Goal: Task Accomplishment & Management: Use online tool/utility

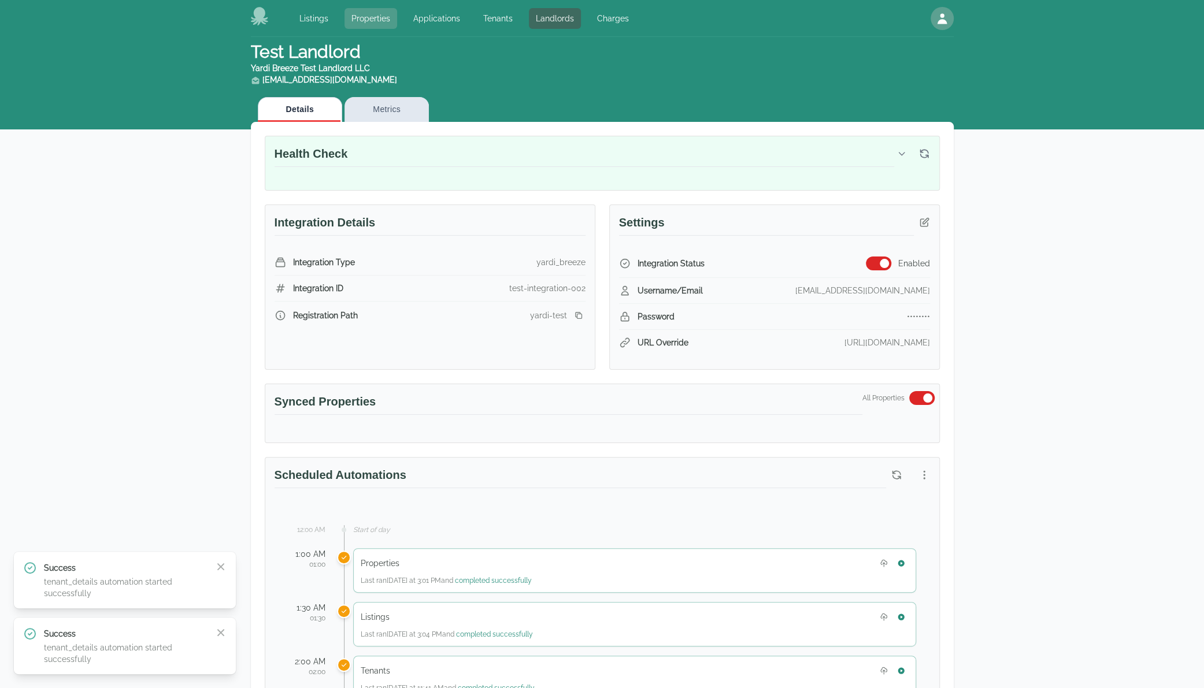
click at [379, 20] on link "Properties" at bounding box center [371, 18] width 53 height 21
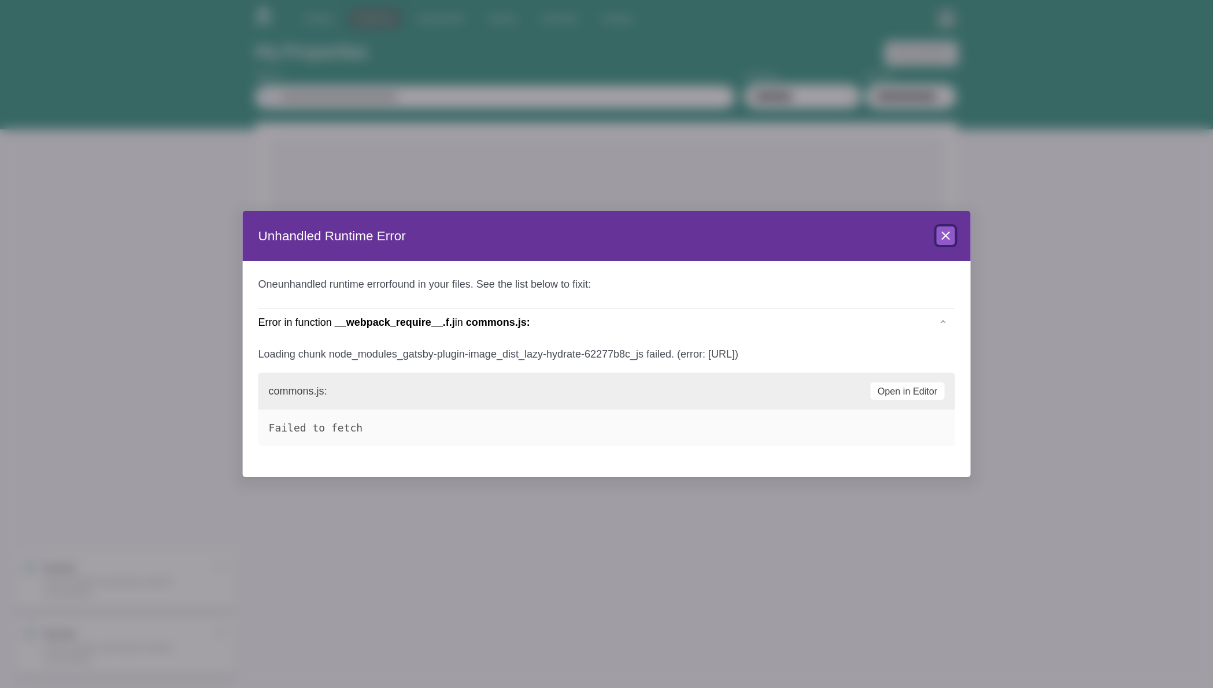
click at [943, 232] on icon at bounding box center [945, 235] width 7 height 7
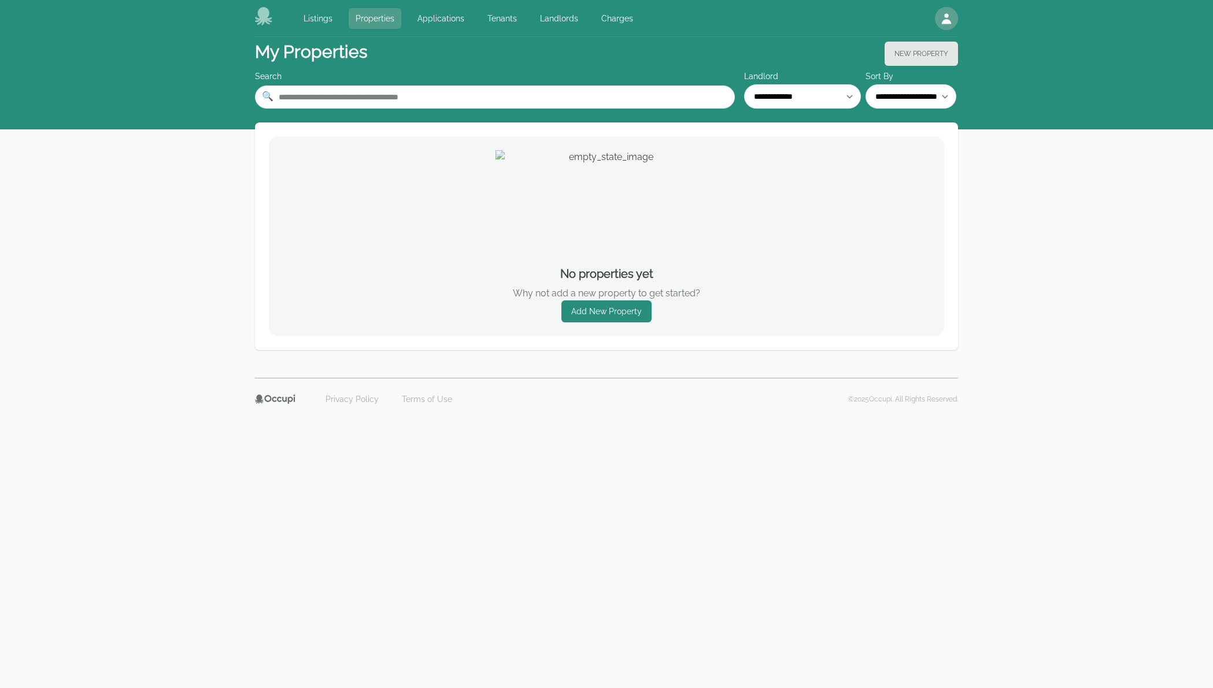
click at [360, 13] on link "Properties" at bounding box center [375, 18] width 53 height 21
click at [538, 17] on link "Landlords" at bounding box center [559, 18] width 52 height 21
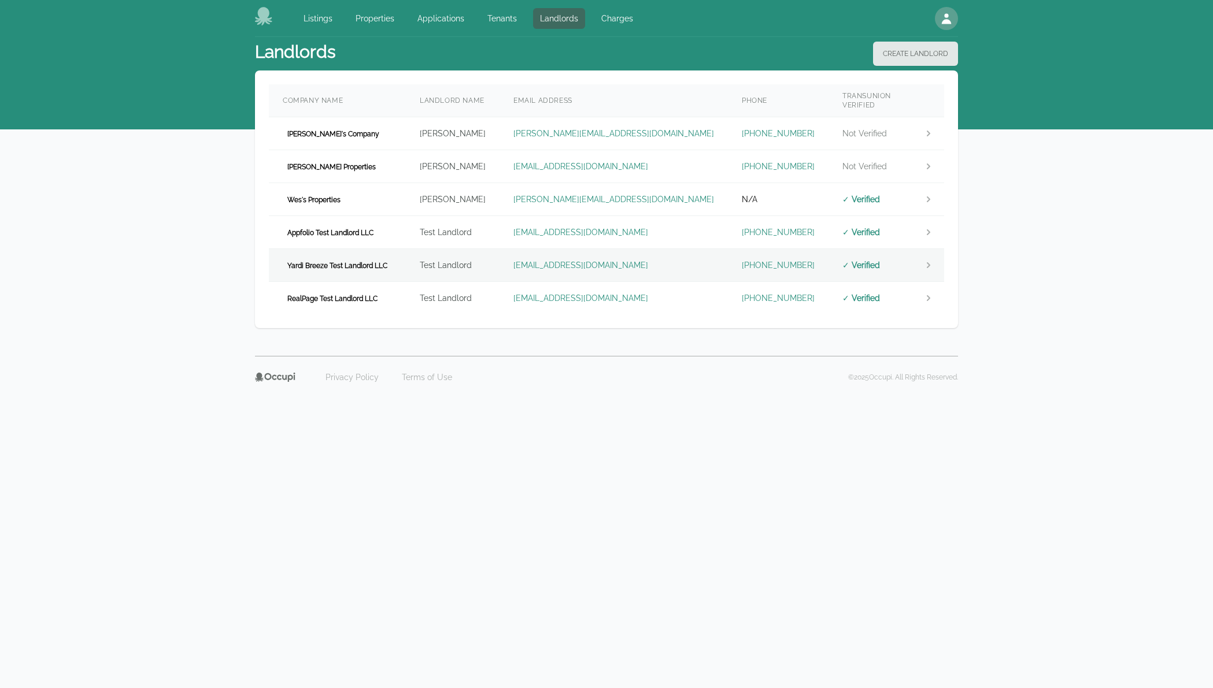
click at [391, 264] on td "Yardi Breeze Test Landlord LLC" at bounding box center [337, 265] width 137 height 33
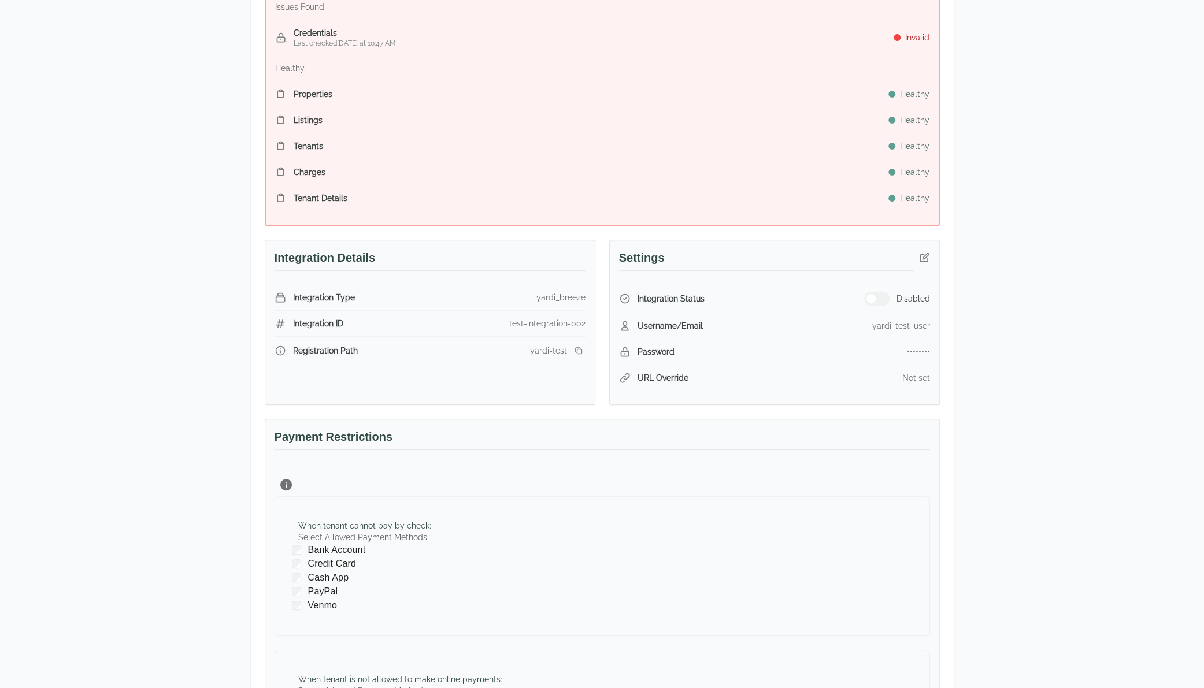
scroll to position [509, 0]
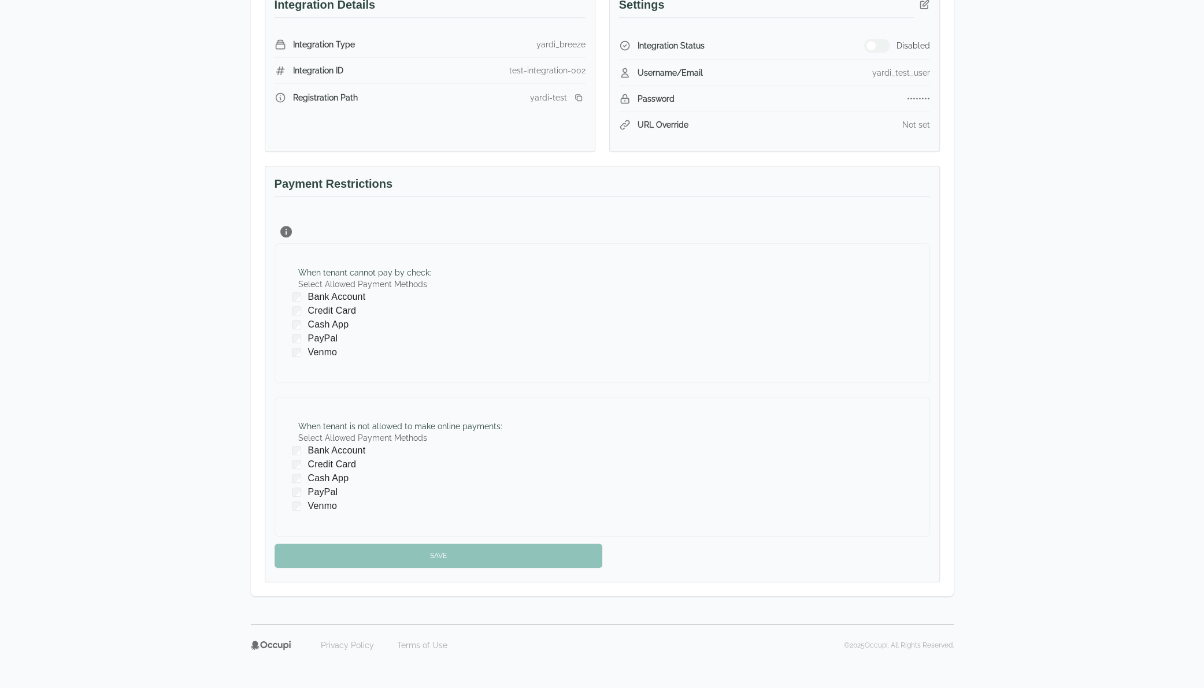
drag, startPoint x: 508, startPoint y: 162, endPoint x: 196, endPoint y: 214, distance: 316.0
click at [198, 214] on div "Test Landlord Yardi Breeze Test Landlord LLC landlord.yardi@occupi.app Details …" at bounding box center [602, 76] width 1204 height 1096
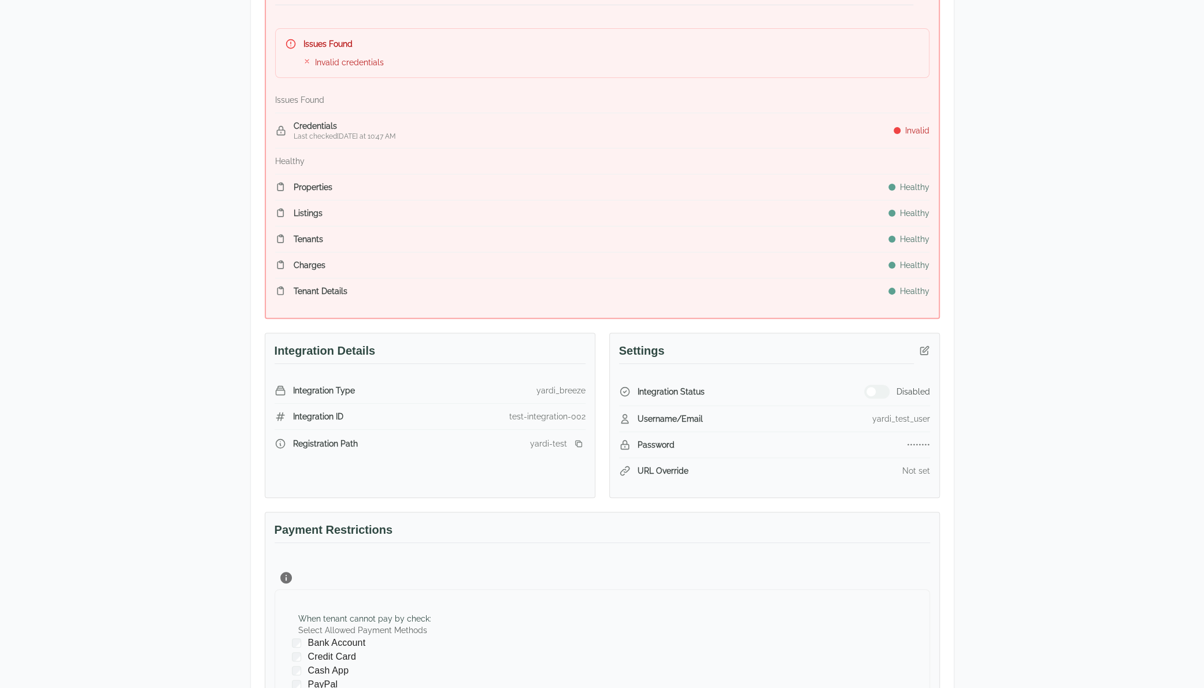
scroll to position [162, 0]
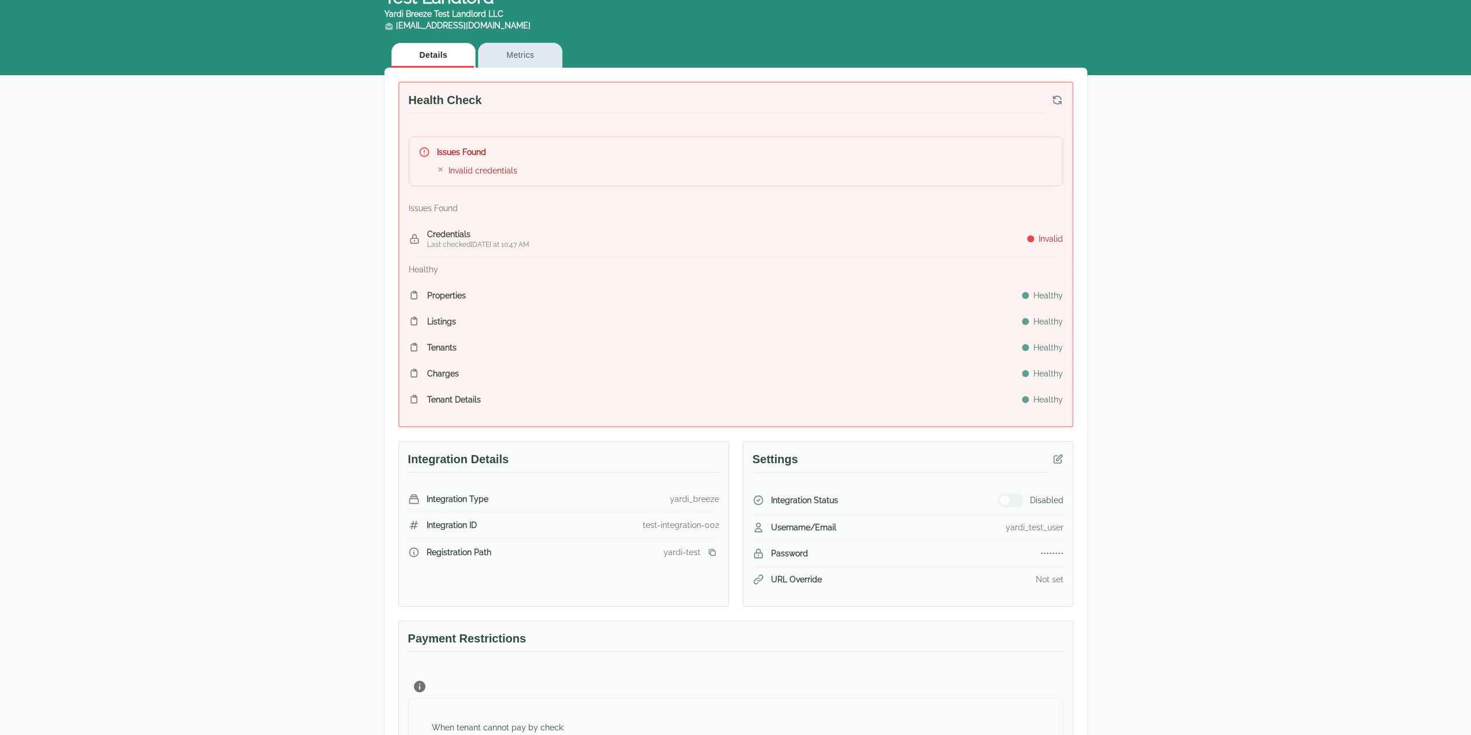
scroll to position [289, 0]
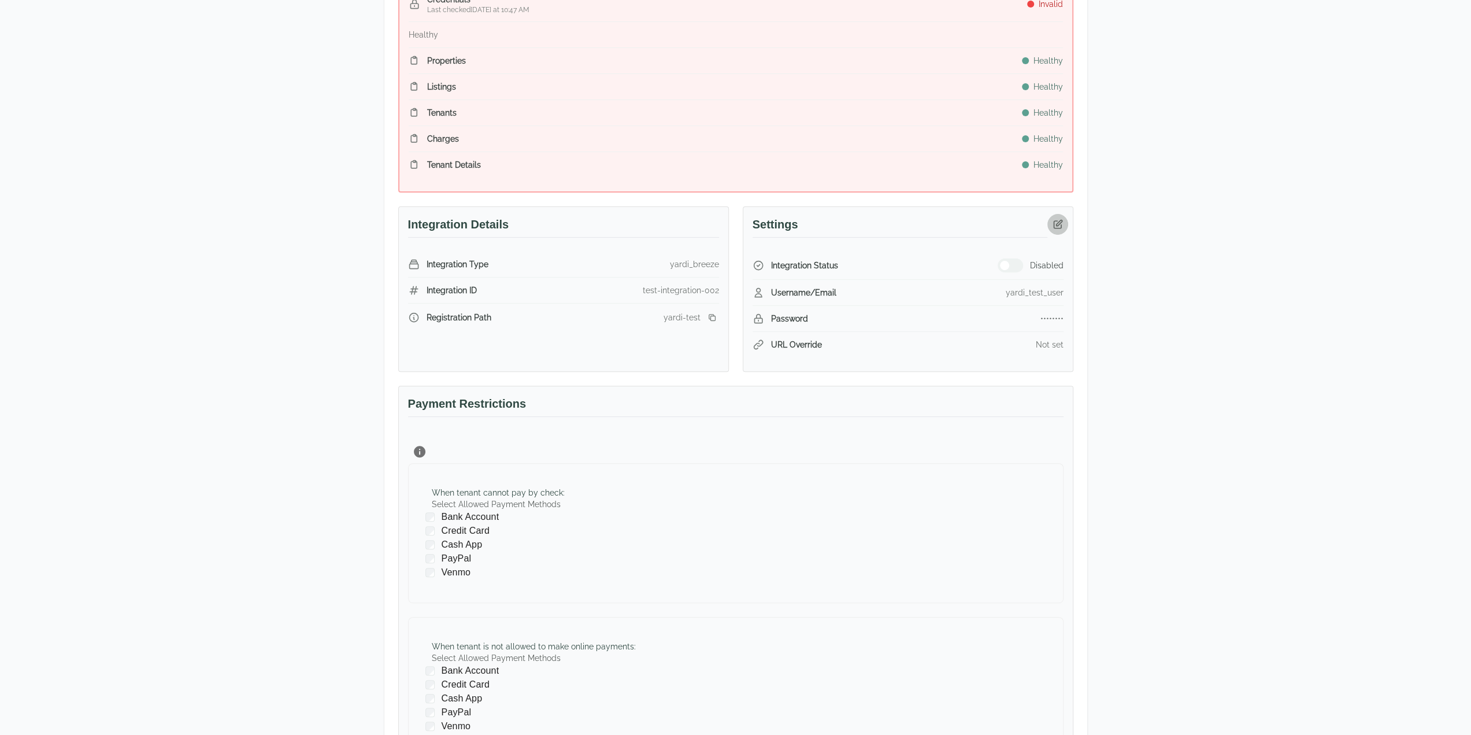
click at [1059, 226] on icon "button" at bounding box center [1058, 224] width 8 height 8
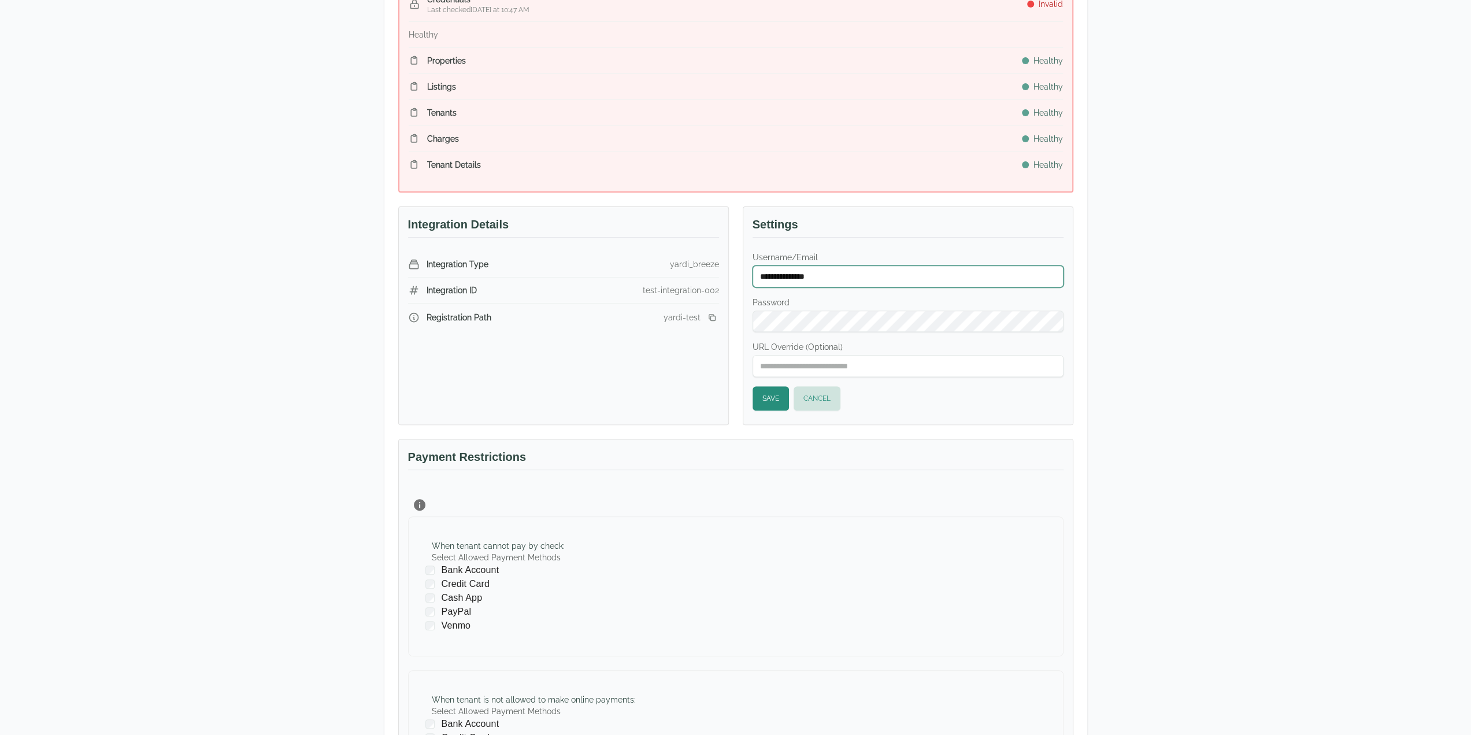
click at [852, 270] on input "**********" at bounding box center [908, 276] width 311 height 22
type input "**********"
click at [1160, 279] on div "**********" at bounding box center [735, 322] width 1471 height 1149
click at [777, 360] on input "URL Override (Optional)" at bounding box center [908, 366] width 311 height 22
paste input "**********"
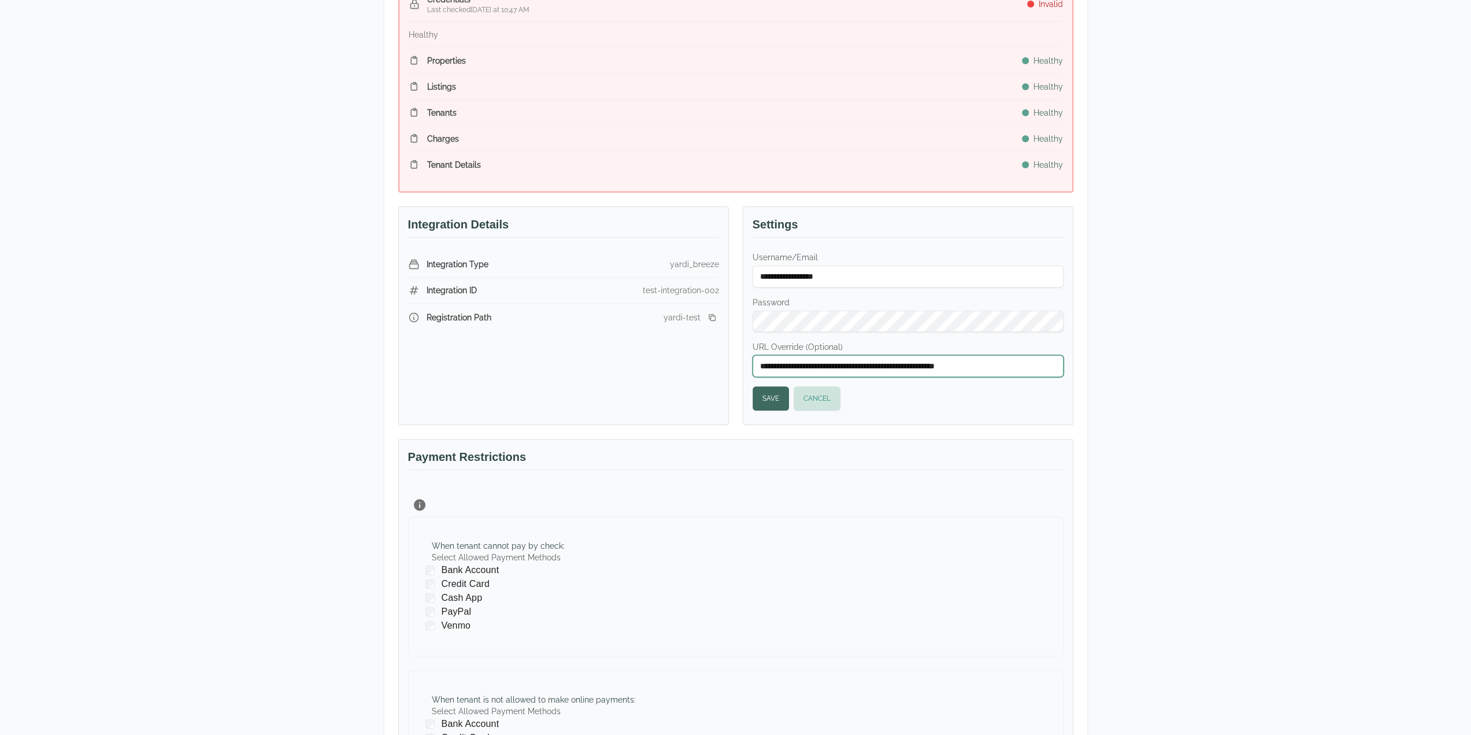
type input "**********"
click at [773, 391] on button "Save" at bounding box center [771, 398] width 36 height 24
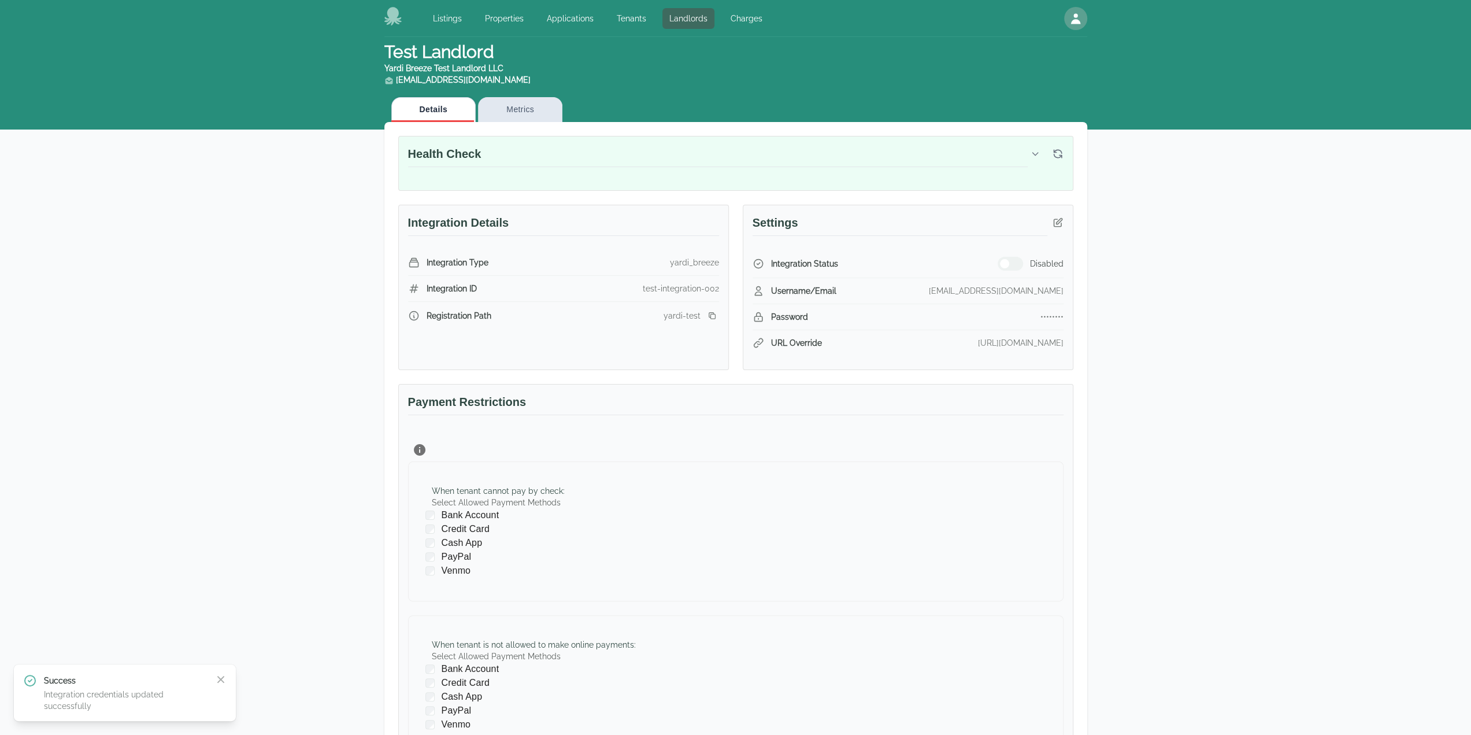
click at [1212, 628] on div "Test Landlord Yardi Breeze Test Landlord LLC landlord.yardi@occupi.app Details …" at bounding box center [735, 439] width 1471 height 805
click at [1014, 268] on button "button" at bounding box center [1010, 264] width 25 height 14
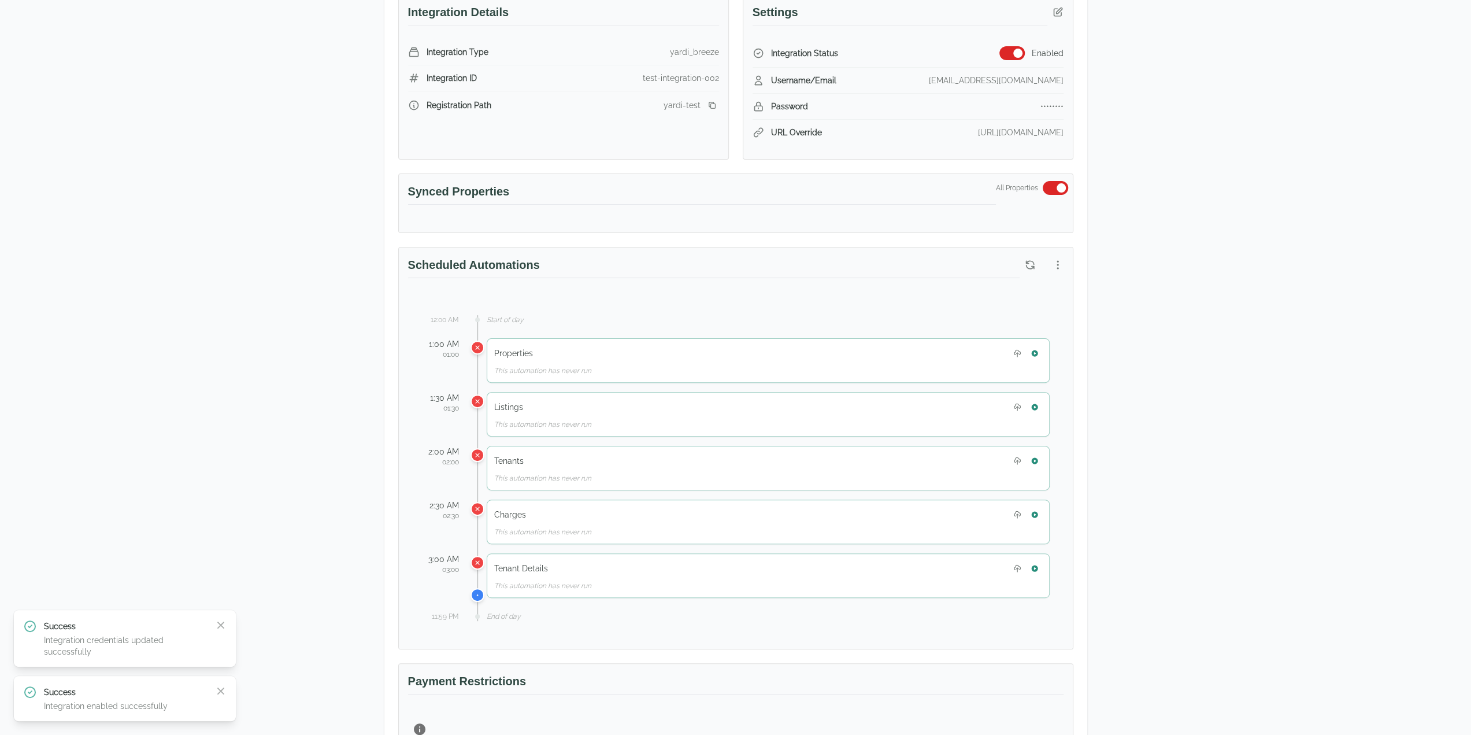
scroll to position [231, 0]
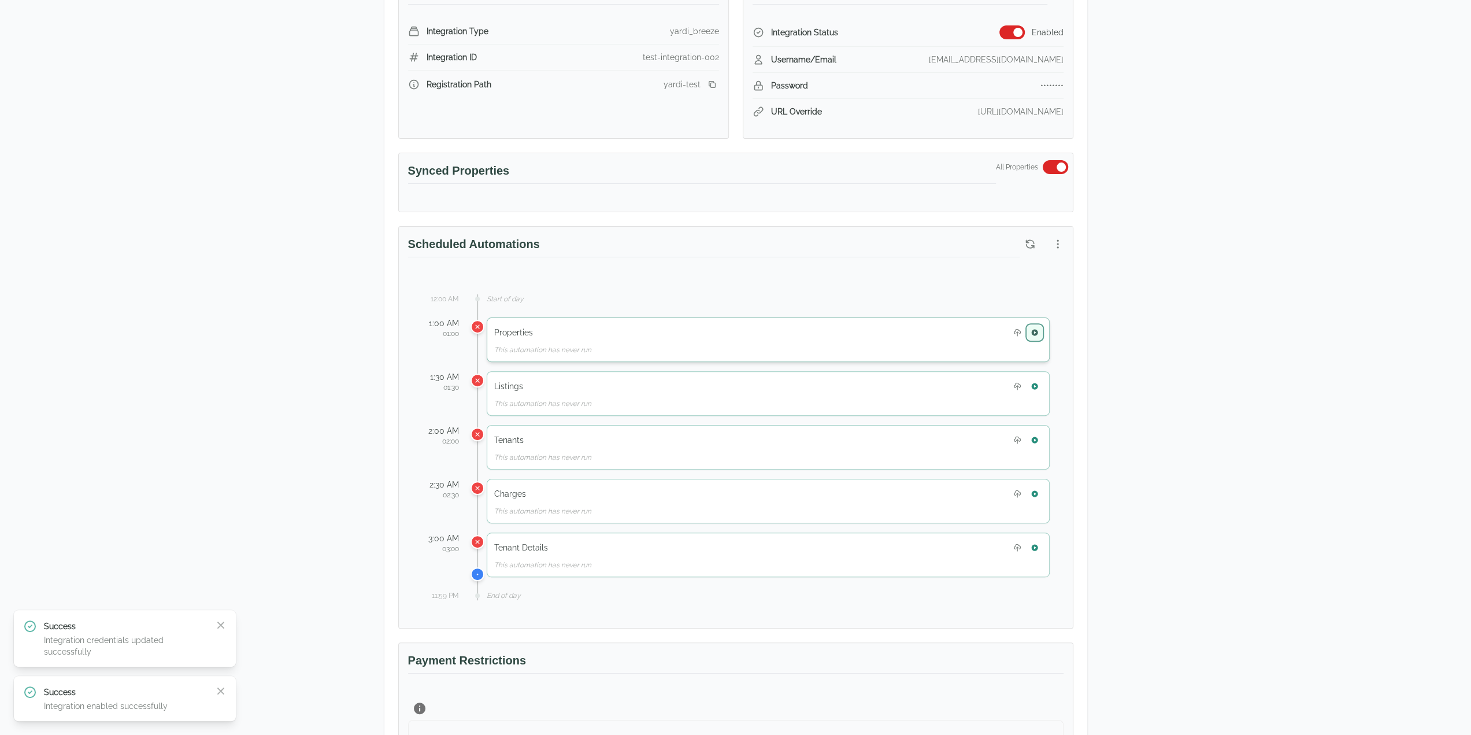
click at [1038, 329] on icon "button" at bounding box center [1035, 332] width 8 height 8
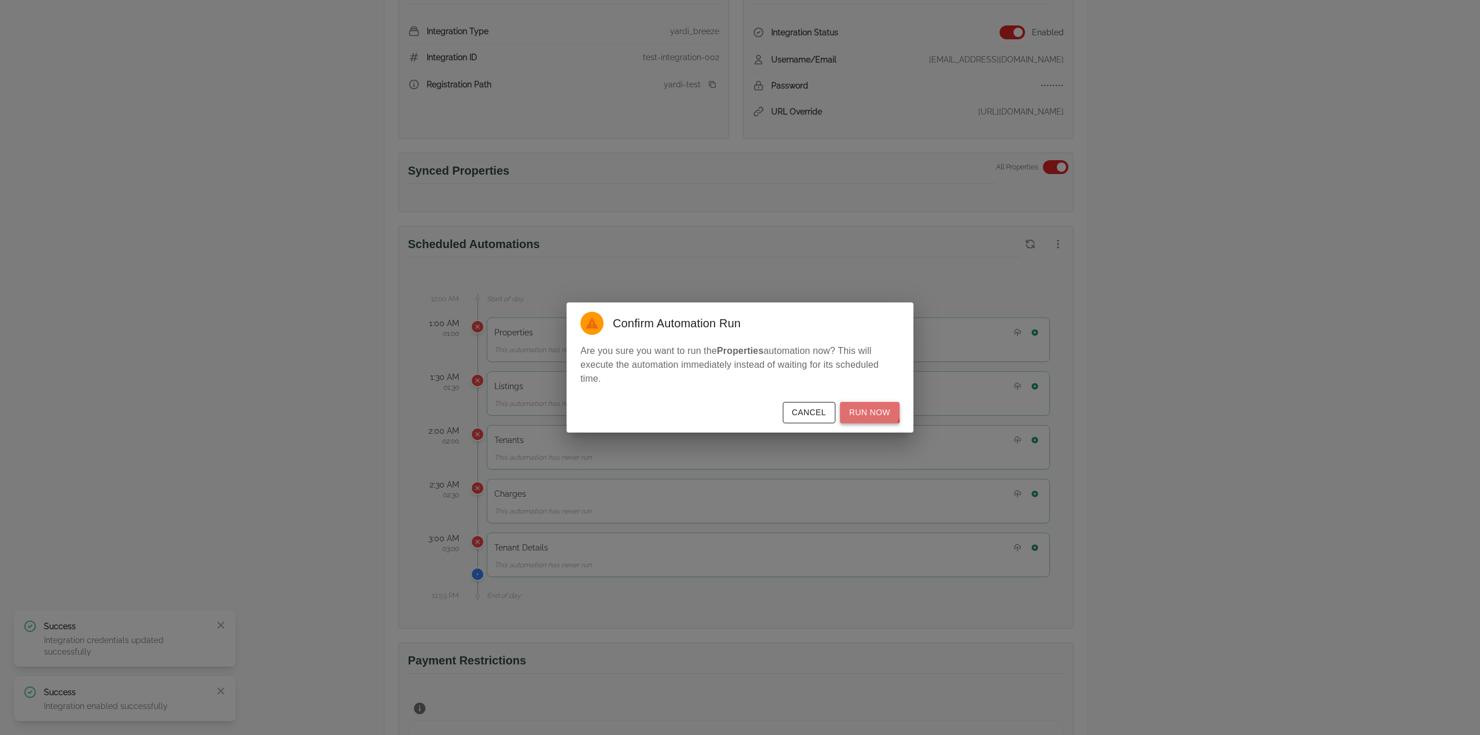
click at [865, 408] on button "Run Now" at bounding box center [870, 412] width 60 height 21
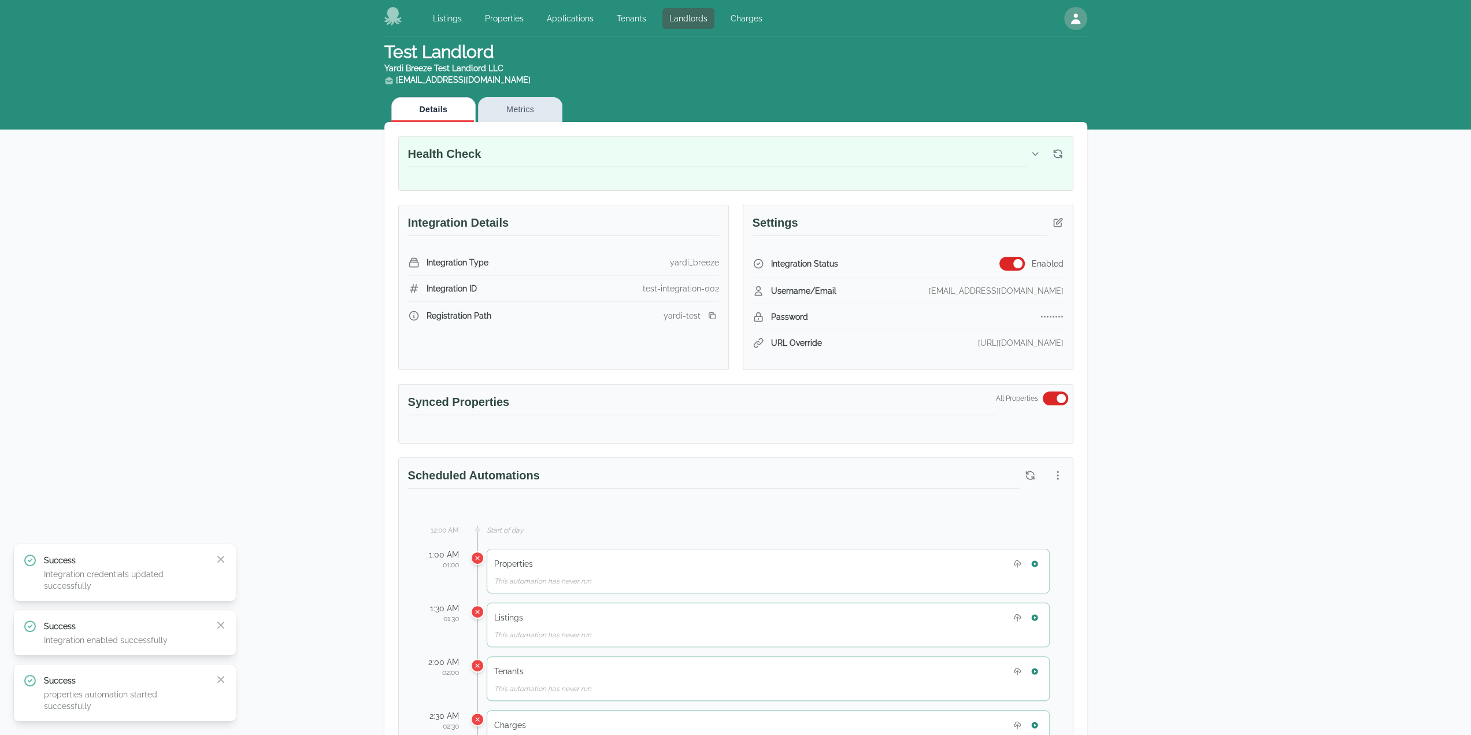
scroll to position [0, 0]
click at [499, 18] on link "Properties" at bounding box center [504, 18] width 53 height 21
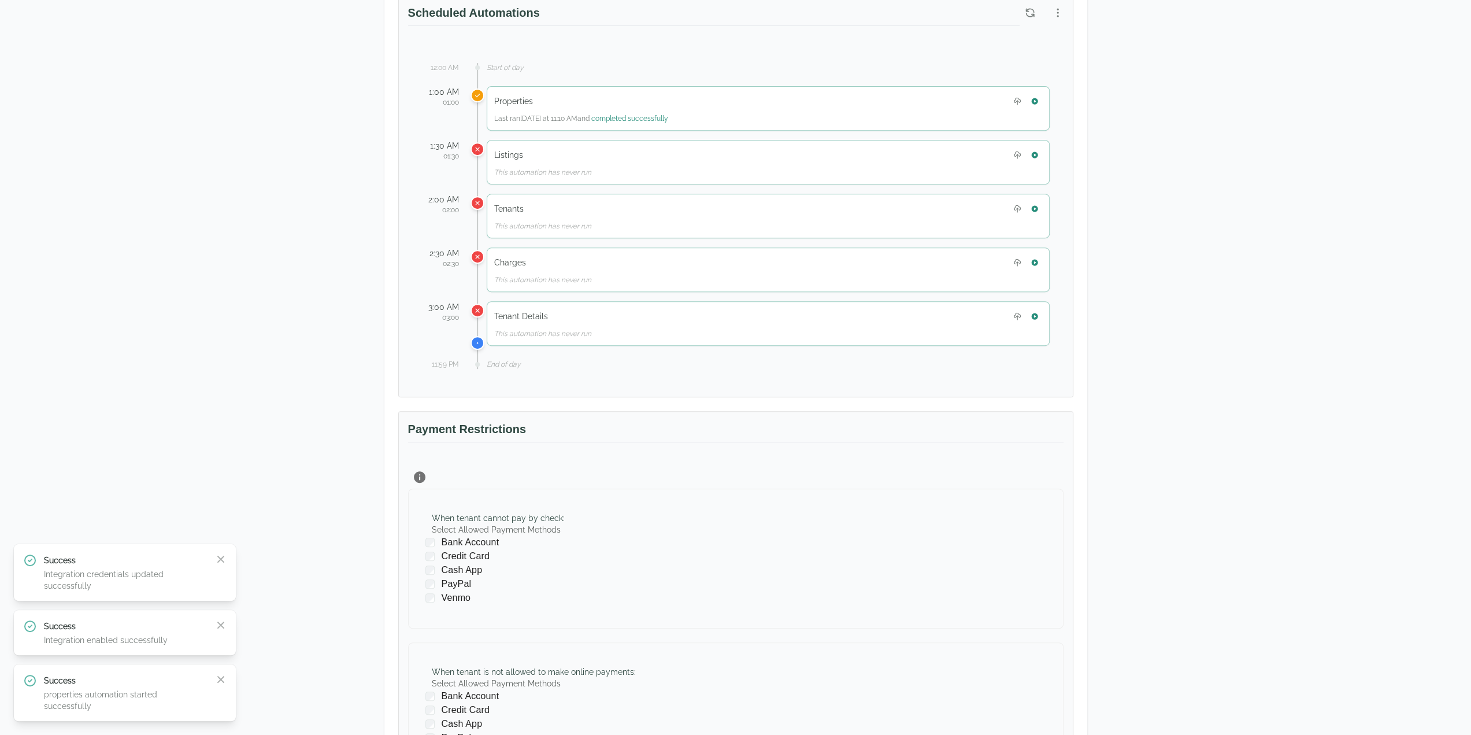
scroll to position [116, 0]
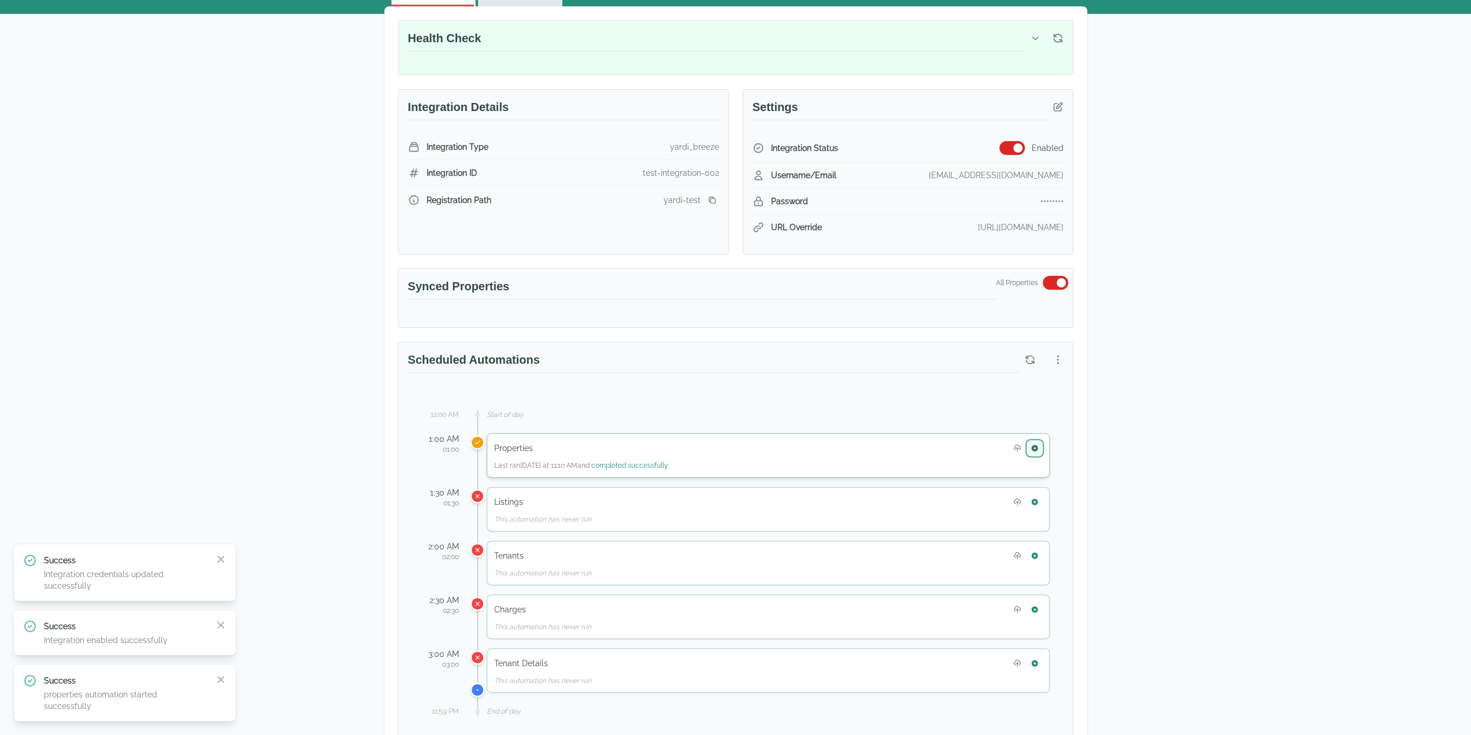
click at [1040, 446] on button "button" at bounding box center [1034, 447] width 15 height 15
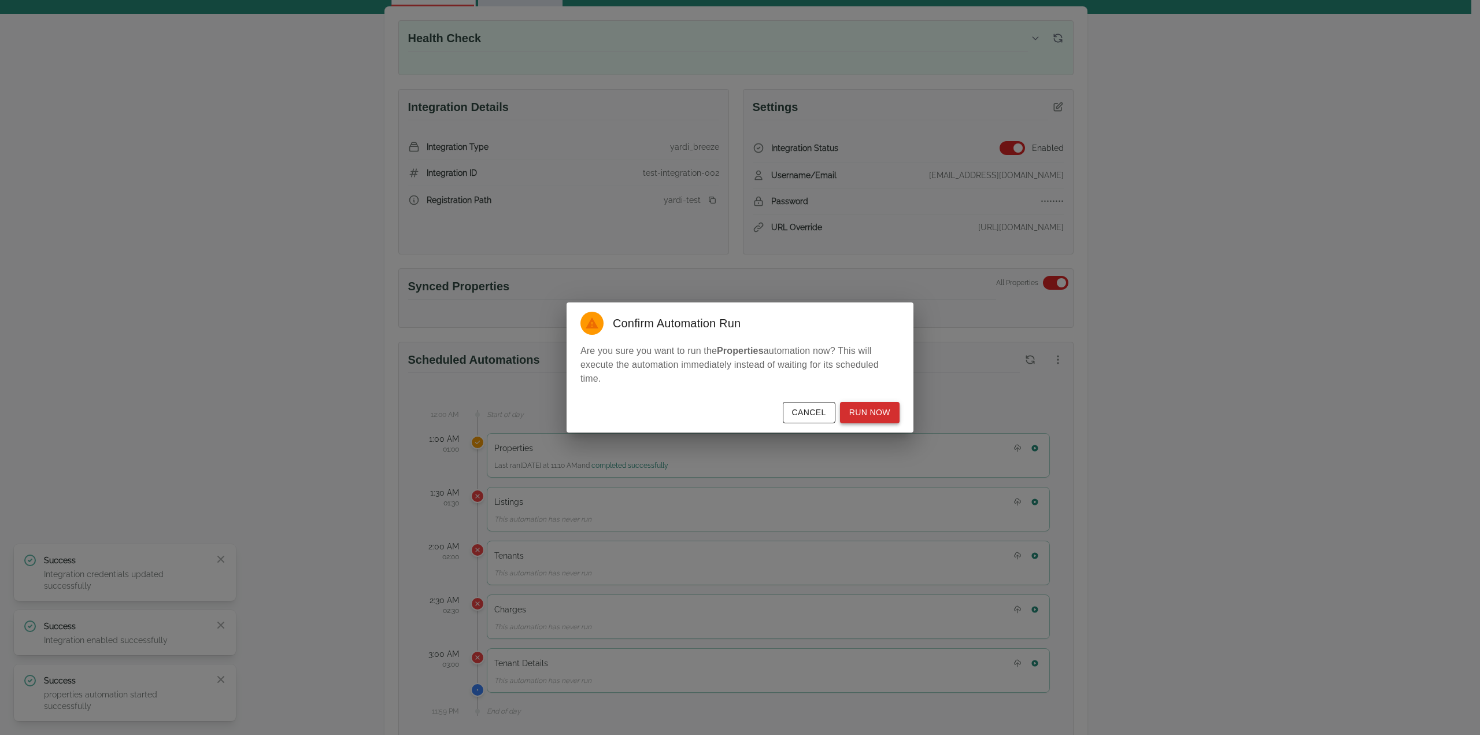
click at [886, 419] on button "Run Now" at bounding box center [870, 412] width 60 height 21
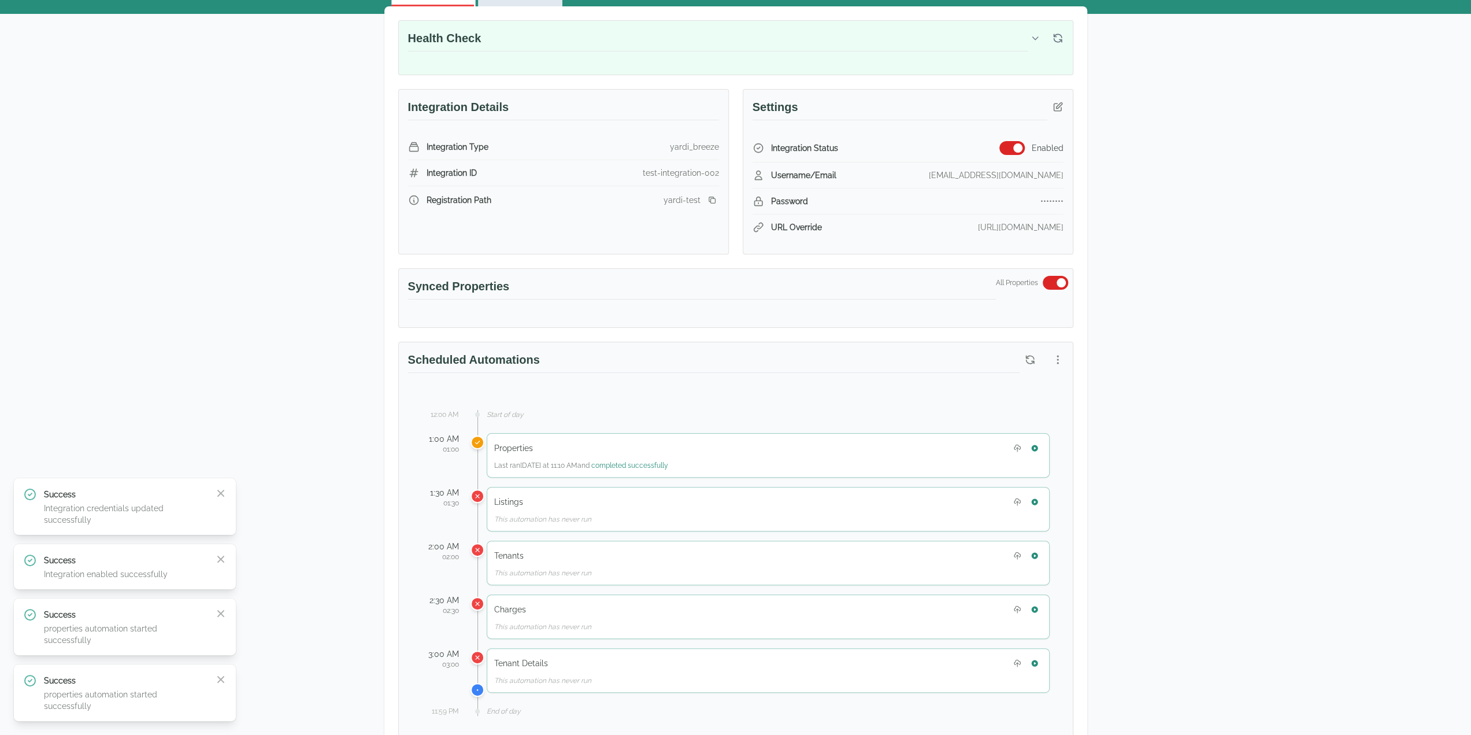
click at [345, 668] on div "Test Landlord Yardi Breeze Test Landlord LLC landlord.yardi@occupi.app Details …" at bounding box center [735, 568] width 1471 height 1295
click at [1034, 502] on button "button" at bounding box center [1034, 501] width 15 height 15
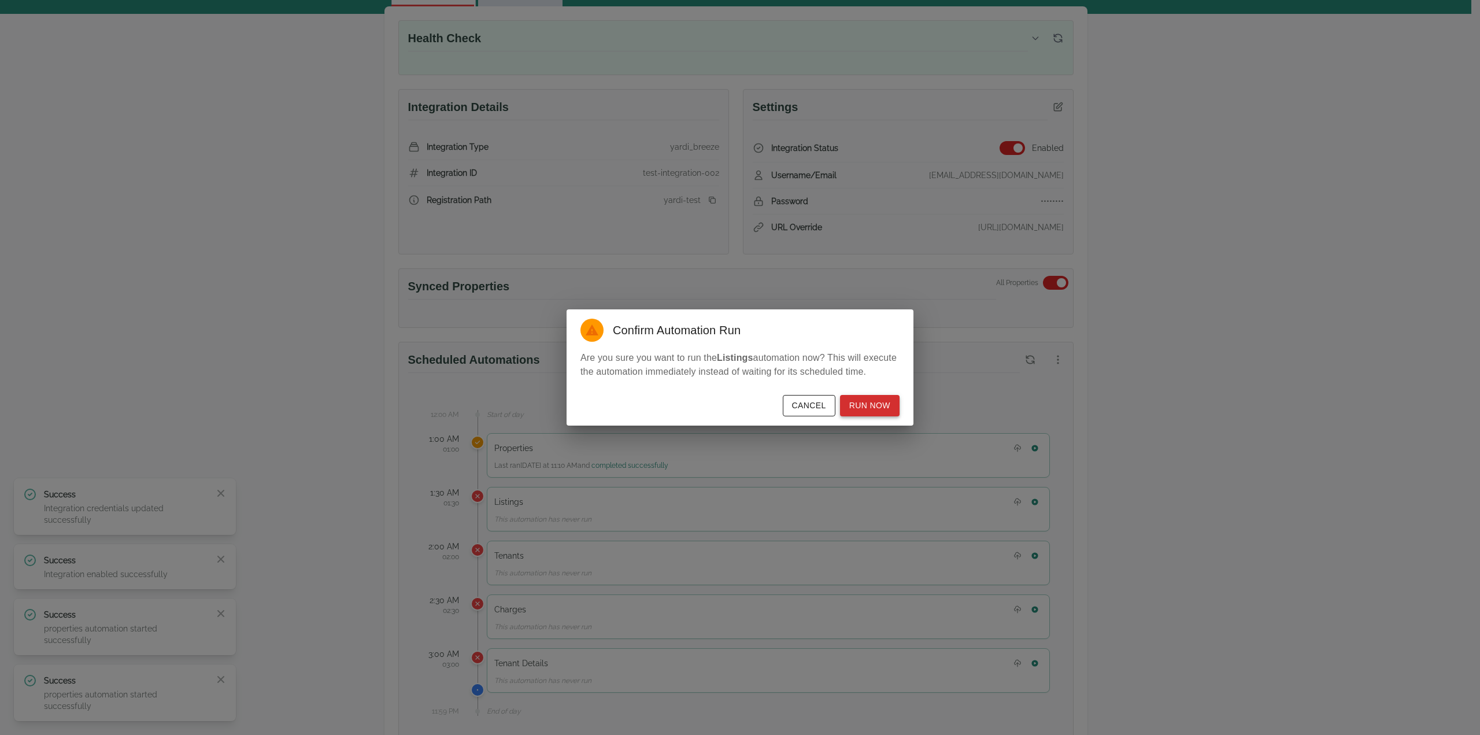
click at [874, 402] on button "Run Now" at bounding box center [870, 405] width 60 height 21
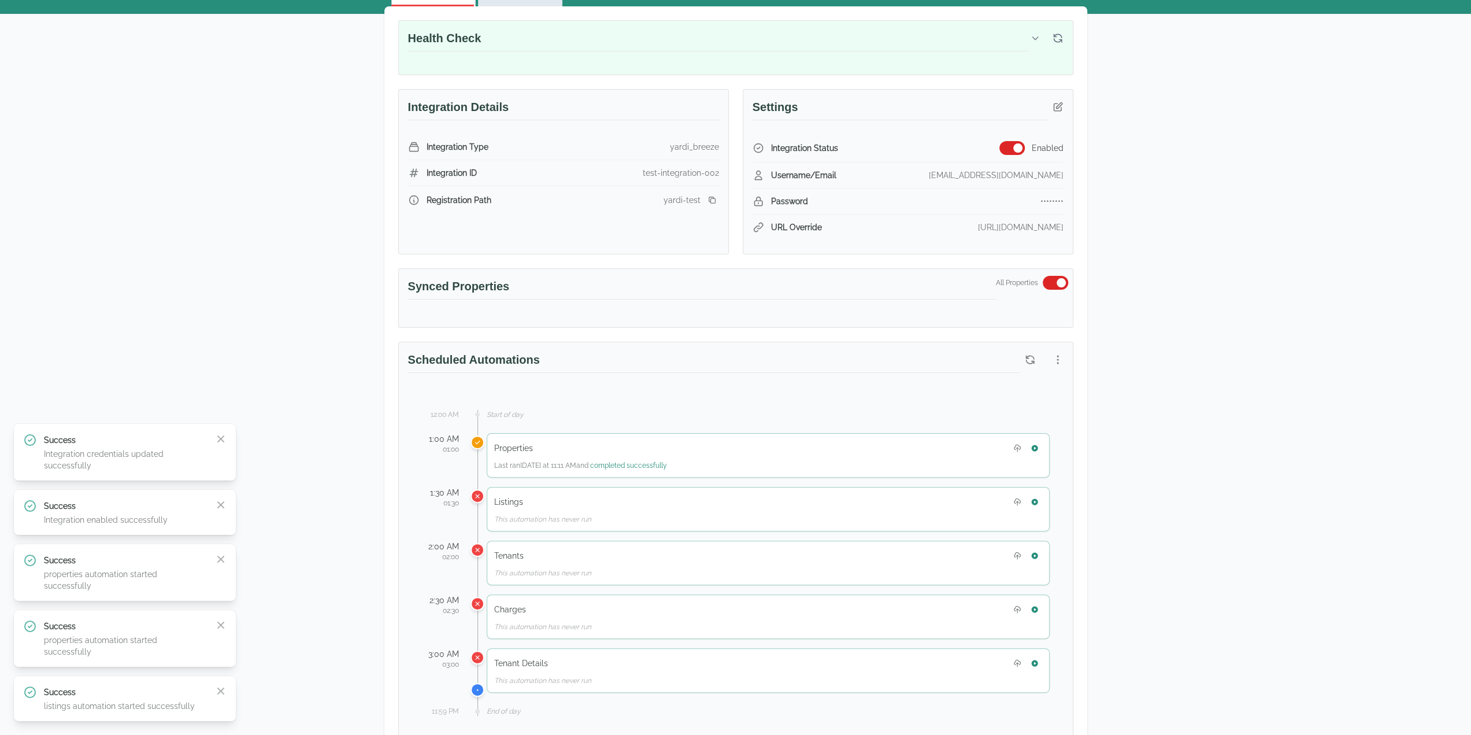
drag, startPoint x: 1273, startPoint y: 683, endPoint x: 1232, endPoint y: 560, distance: 129.4
click at [1212, 682] on div "Test Landlord Yardi Breeze Test Landlord LLC landlord.yardi@occupi.app Details …" at bounding box center [735, 568] width 1471 height 1295
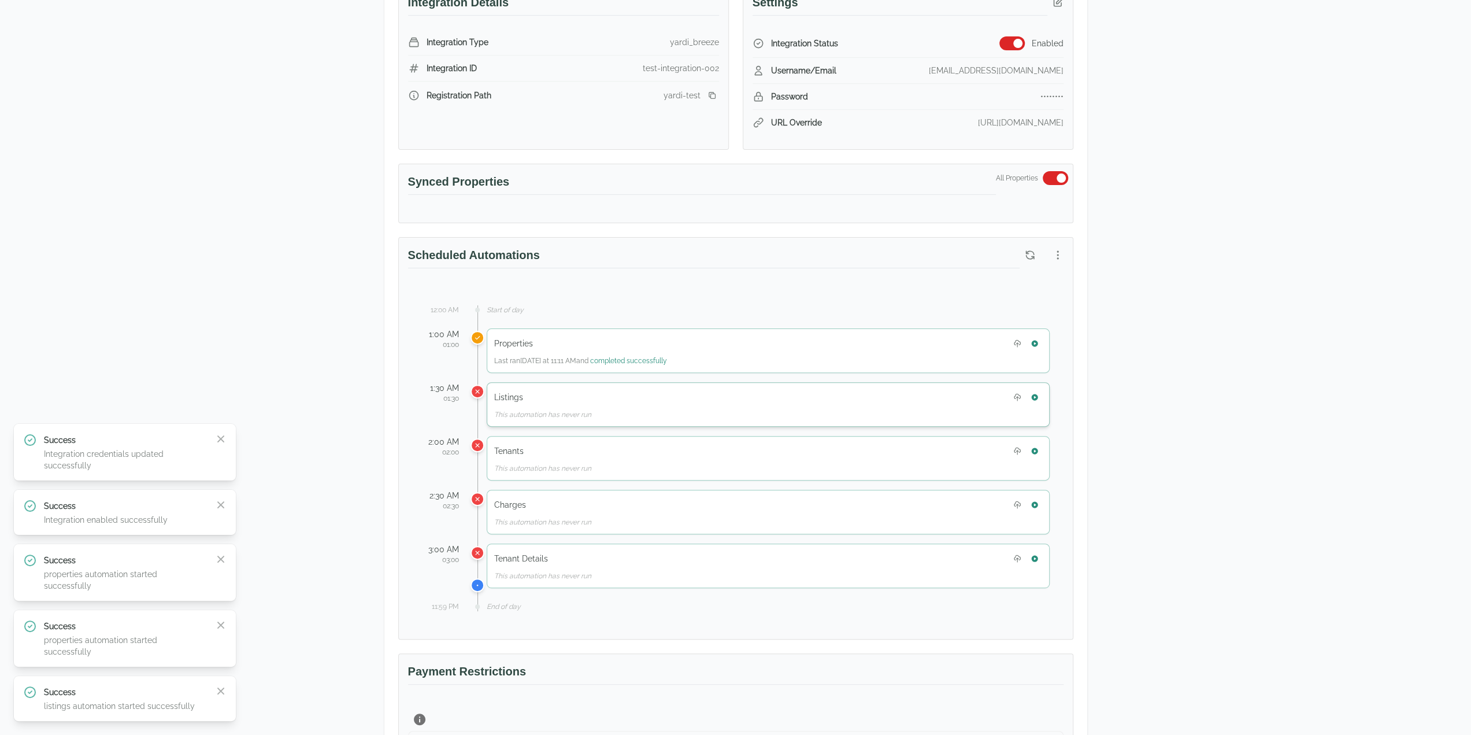
scroll to position [231, 0]
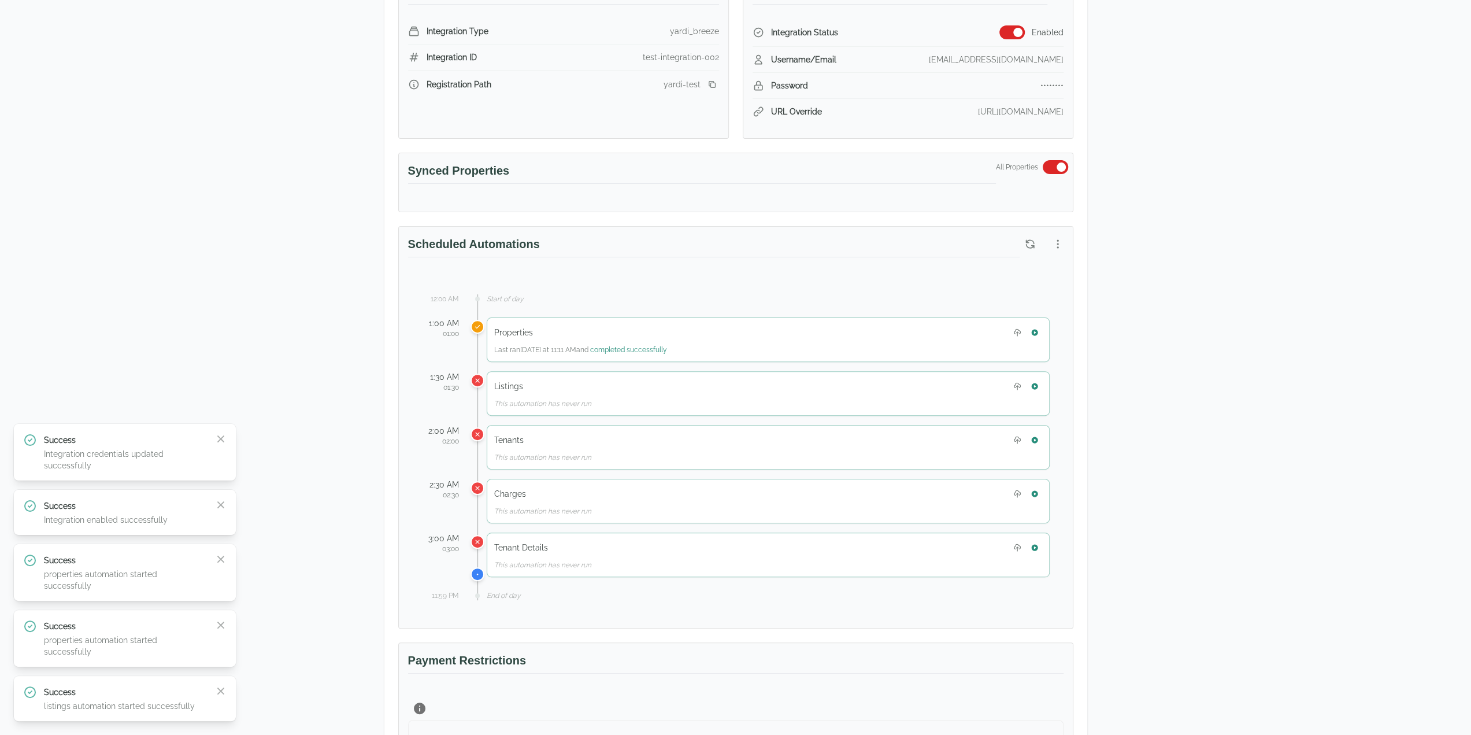
click at [1212, 462] on div "Test Landlord Yardi Breeze Test Landlord LLC landlord.yardi@occupi.app Details …" at bounding box center [735, 453] width 1471 height 1295
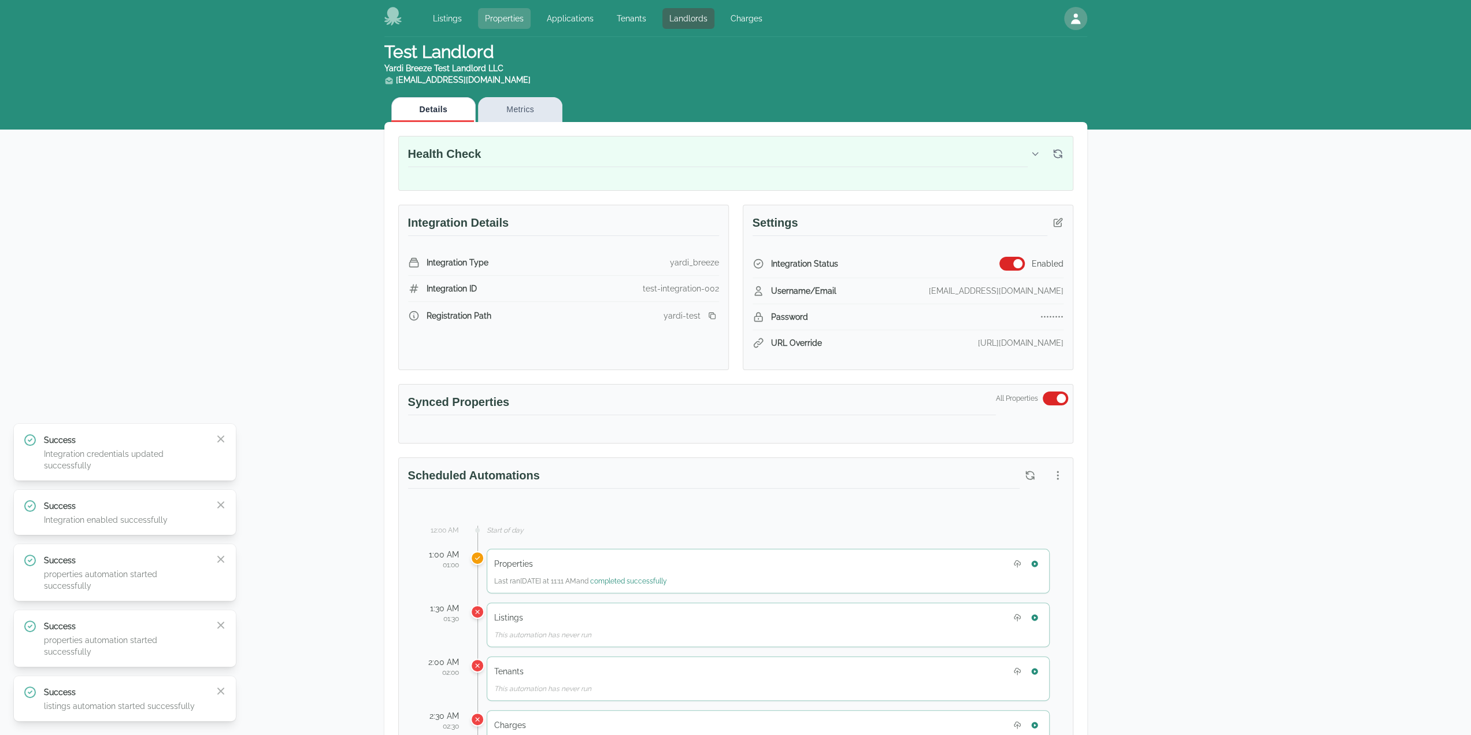
click at [508, 16] on link "Properties" at bounding box center [504, 18] width 53 height 21
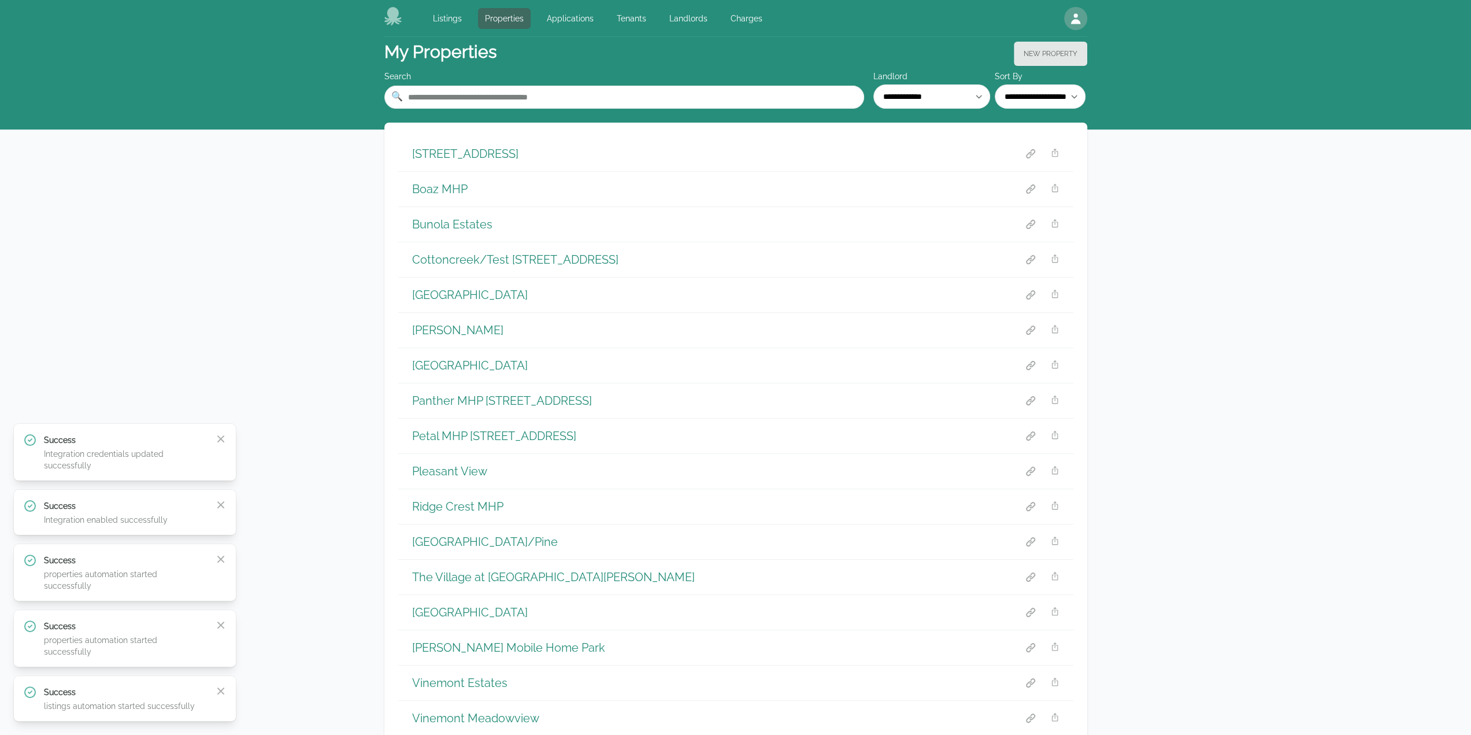
click at [457, 160] on h1 "1806 Lakehill St NW" at bounding box center [465, 154] width 106 height 16
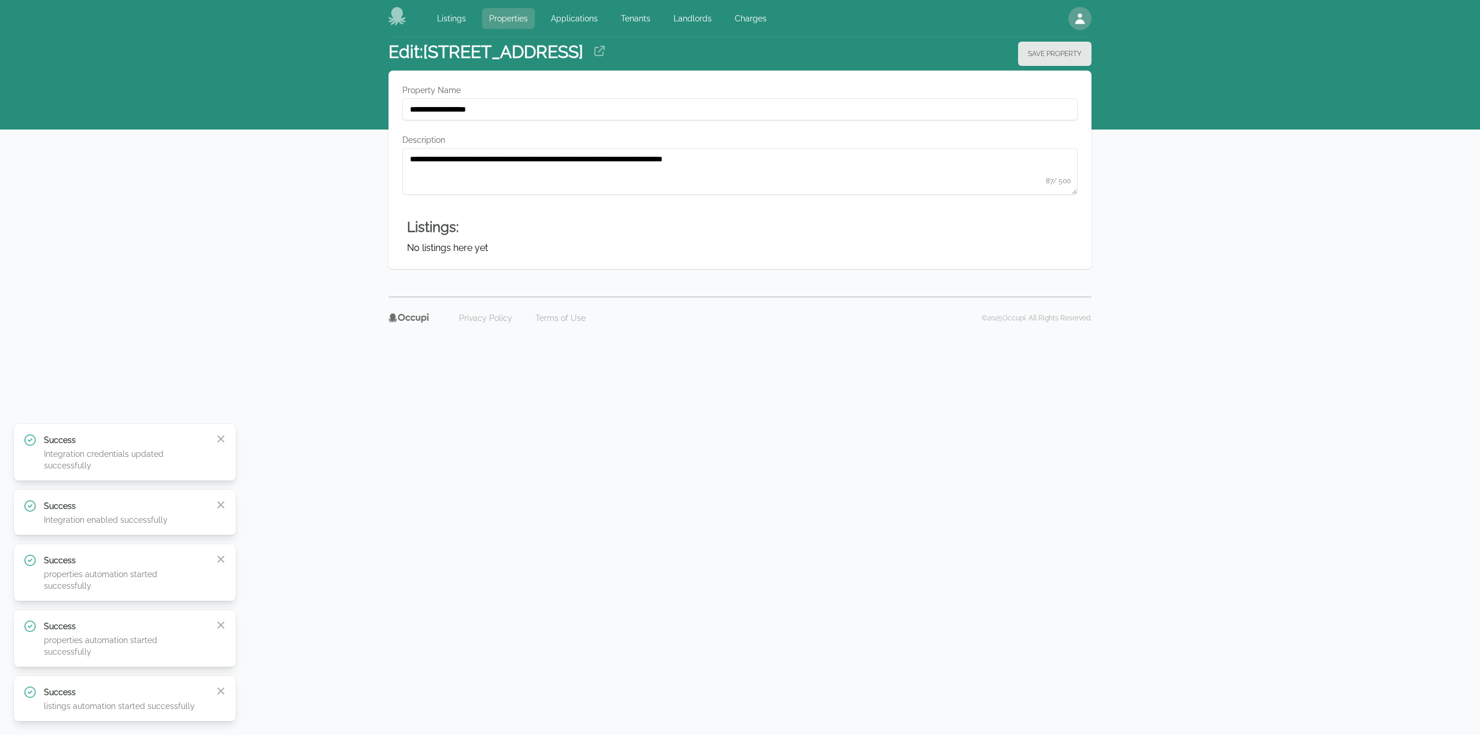
click at [509, 21] on link "Properties" at bounding box center [508, 18] width 53 height 21
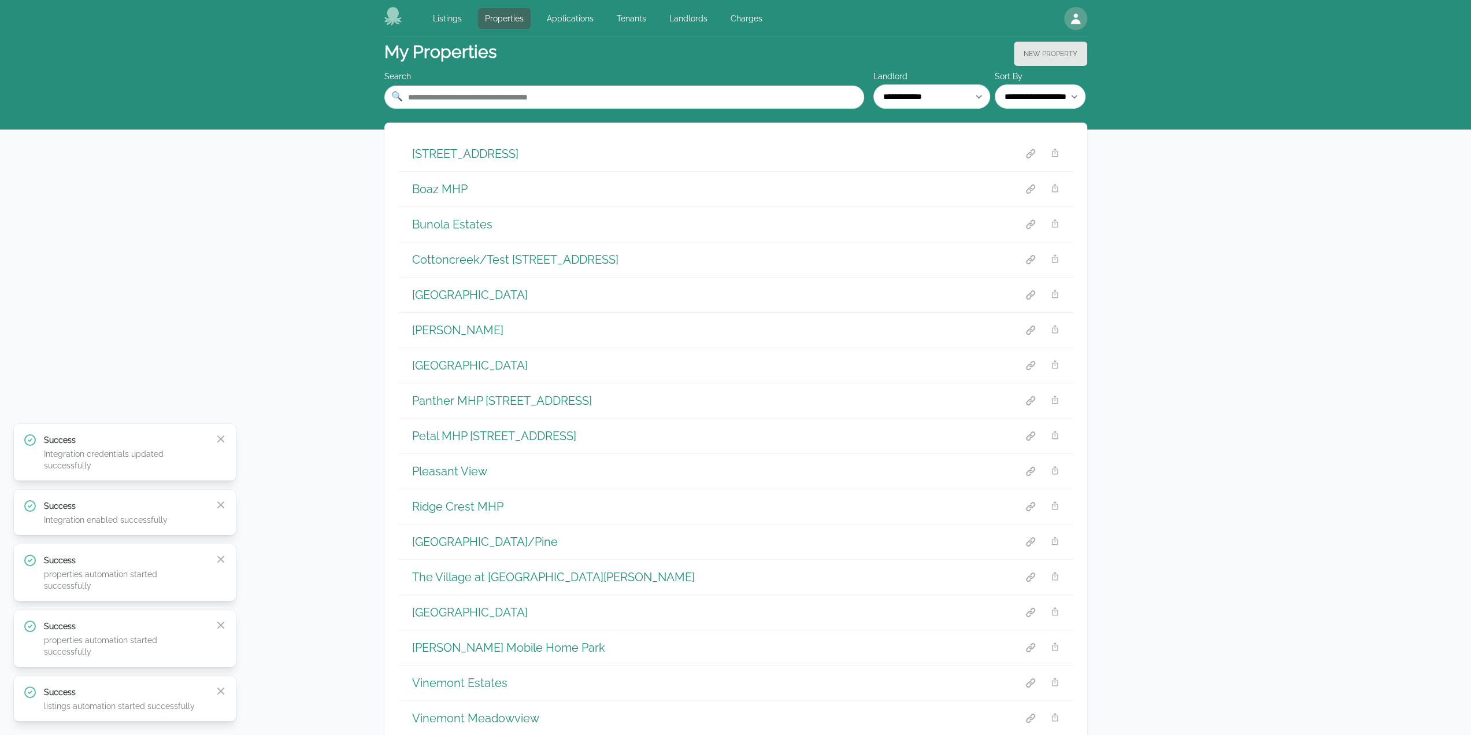
click at [440, 194] on h1 "Boaz MHP" at bounding box center [439, 189] width 55 height 16
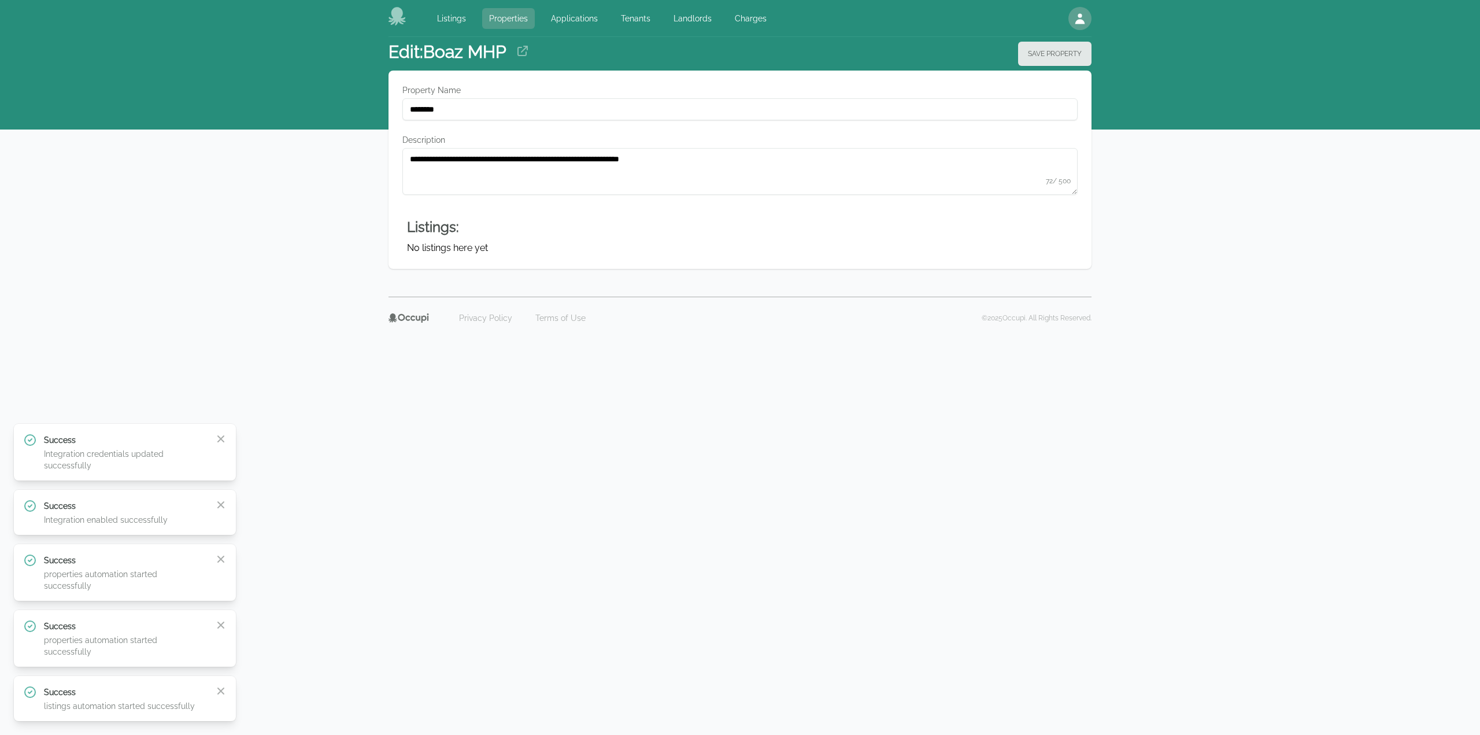
click at [509, 23] on link "Properties" at bounding box center [508, 18] width 53 height 21
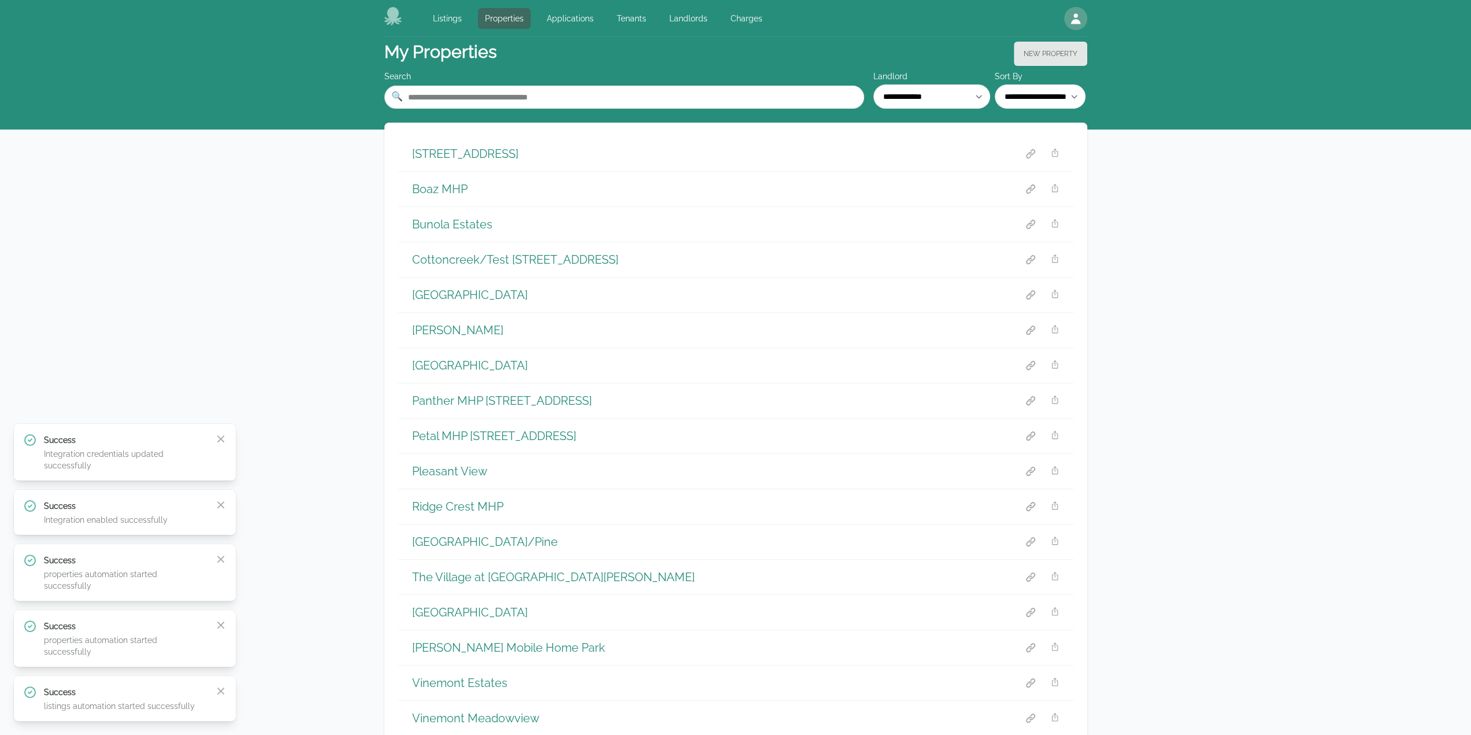
click at [433, 332] on h1 "Lakey" at bounding box center [457, 330] width 91 height 16
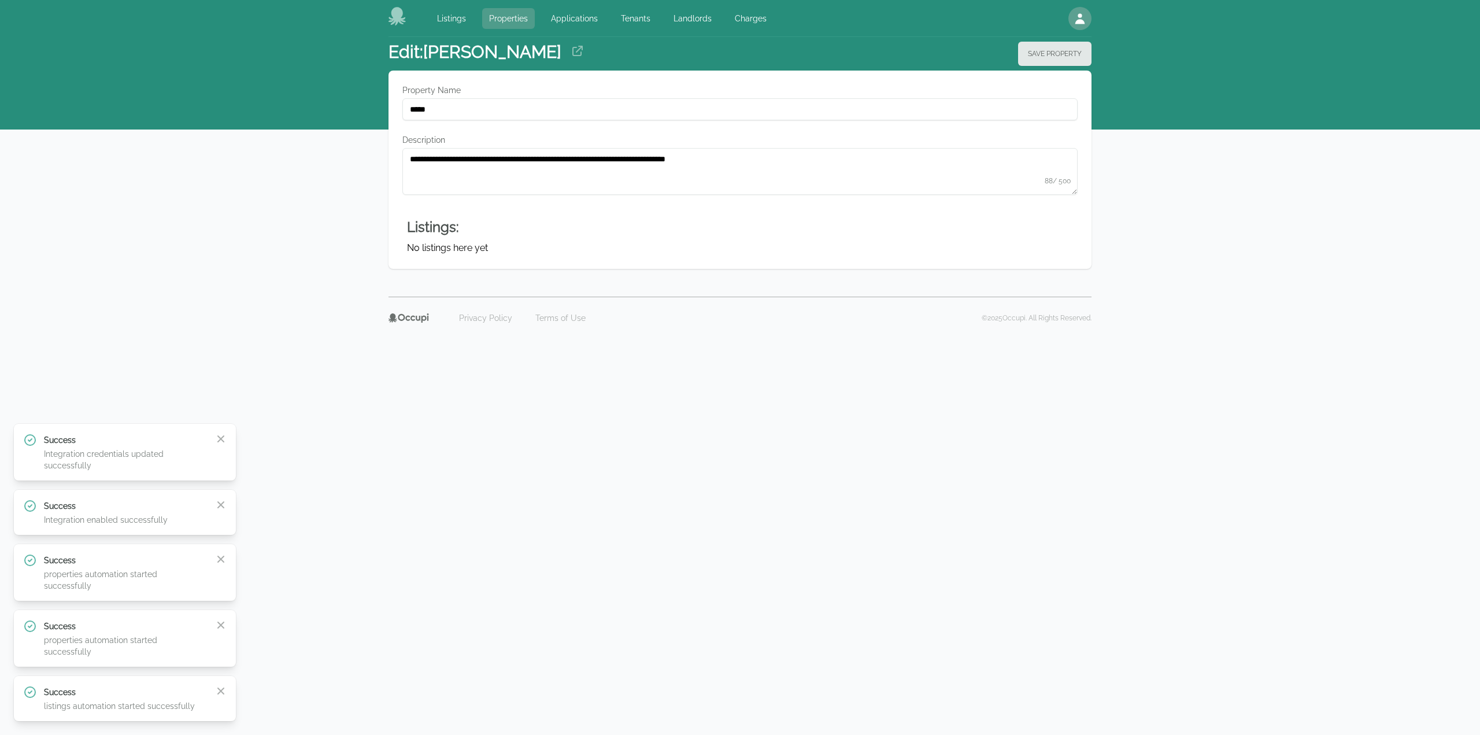
click at [501, 24] on link "Properties" at bounding box center [508, 18] width 53 height 21
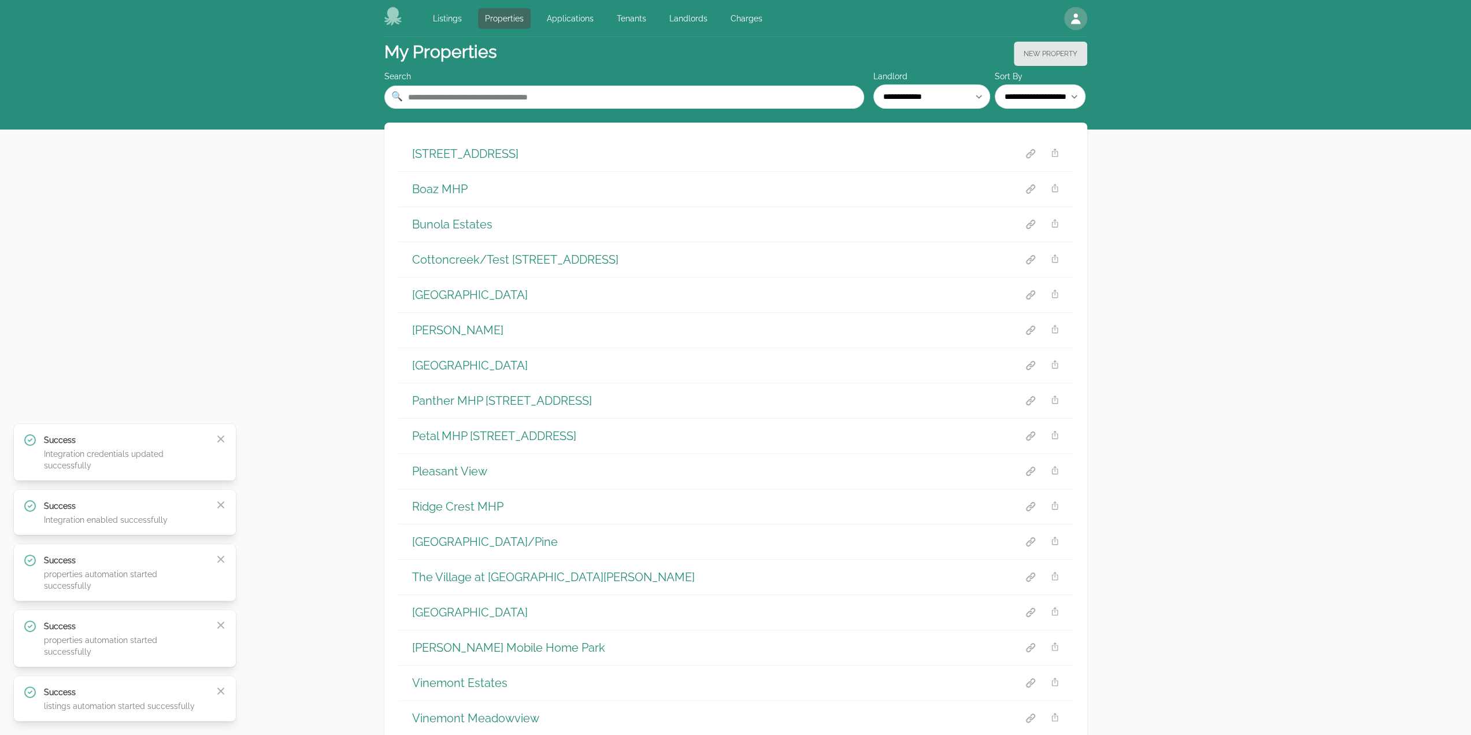
click at [444, 367] on h1 "Magnolia Mobile Manor" at bounding box center [470, 365] width 116 height 16
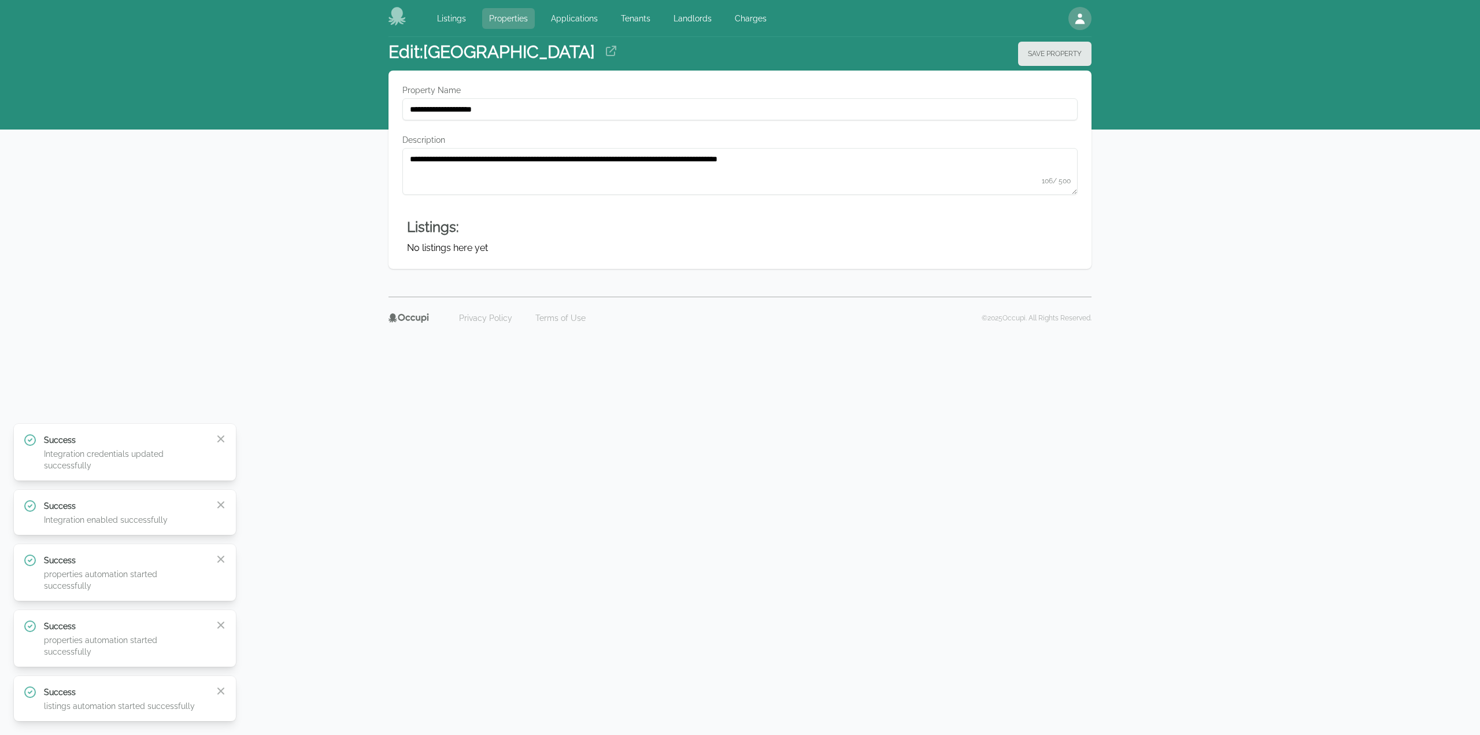
click at [508, 16] on link "Properties" at bounding box center [508, 18] width 53 height 21
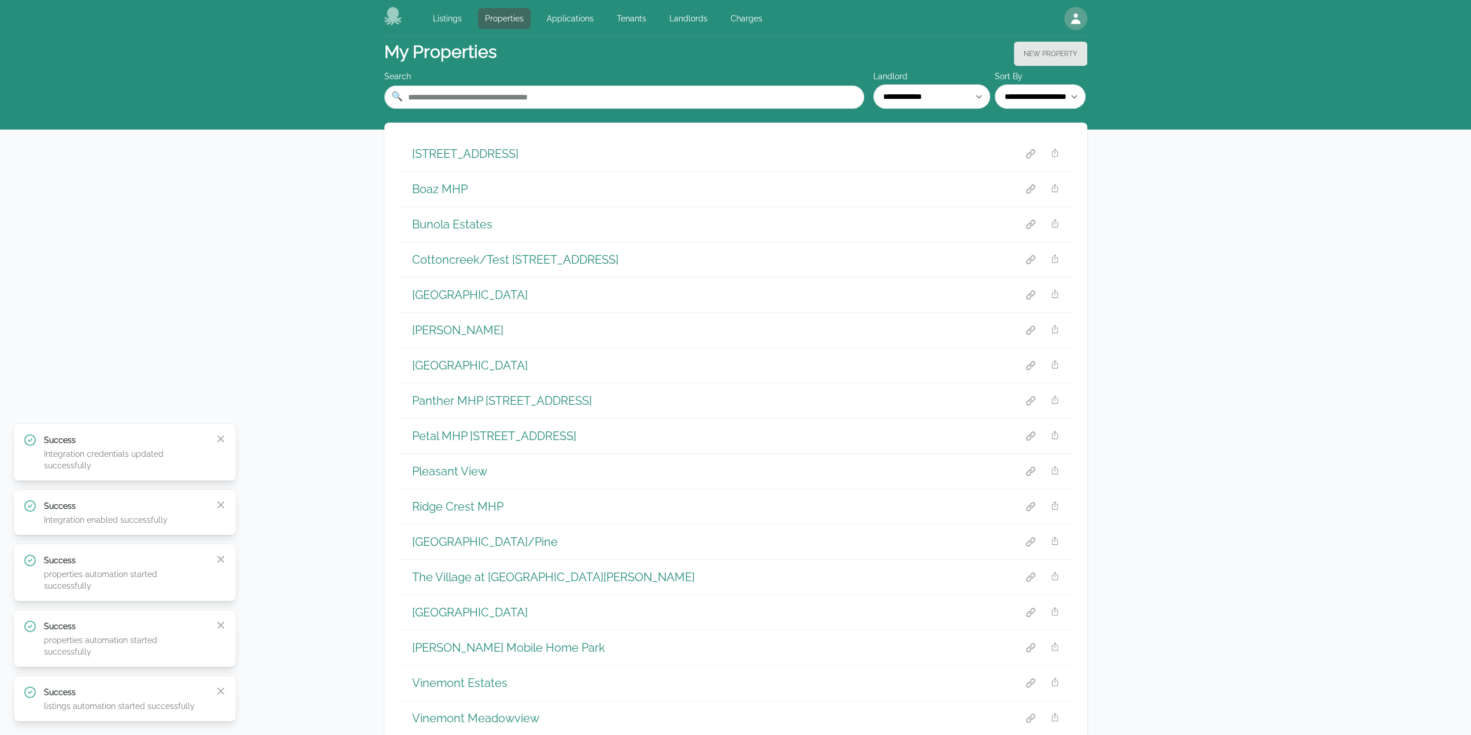
click at [481, 408] on div "Panther MHP 406 W 7th Ave" at bounding box center [735, 400] width 675 height 35
click at [484, 400] on h1 "Panther MHP 406 W 7th Ave" at bounding box center [502, 400] width 180 height 16
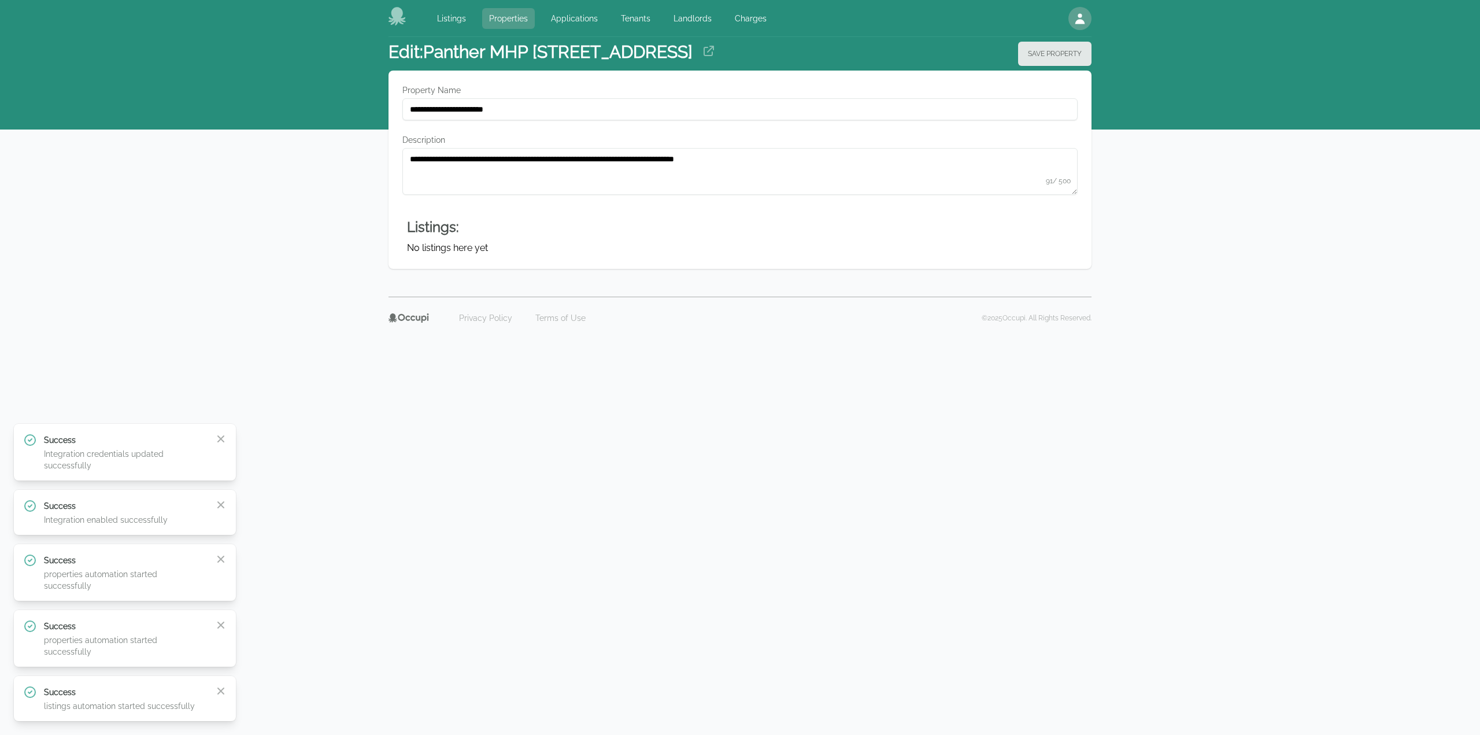
click at [498, 25] on link "Properties" at bounding box center [508, 18] width 53 height 21
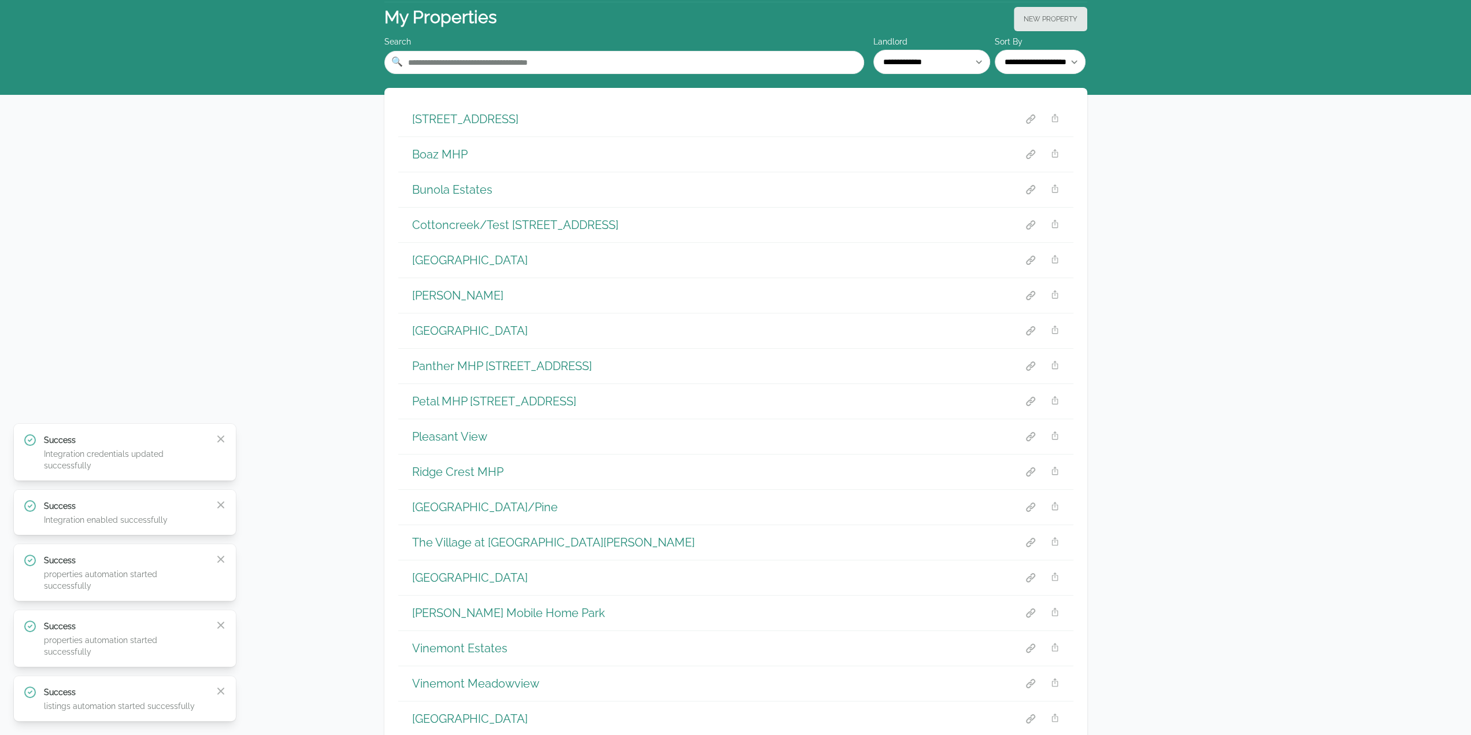
scroll to position [173, 0]
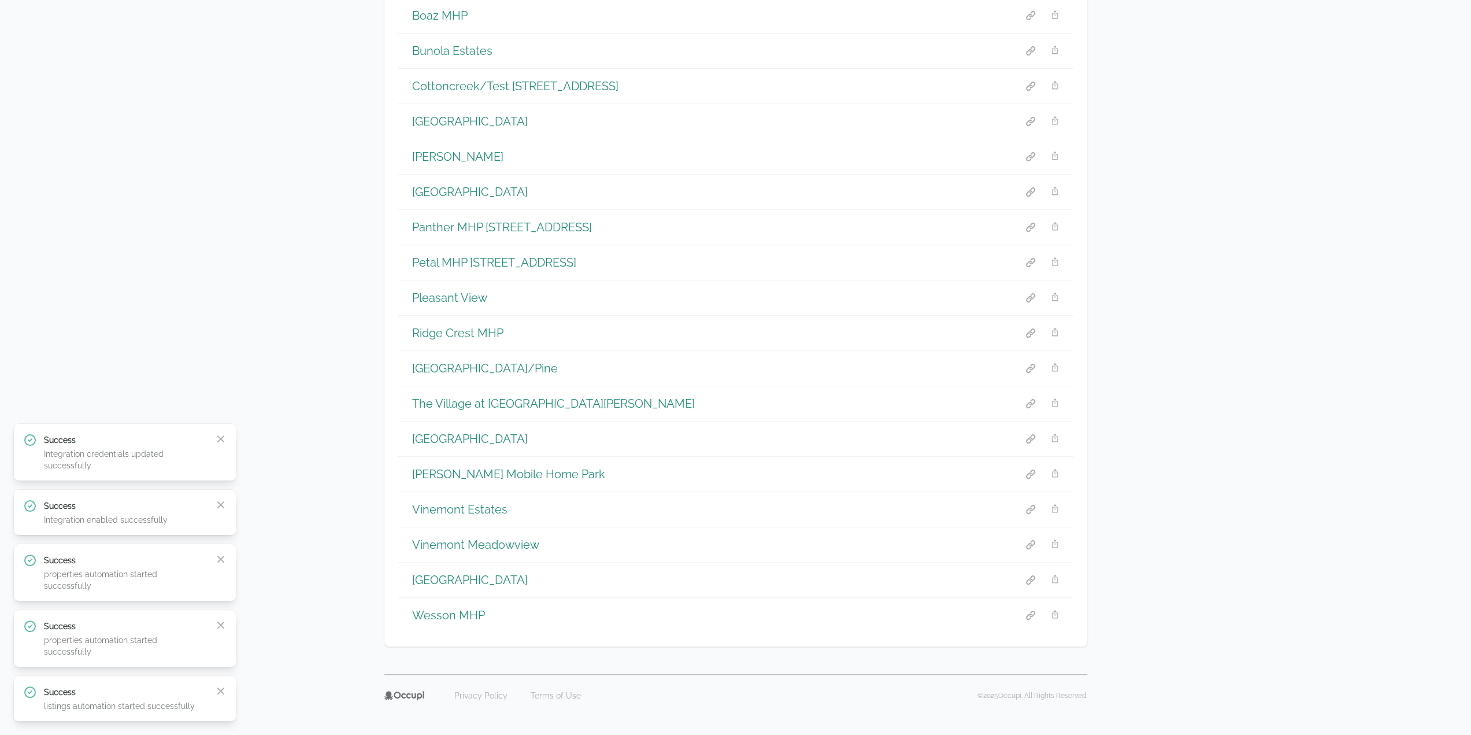
click at [485, 536] on h1 "Vinemont Meadowview" at bounding box center [475, 544] width 127 height 16
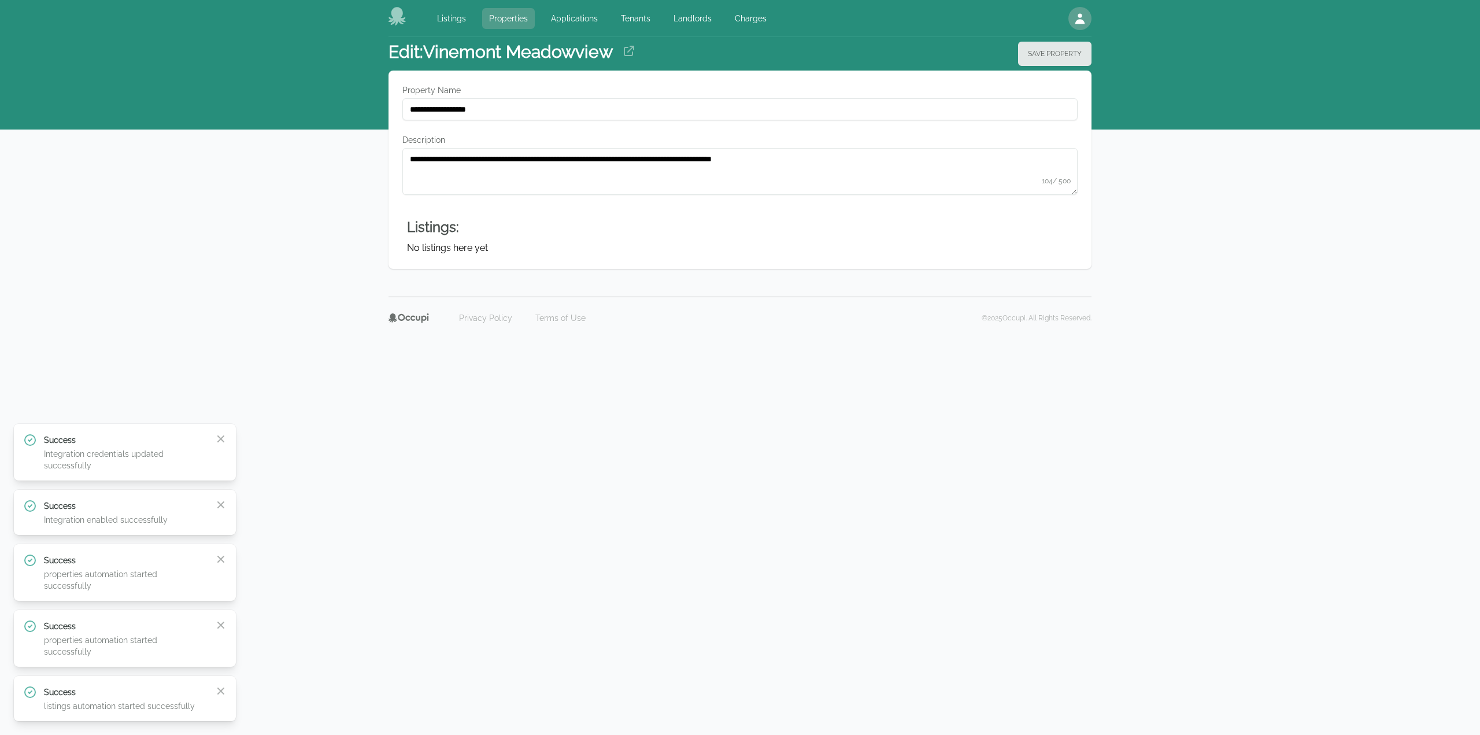
click at [493, 23] on link "Properties" at bounding box center [508, 18] width 53 height 21
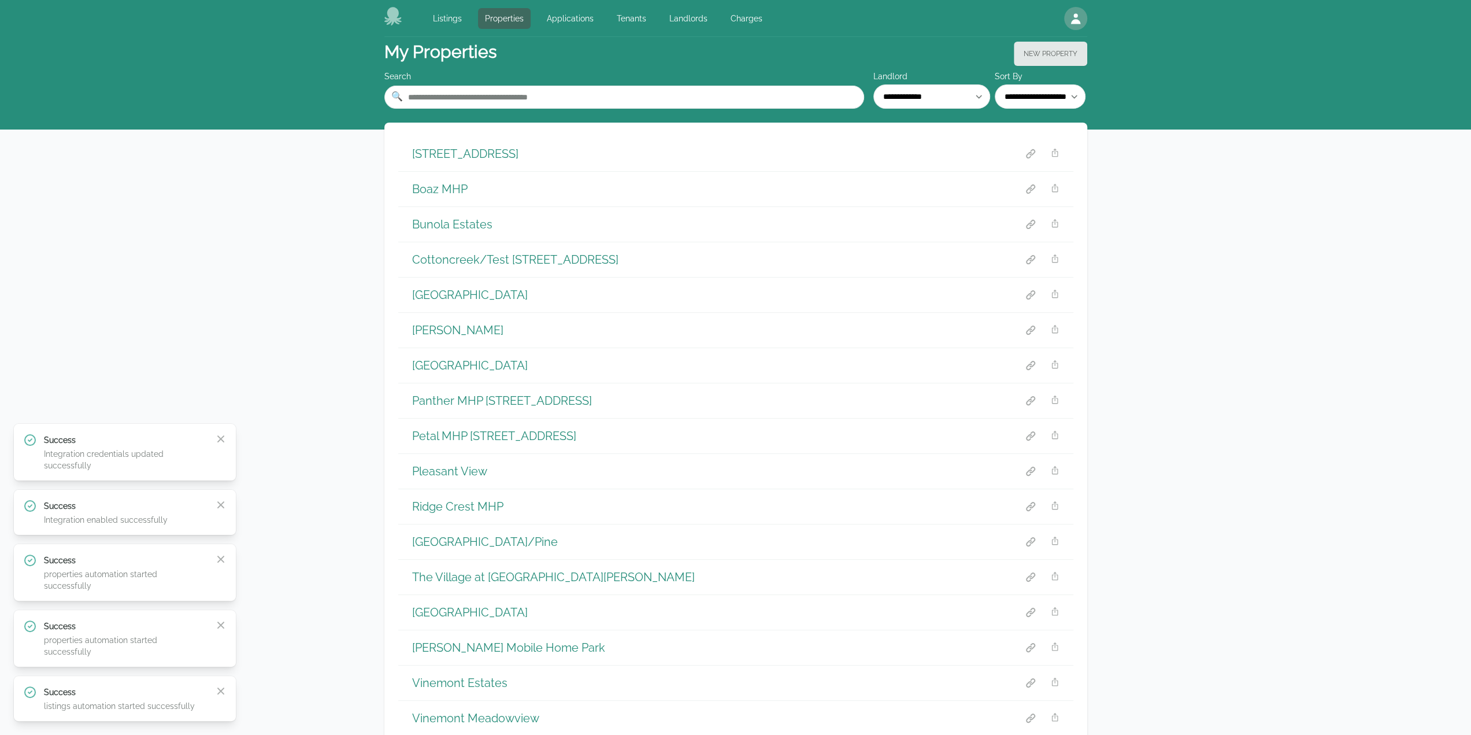
click at [457, 464] on h1 "Pleasant View" at bounding box center [449, 471] width 75 height 16
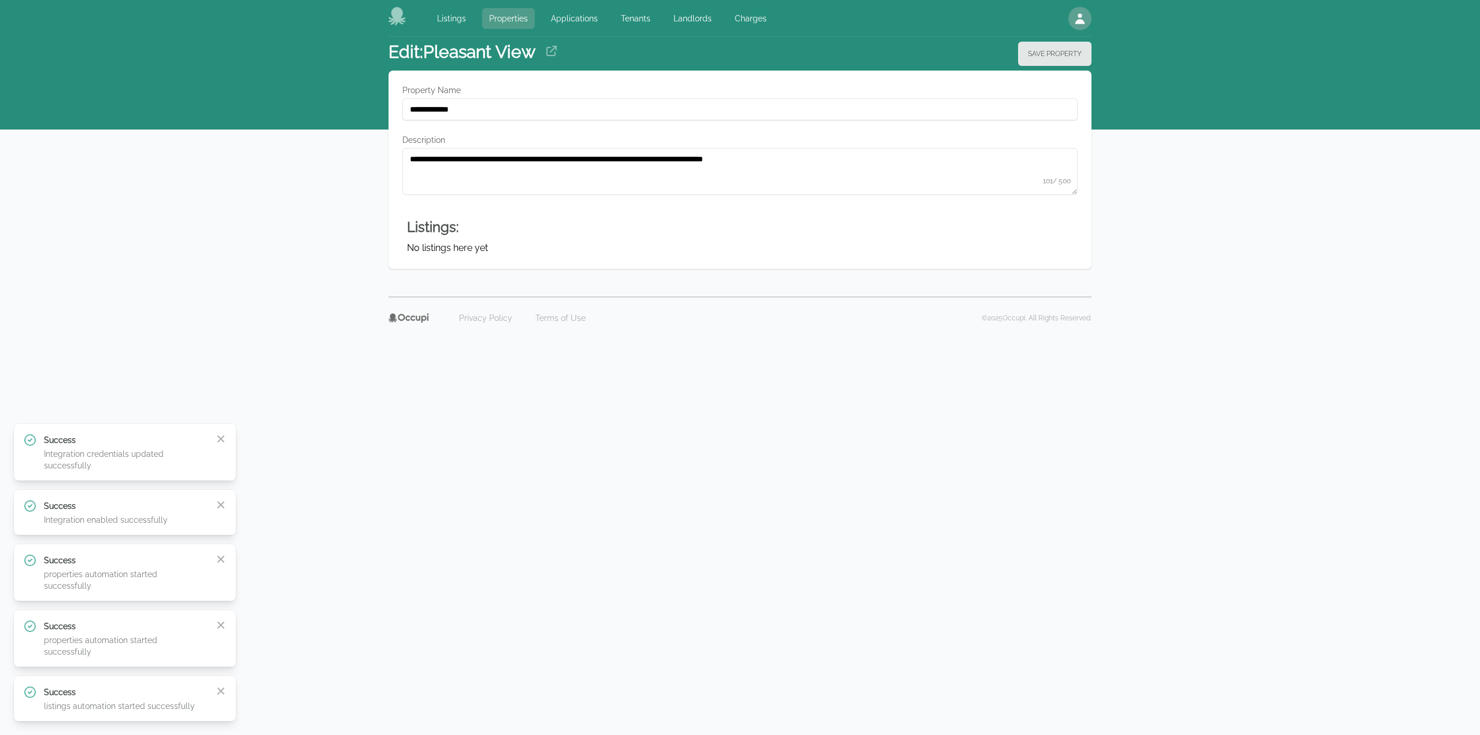
click at [503, 17] on link "Properties" at bounding box center [508, 18] width 53 height 21
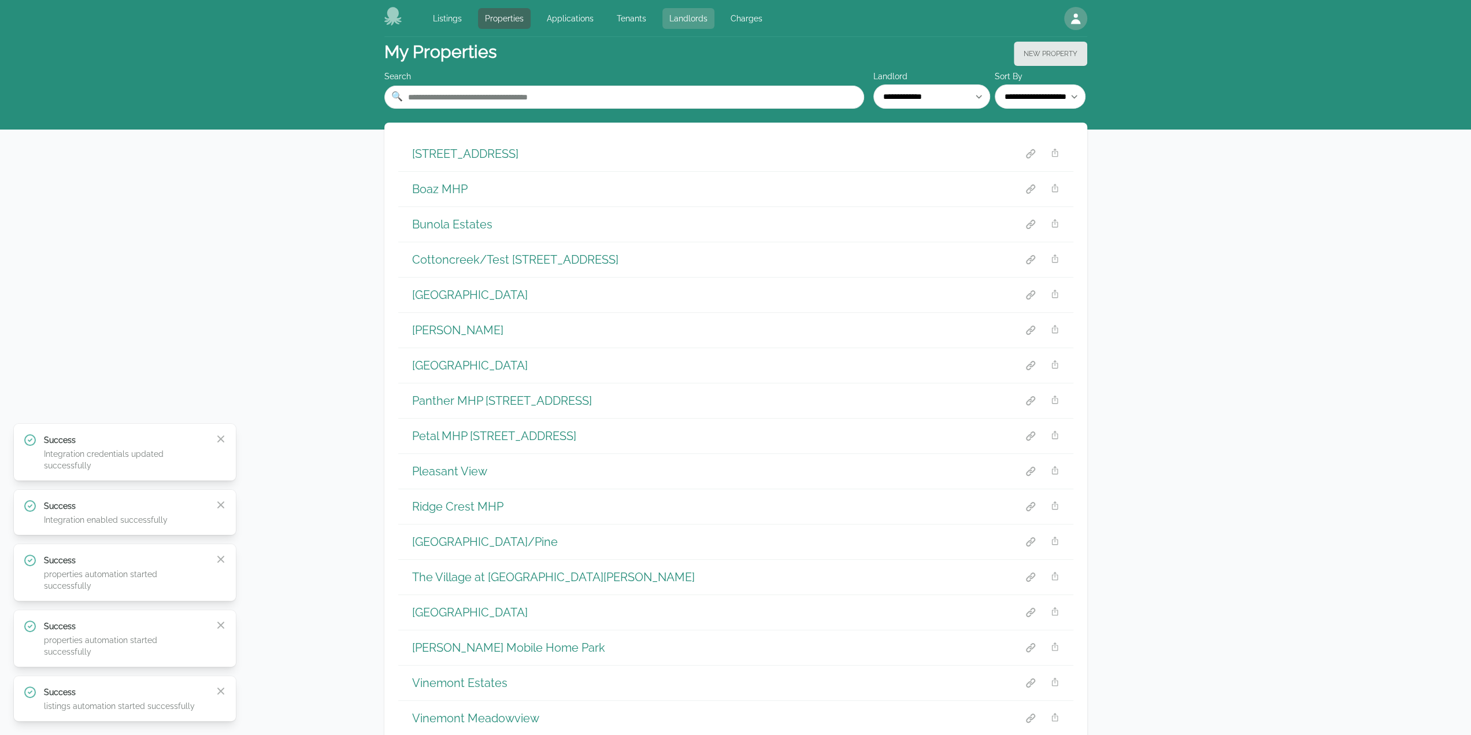
click at [696, 19] on link "Landlords" at bounding box center [688, 18] width 52 height 21
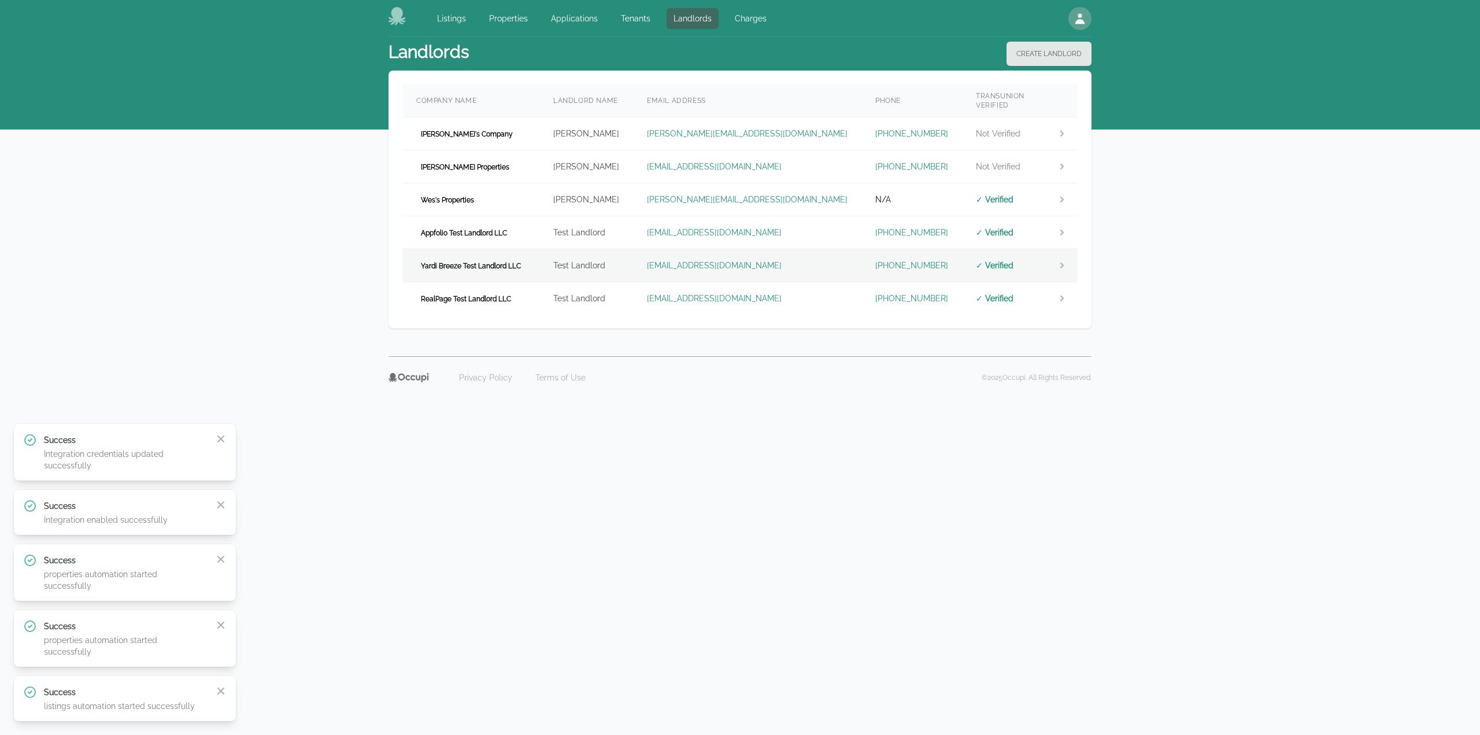
click at [525, 260] on span "Yardi Breeze Test Landlord LLC" at bounding box center [470, 266] width 109 height 12
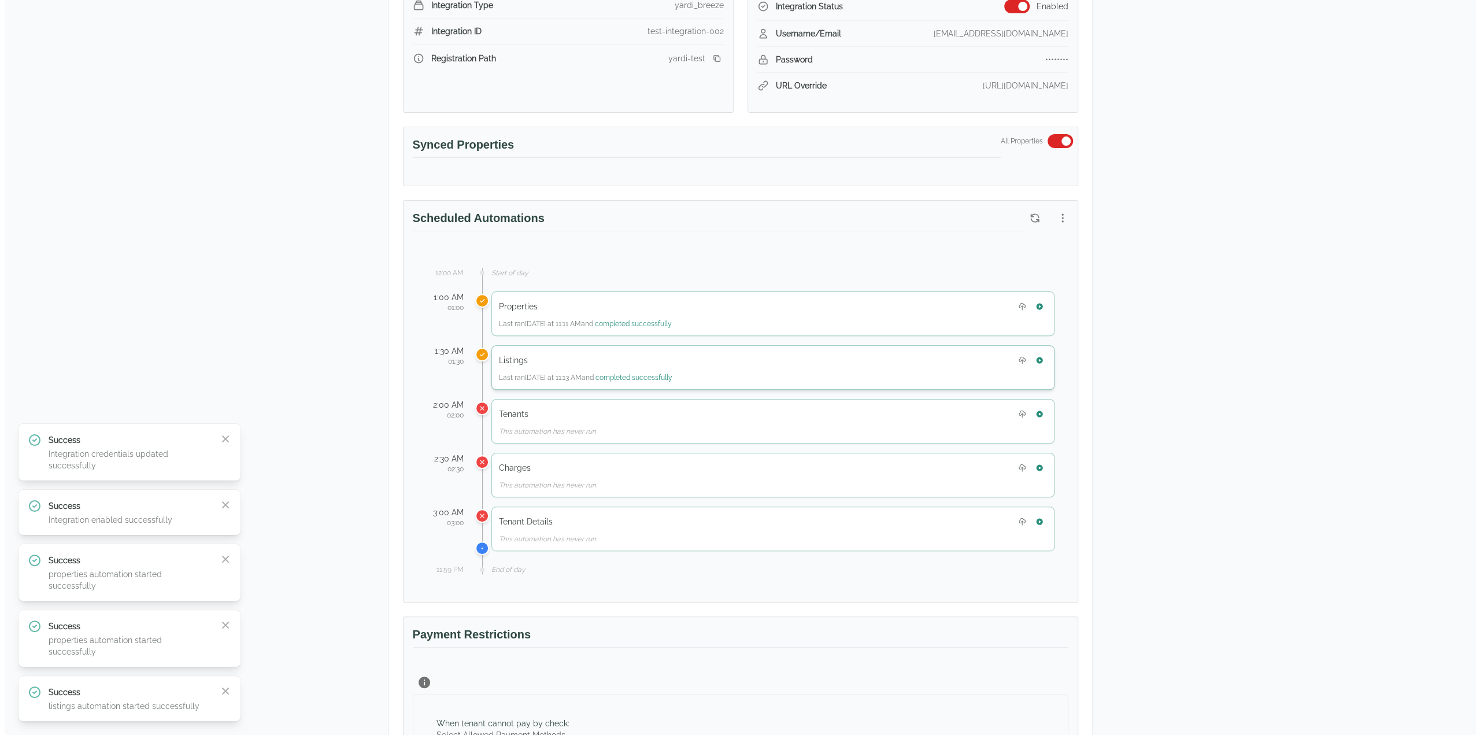
scroll to position [405, 0]
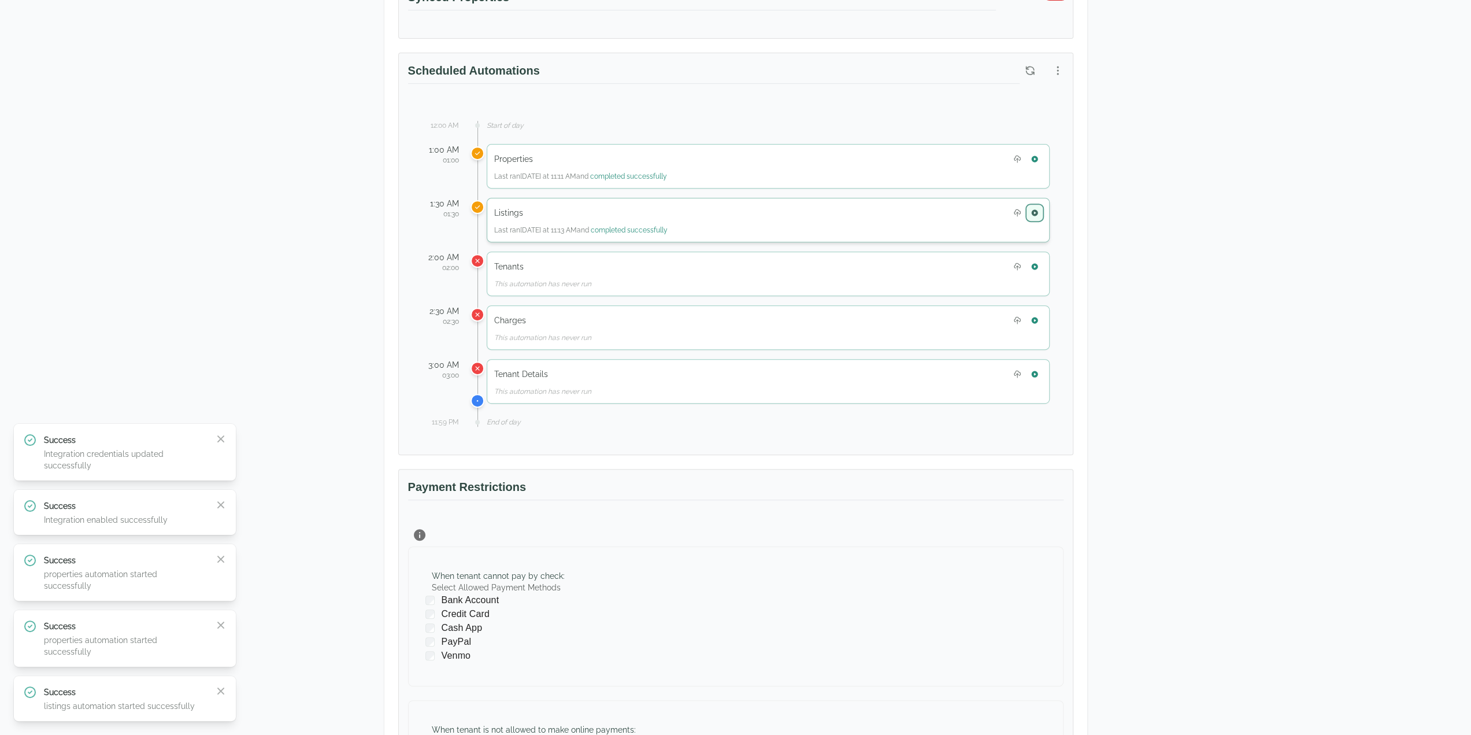
click at [1032, 205] on button "button" at bounding box center [1034, 212] width 15 height 15
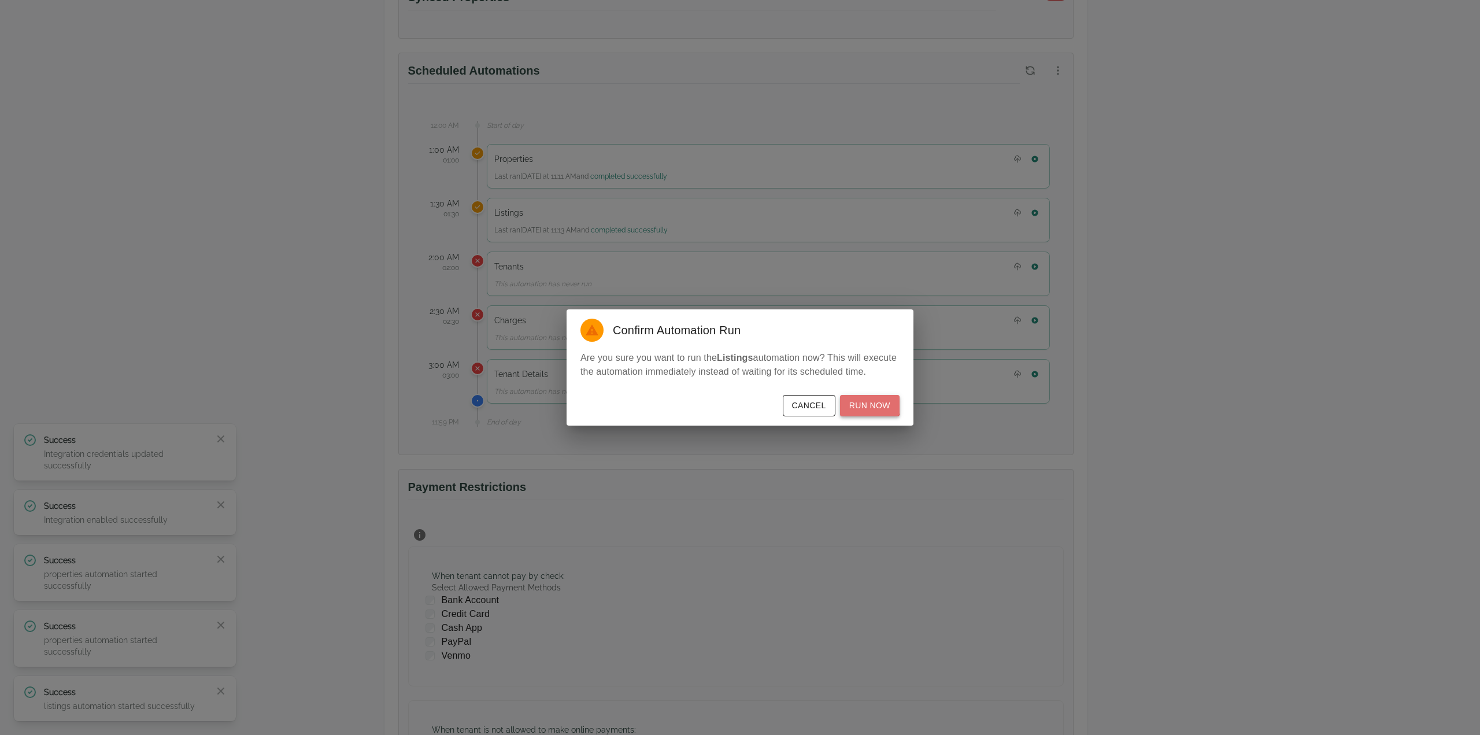
click at [872, 404] on button "Run Now" at bounding box center [870, 405] width 60 height 21
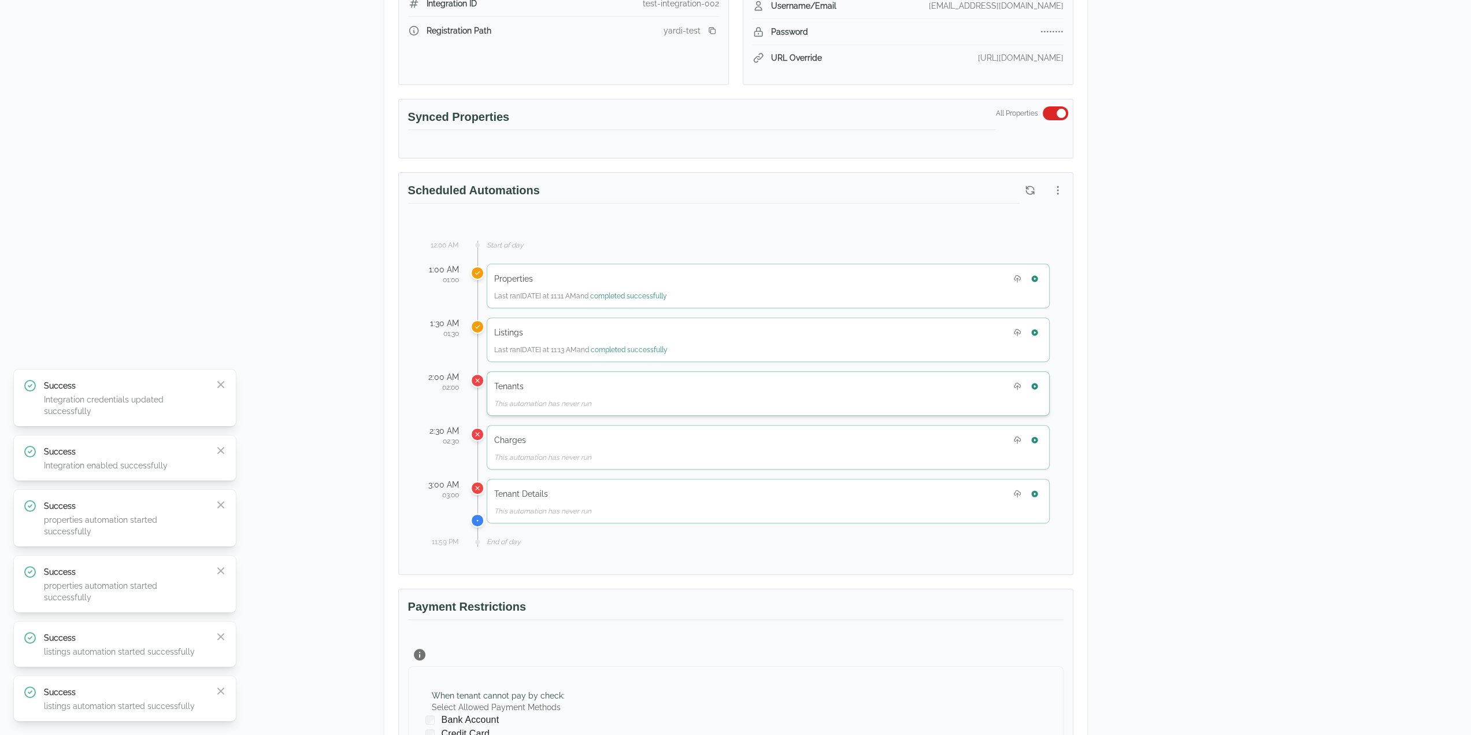
scroll to position [286, 0]
click at [1034, 329] on icon "button" at bounding box center [1034, 331] width 6 height 6
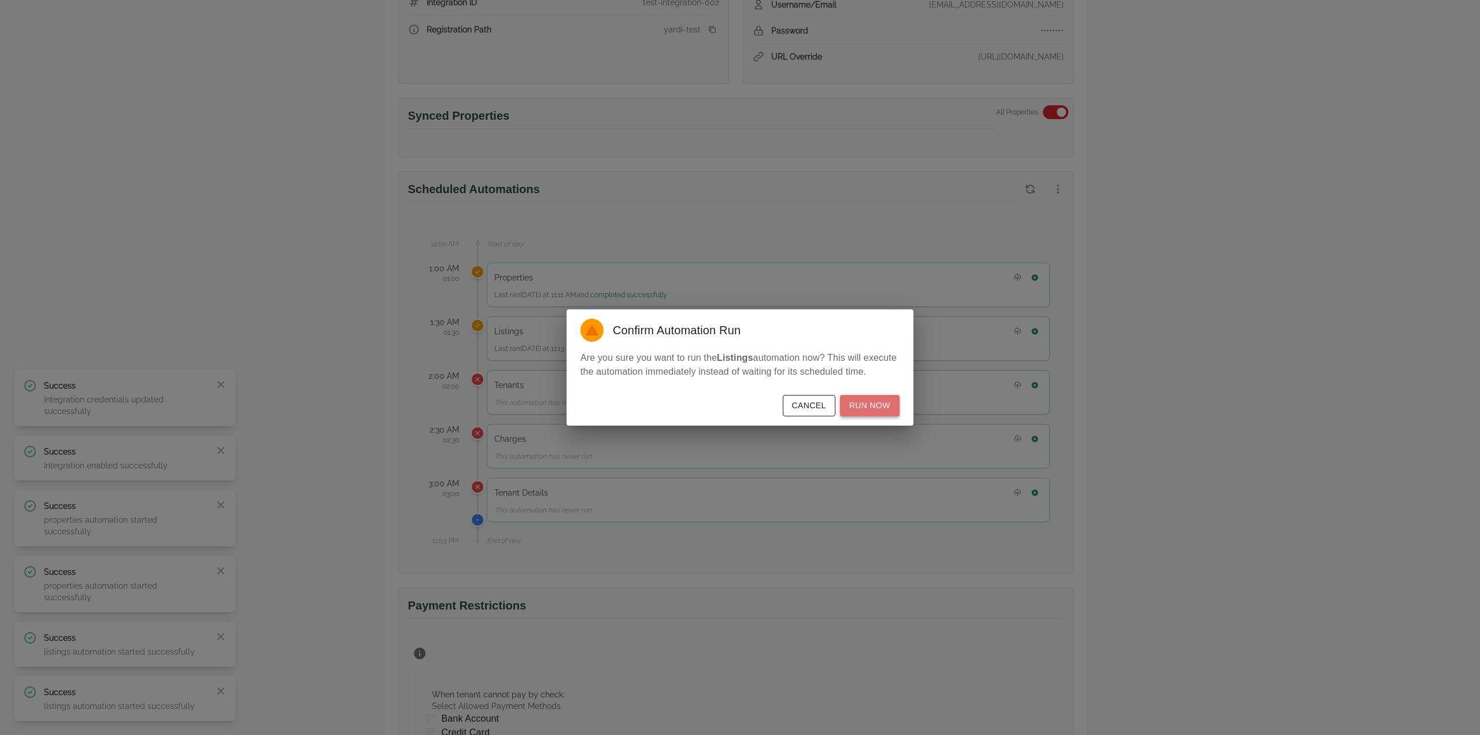
click at [873, 402] on button "Run Now" at bounding box center [870, 405] width 60 height 21
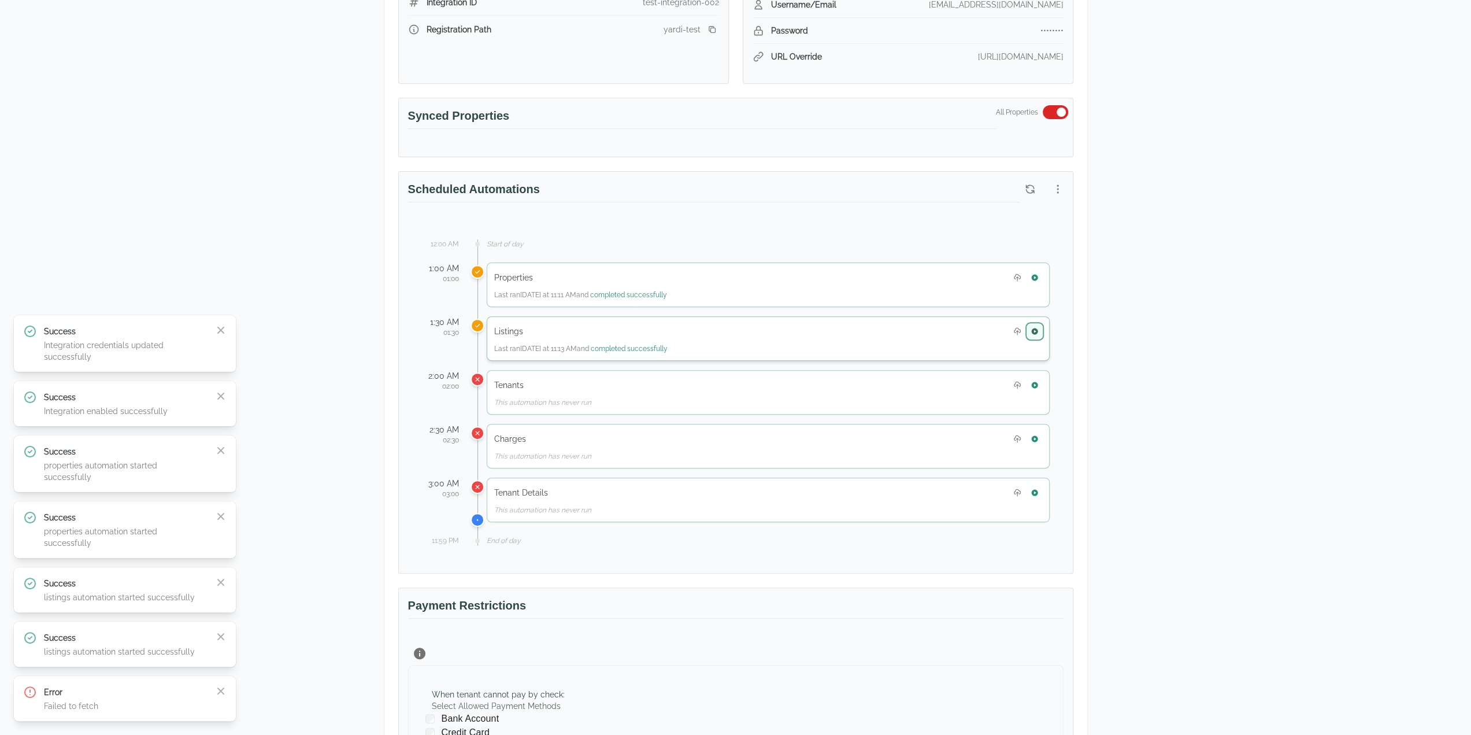
click at [1032, 329] on icon "button" at bounding box center [1035, 331] width 8 height 8
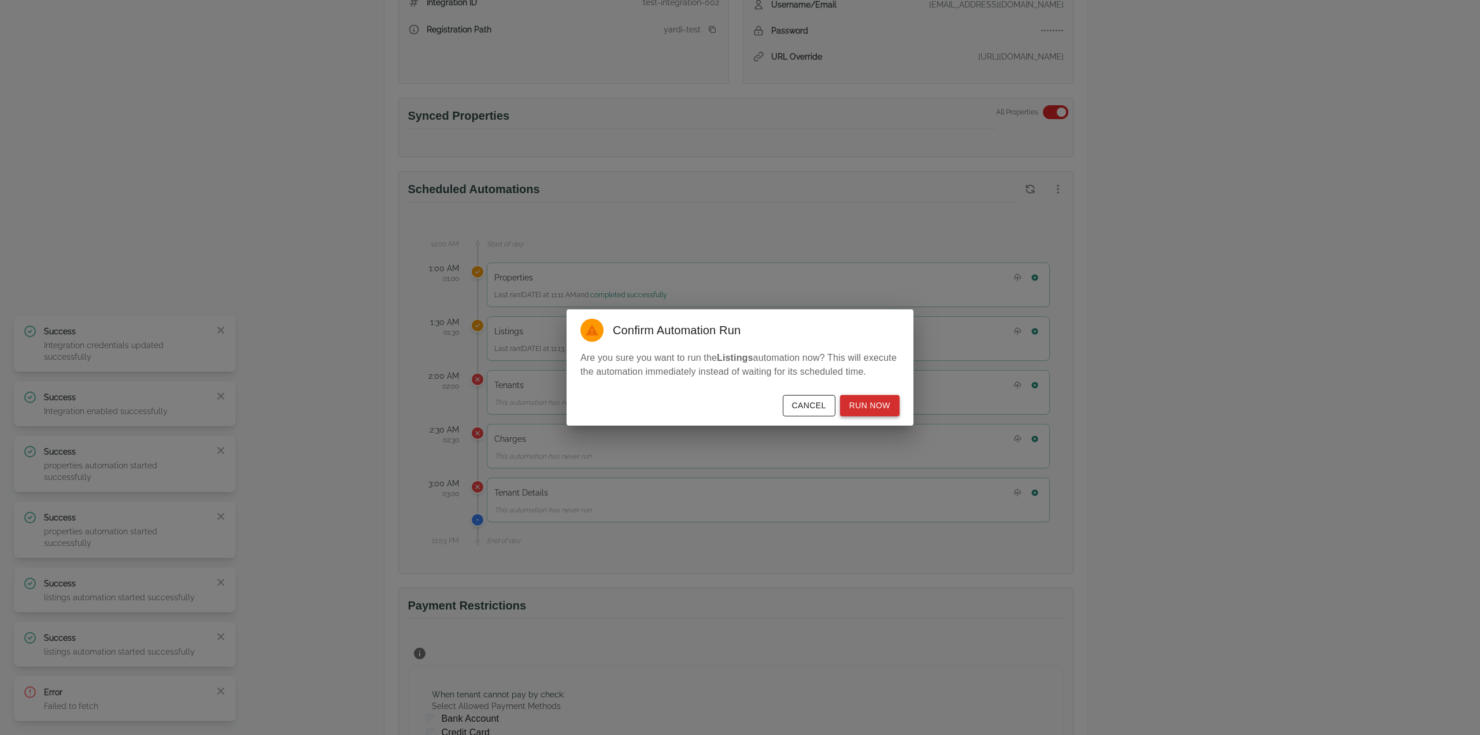
click at [854, 403] on button "Run Now" at bounding box center [870, 405] width 60 height 21
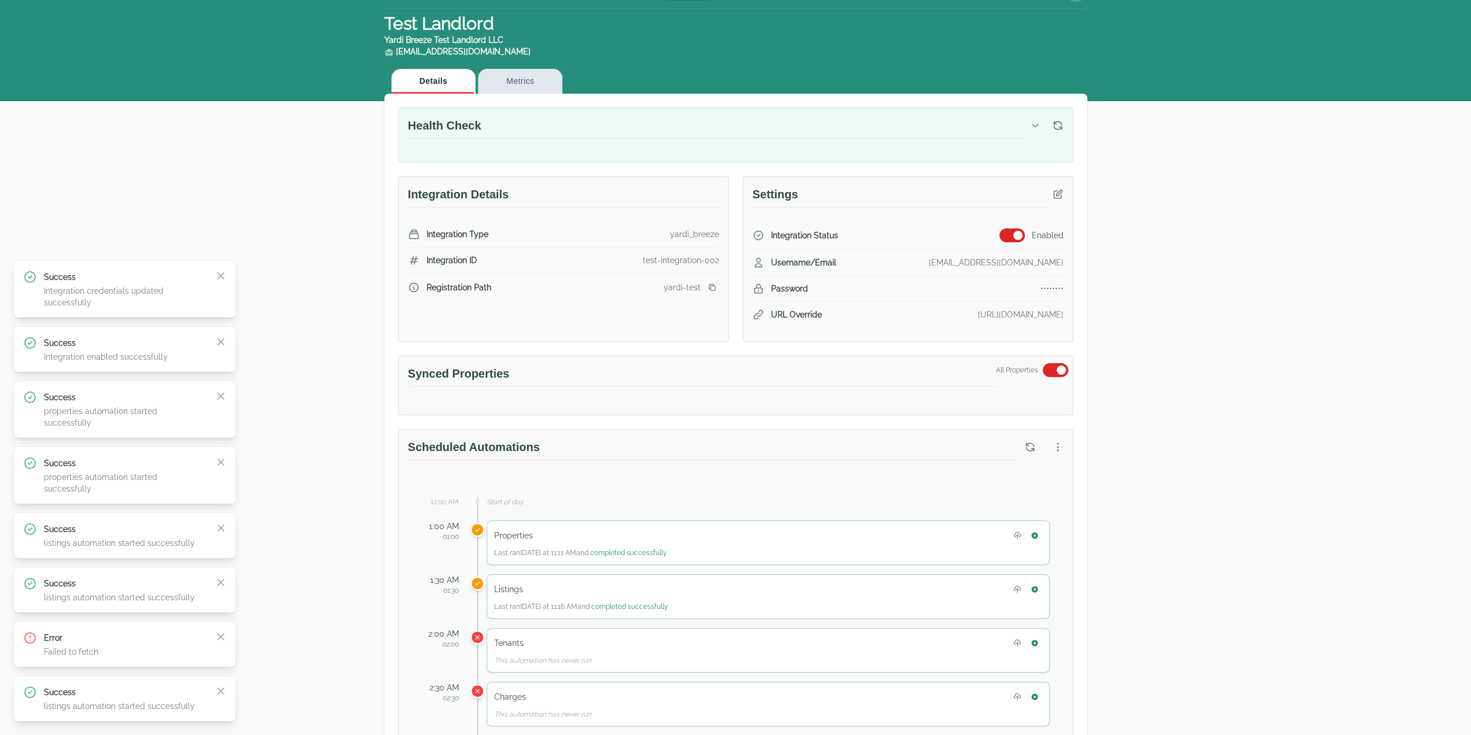
scroll to position [0, 0]
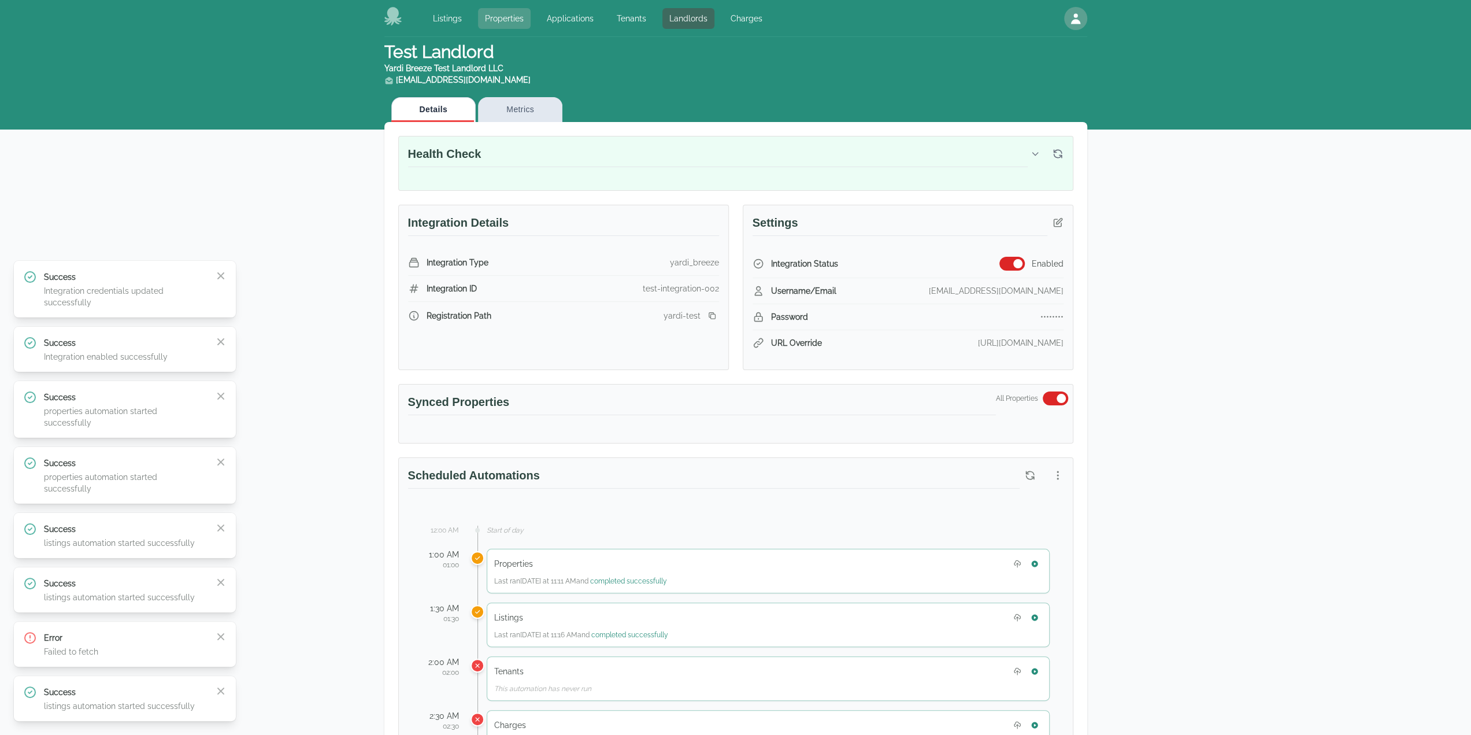
click at [506, 23] on link "Properties" at bounding box center [504, 18] width 53 height 21
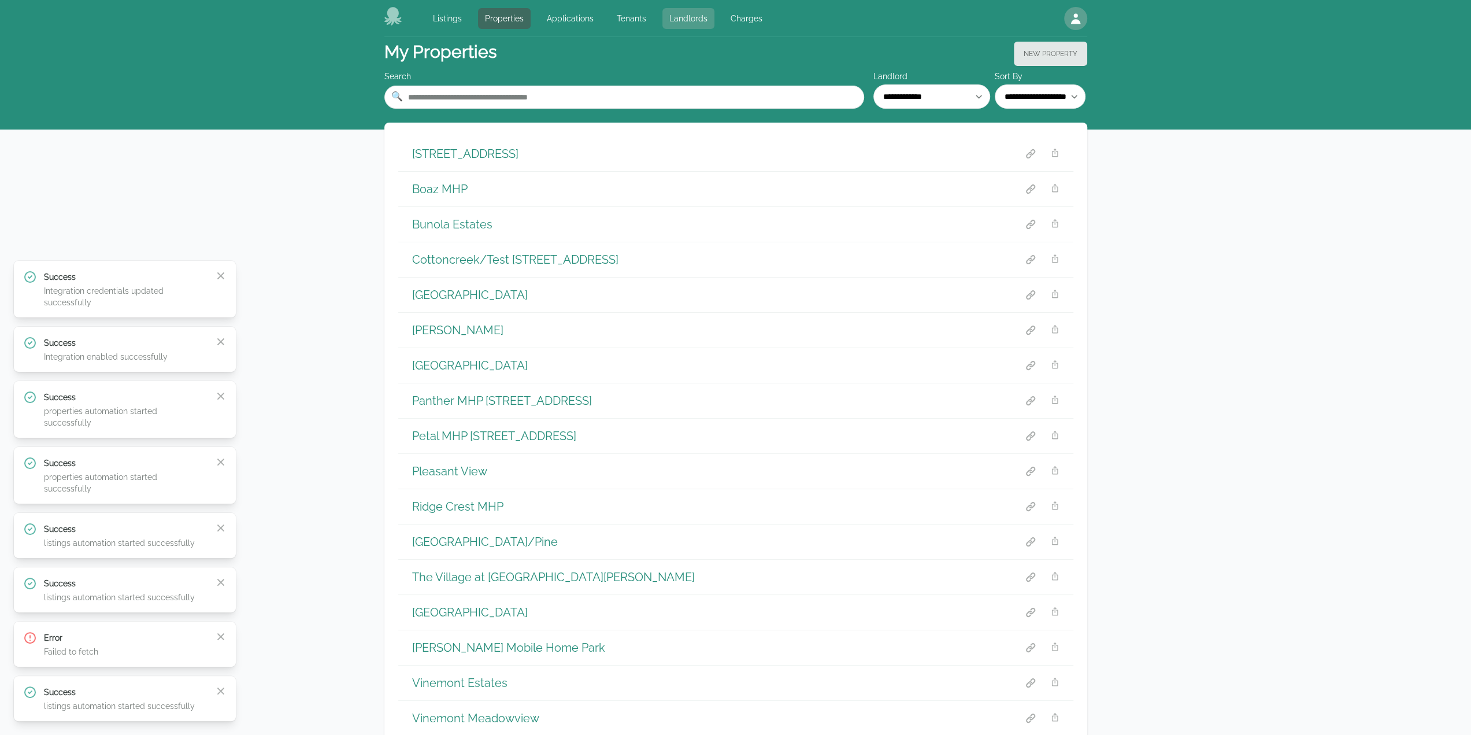
click at [671, 17] on link "Landlords" at bounding box center [688, 18] width 52 height 21
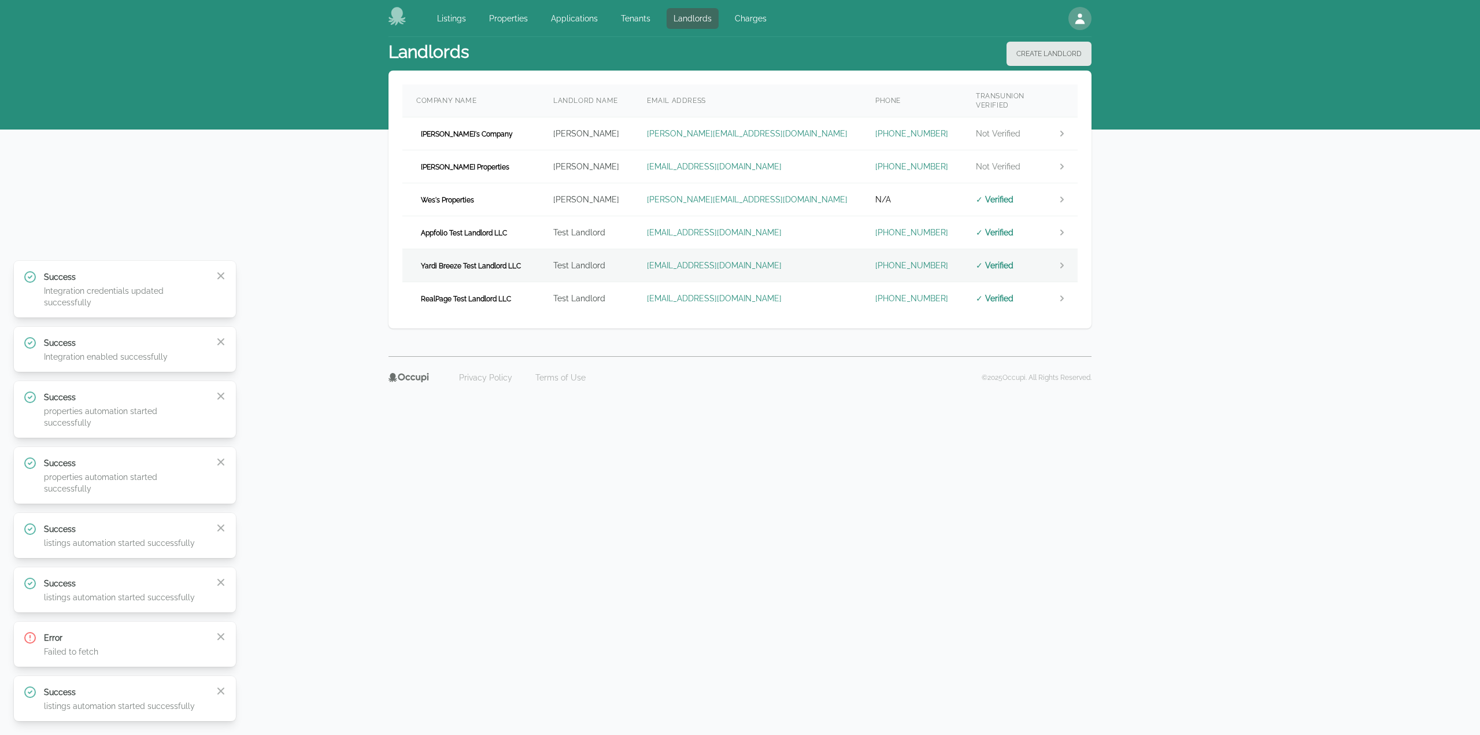
click at [539, 249] on td "Yardi Breeze Test Landlord LLC" at bounding box center [470, 265] width 137 height 33
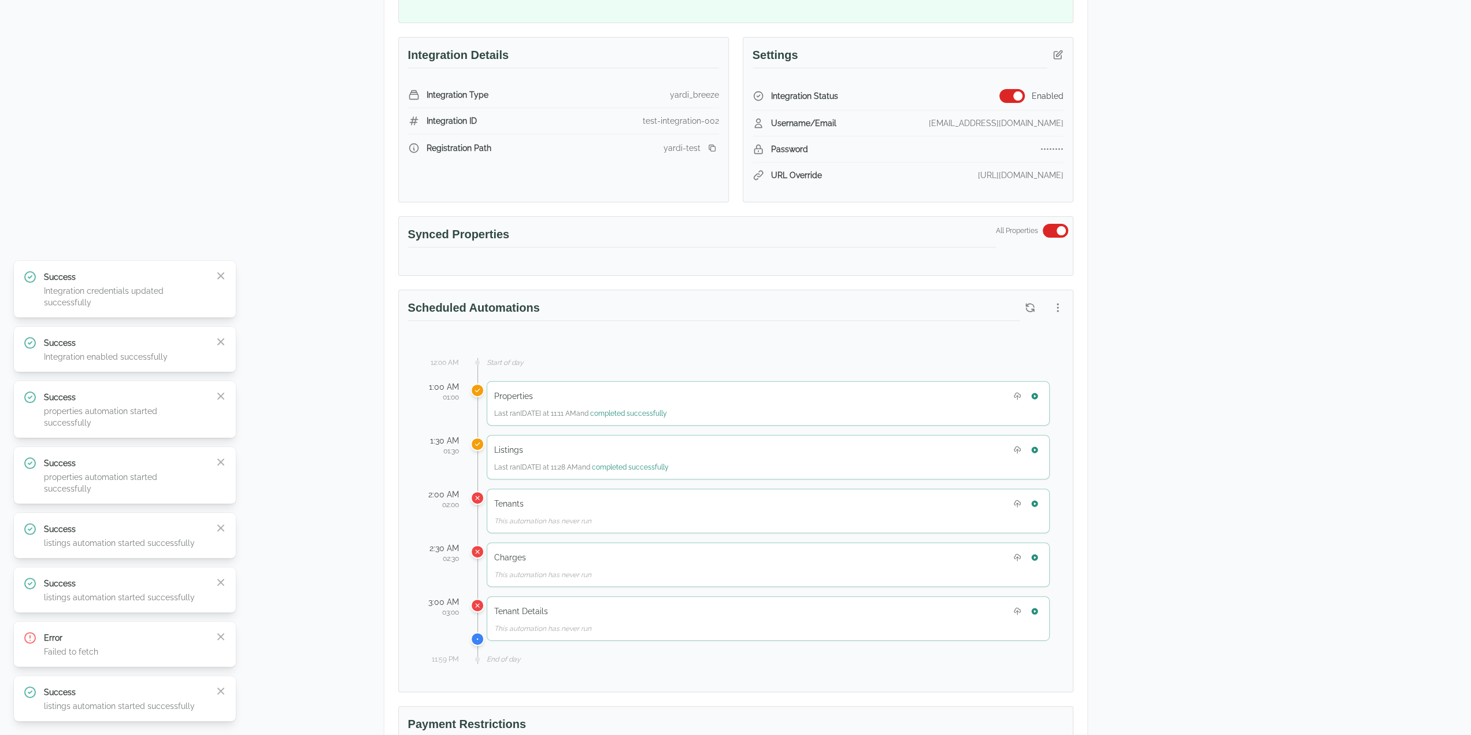
scroll to position [173, 0]
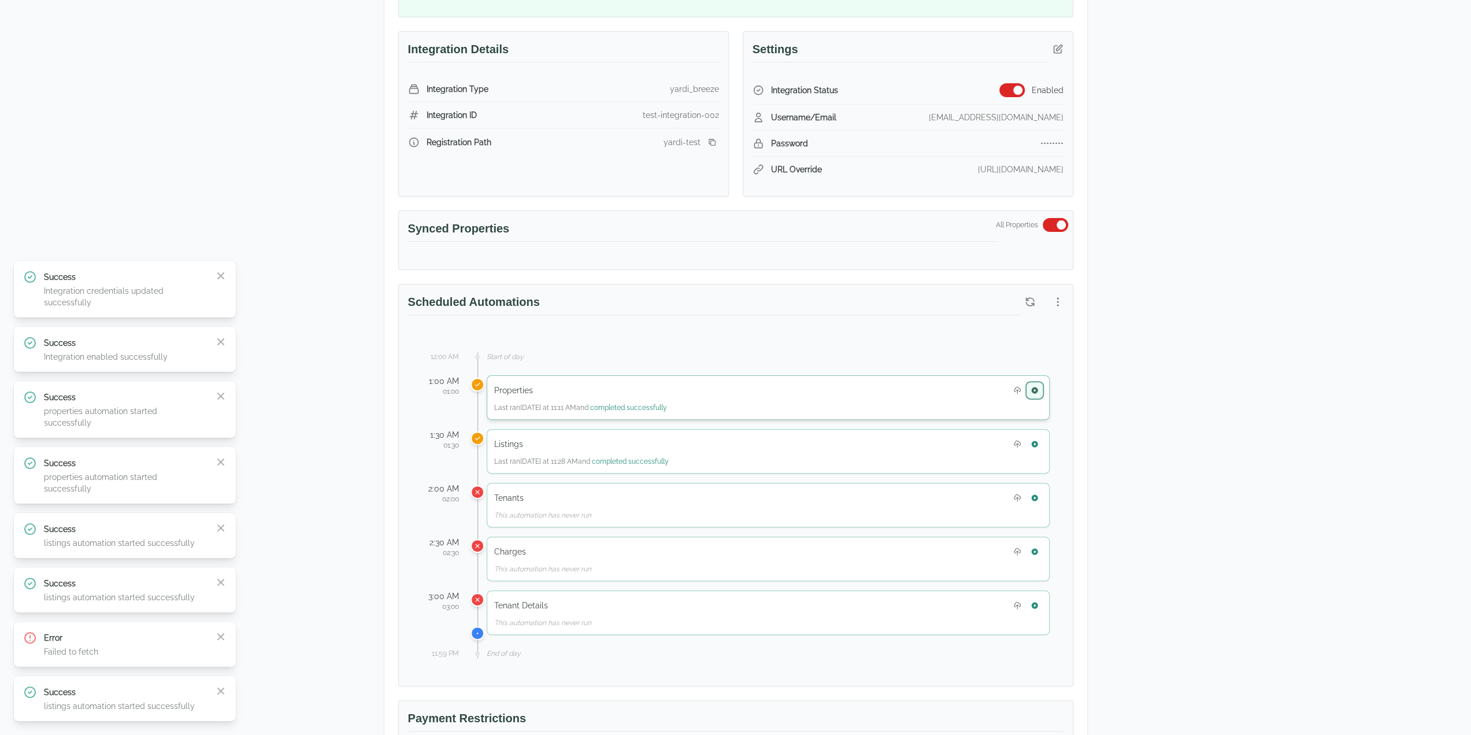
click at [1036, 387] on icon "button" at bounding box center [1034, 390] width 6 height 6
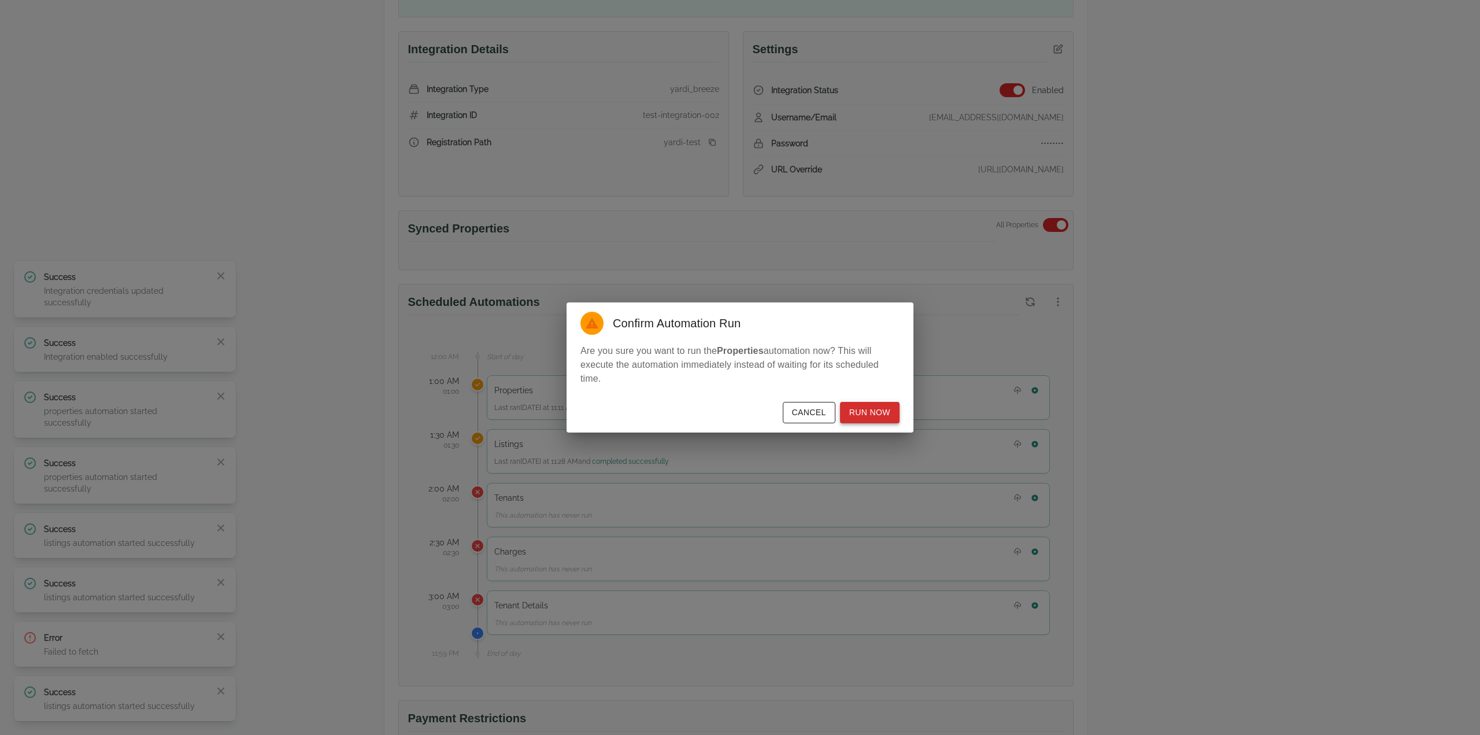
click at [891, 414] on button "Run Now" at bounding box center [870, 412] width 60 height 21
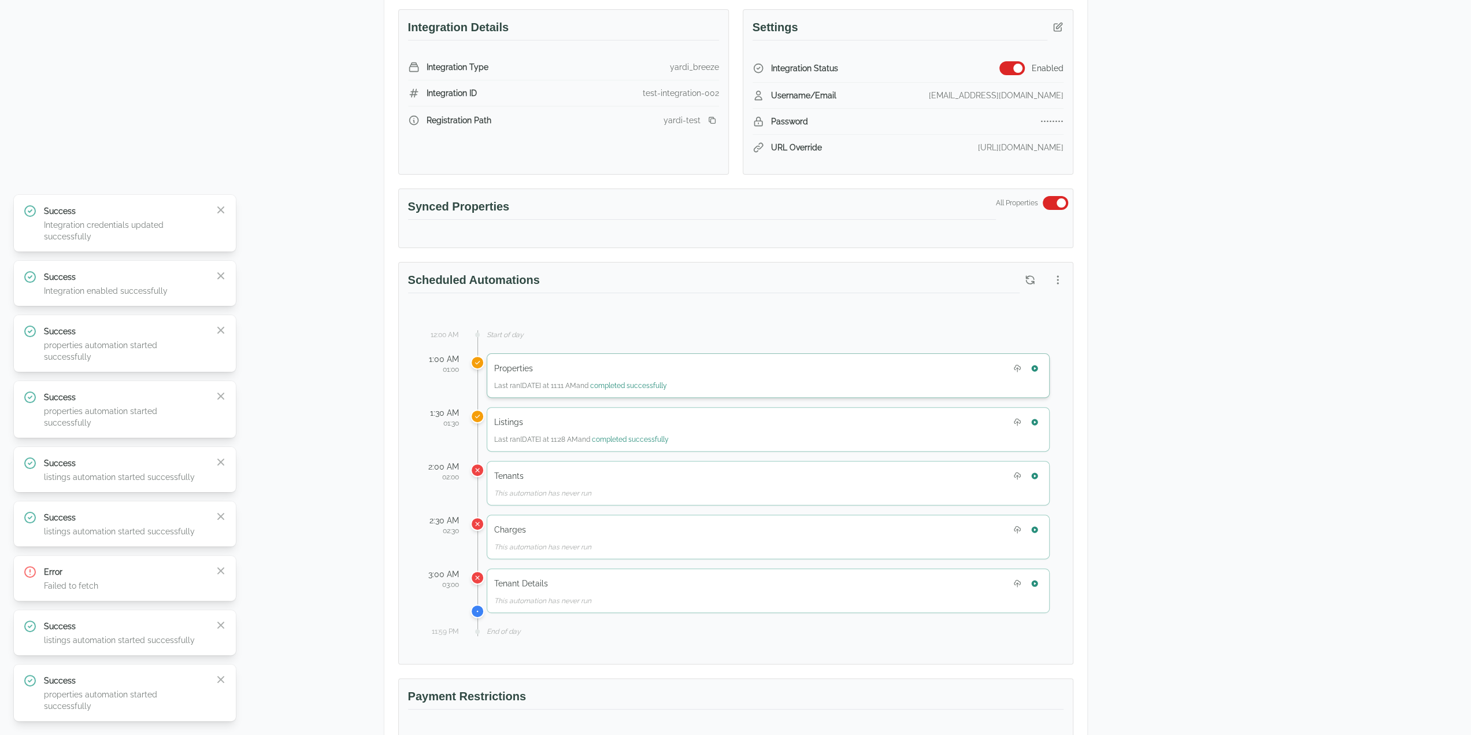
scroll to position [289, 0]
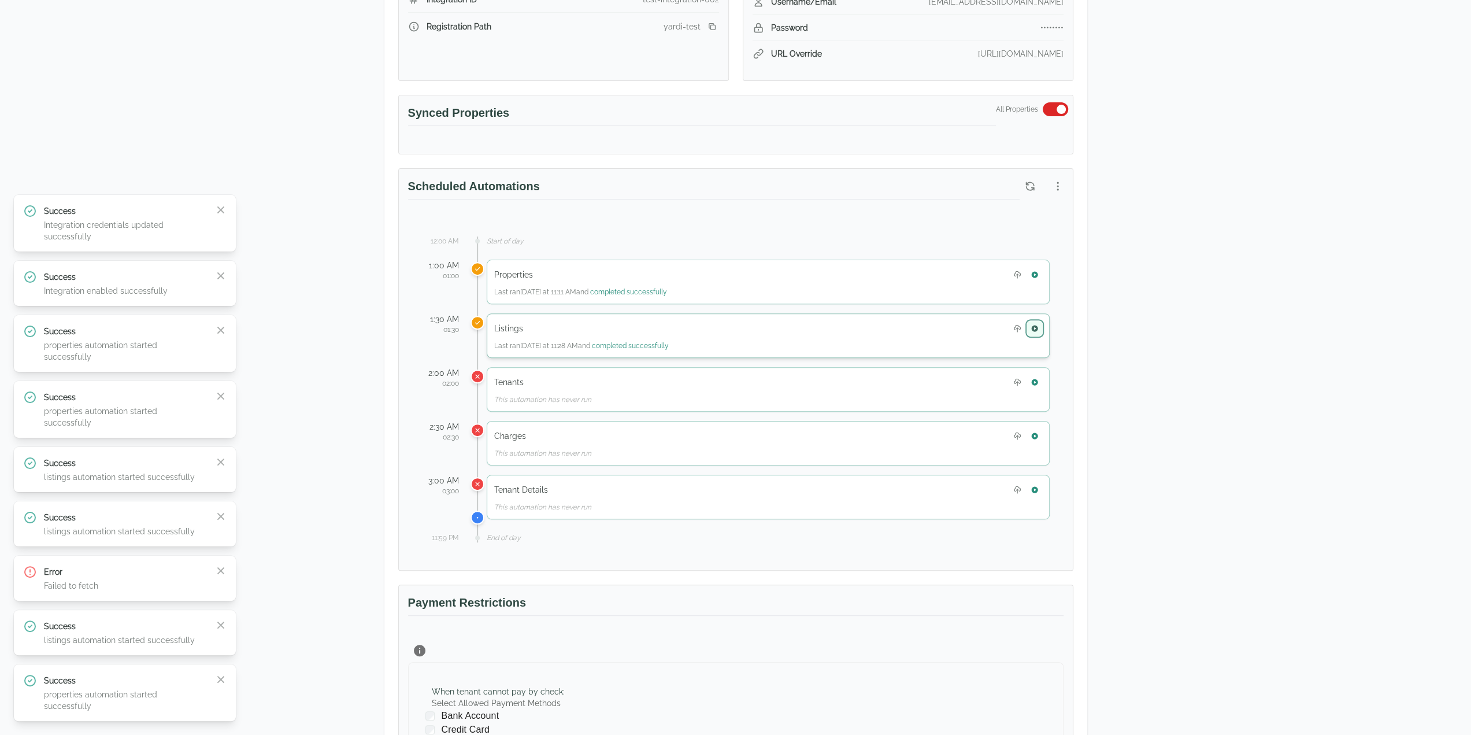
click at [1039, 327] on button "button" at bounding box center [1034, 328] width 15 height 15
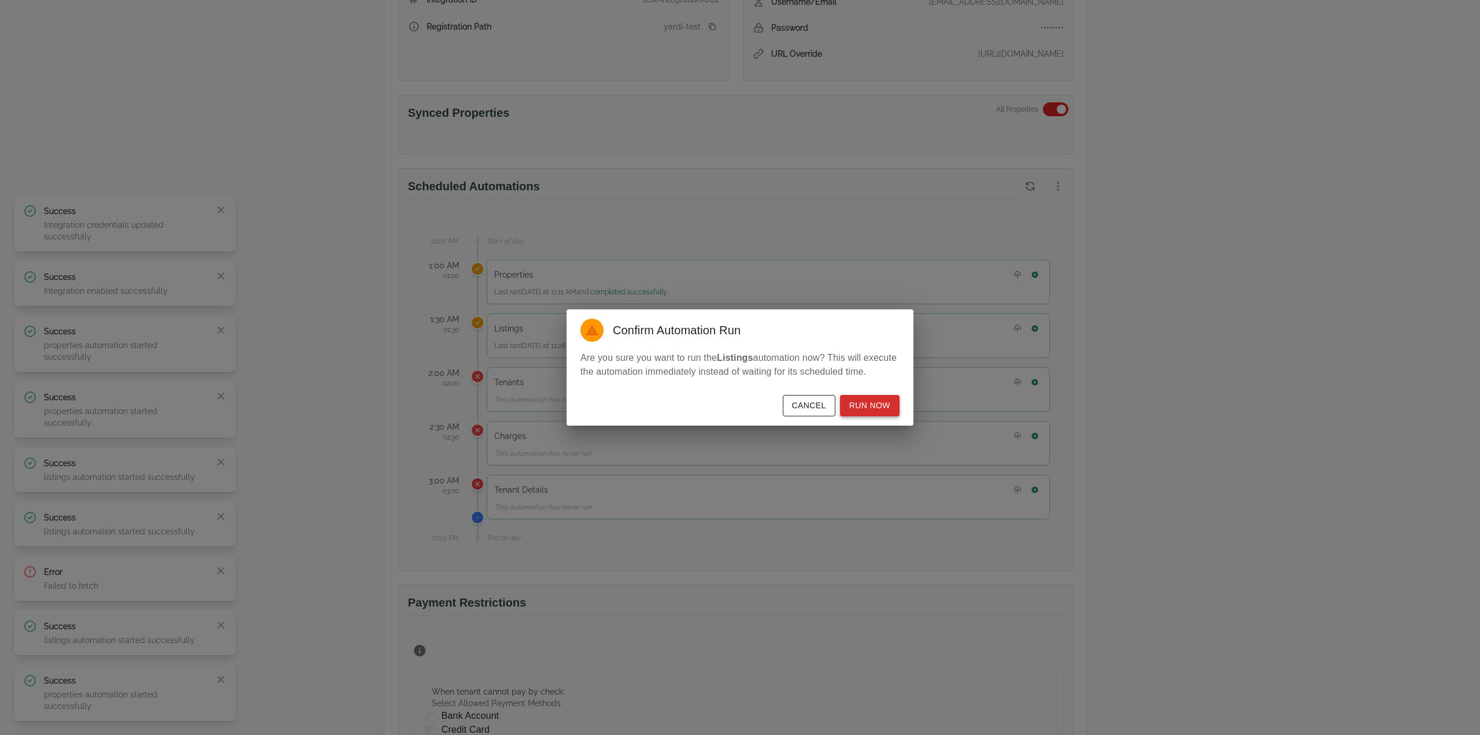
click at [884, 401] on button "Run Now" at bounding box center [870, 405] width 60 height 21
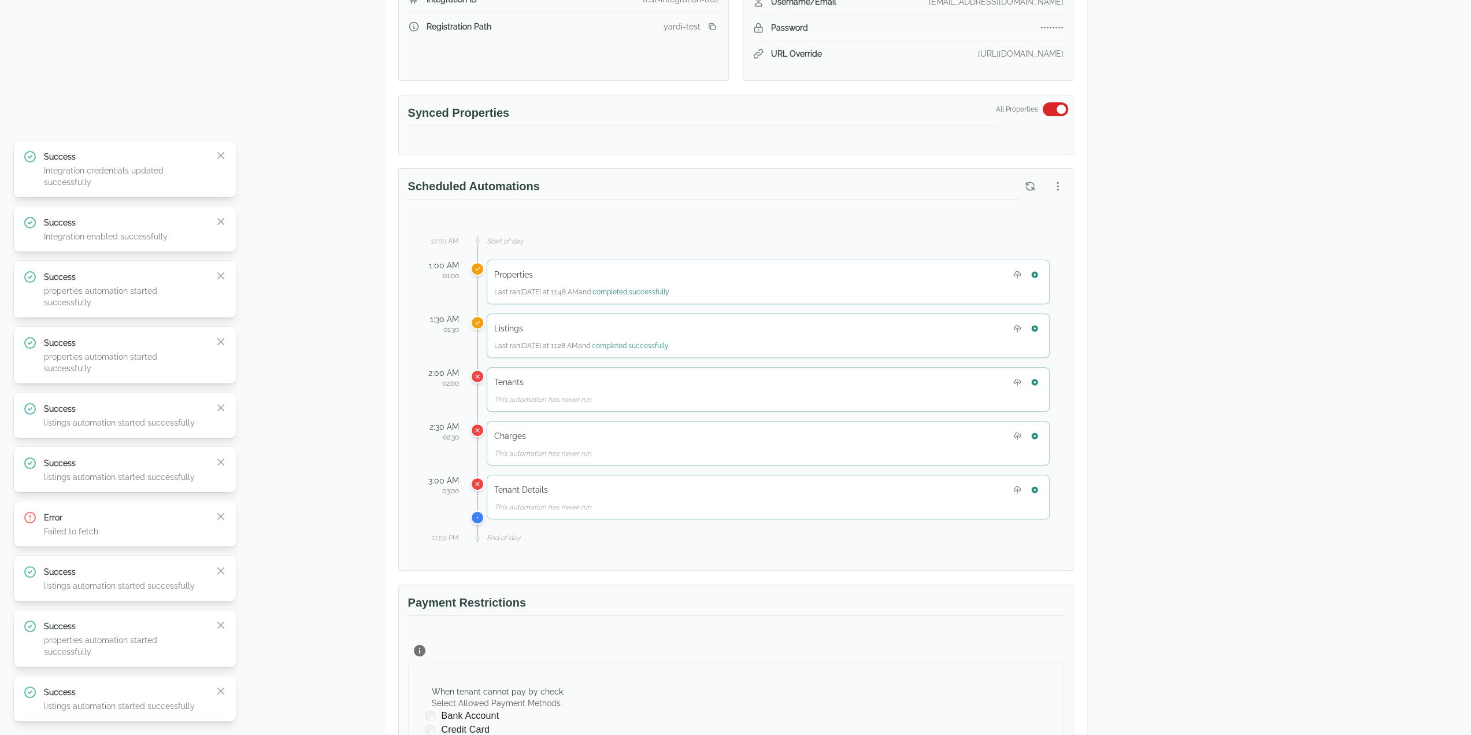
click at [1157, 577] on div "Test Landlord Yardi Breeze Test Landlord LLC landlord.yardi@occupi.app Details …" at bounding box center [735, 395] width 1471 height 1295
click at [220, 688] on icon "button" at bounding box center [221, 691] width 12 height 12
click at [220, 683] on icon "button" at bounding box center [220, 679] width 7 height 7
click at [220, 688] on icon "button" at bounding box center [220, 690] width 7 height 7
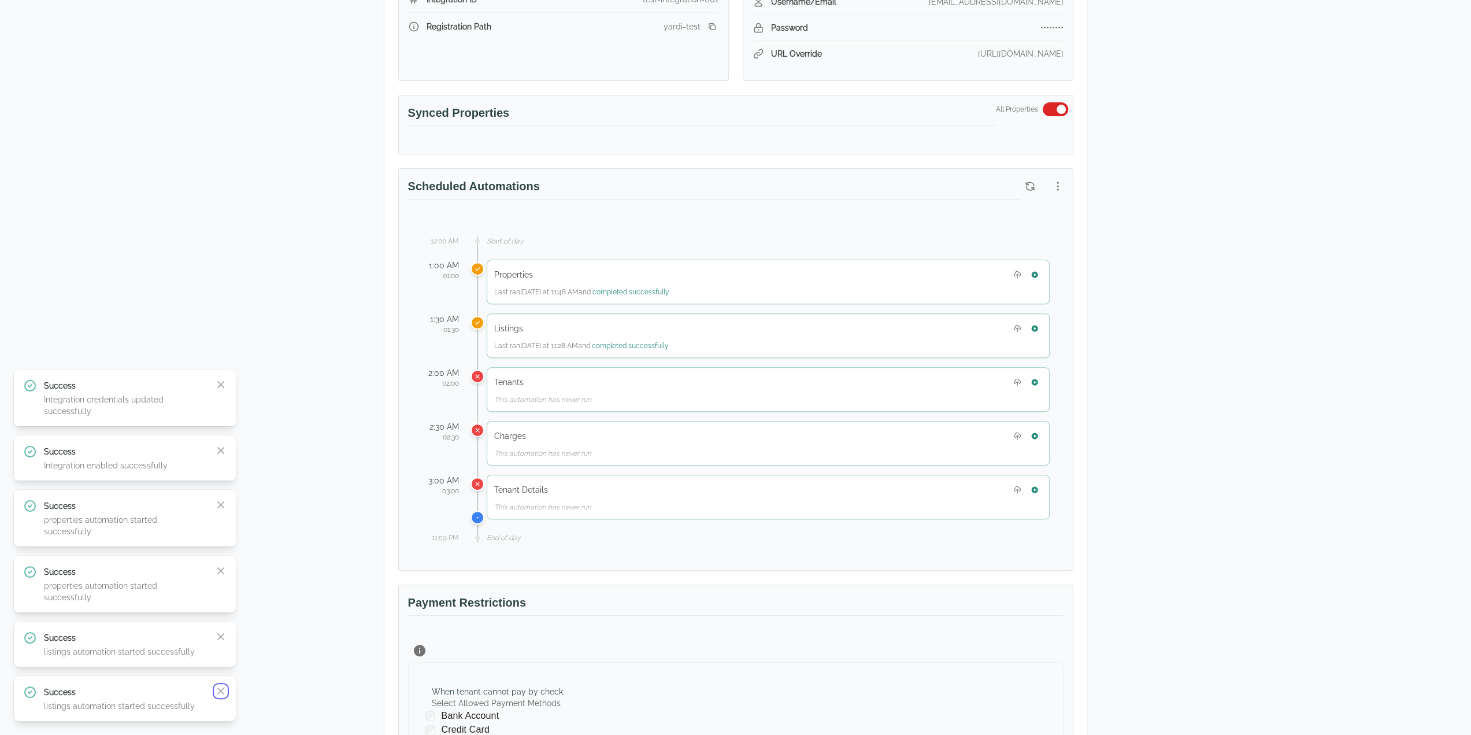
click at [220, 688] on icon "button" at bounding box center [220, 690] width 7 height 7
click at [221, 683] on icon "button" at bounding box center [220, 679] width 7 height 7
click at [221, 688] on icon "button" at bounding box center [220, 690] width 7 height 7
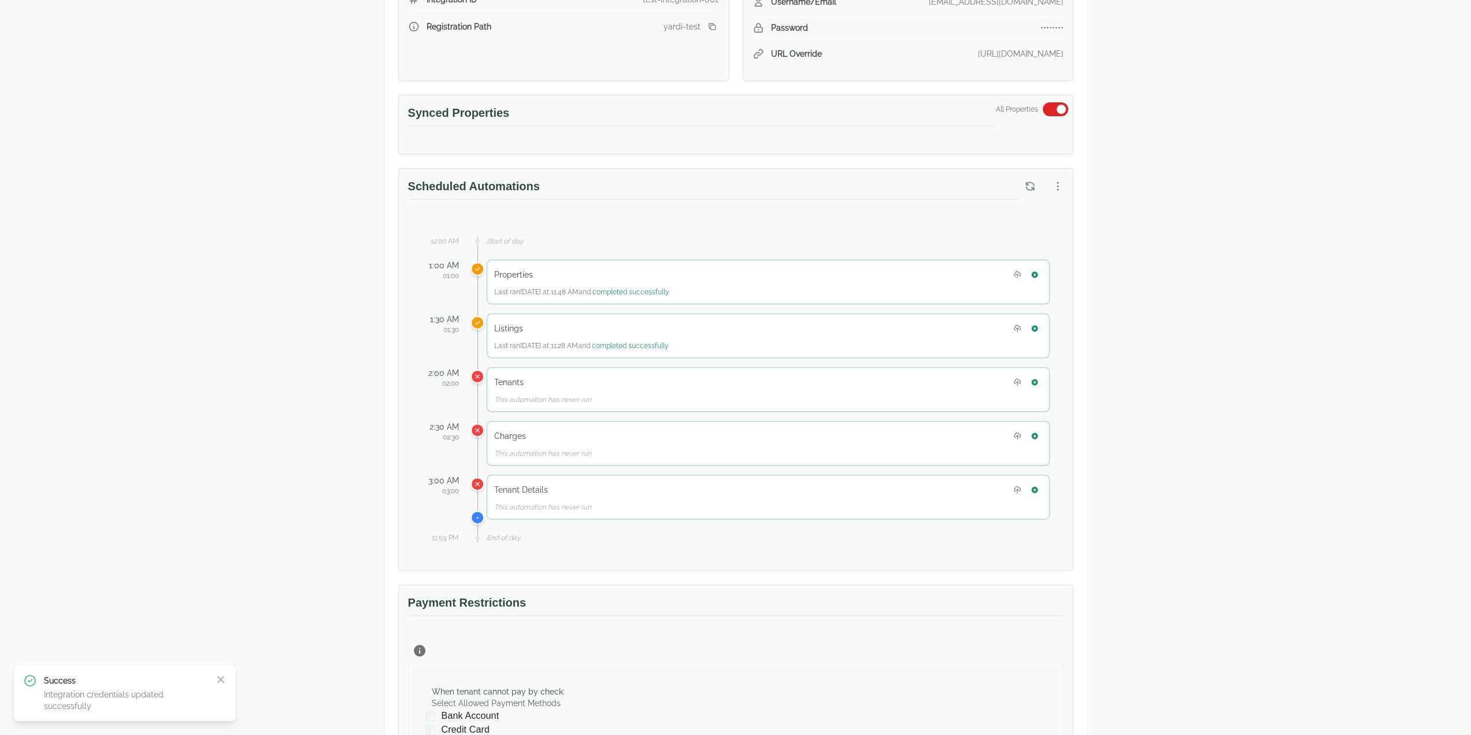
click at [221, 688] on div "Success Integration credentials updated successfully Close" at bounding box center [124, 692] width 203 height 38
click at [227, 684] on div "Success Integration credentials updated successfully Close" at bounding box center [125, 692] width 222 height 57
click at [224, 680] on icon "button" at bounding box center [221, 679] width 12 height 12
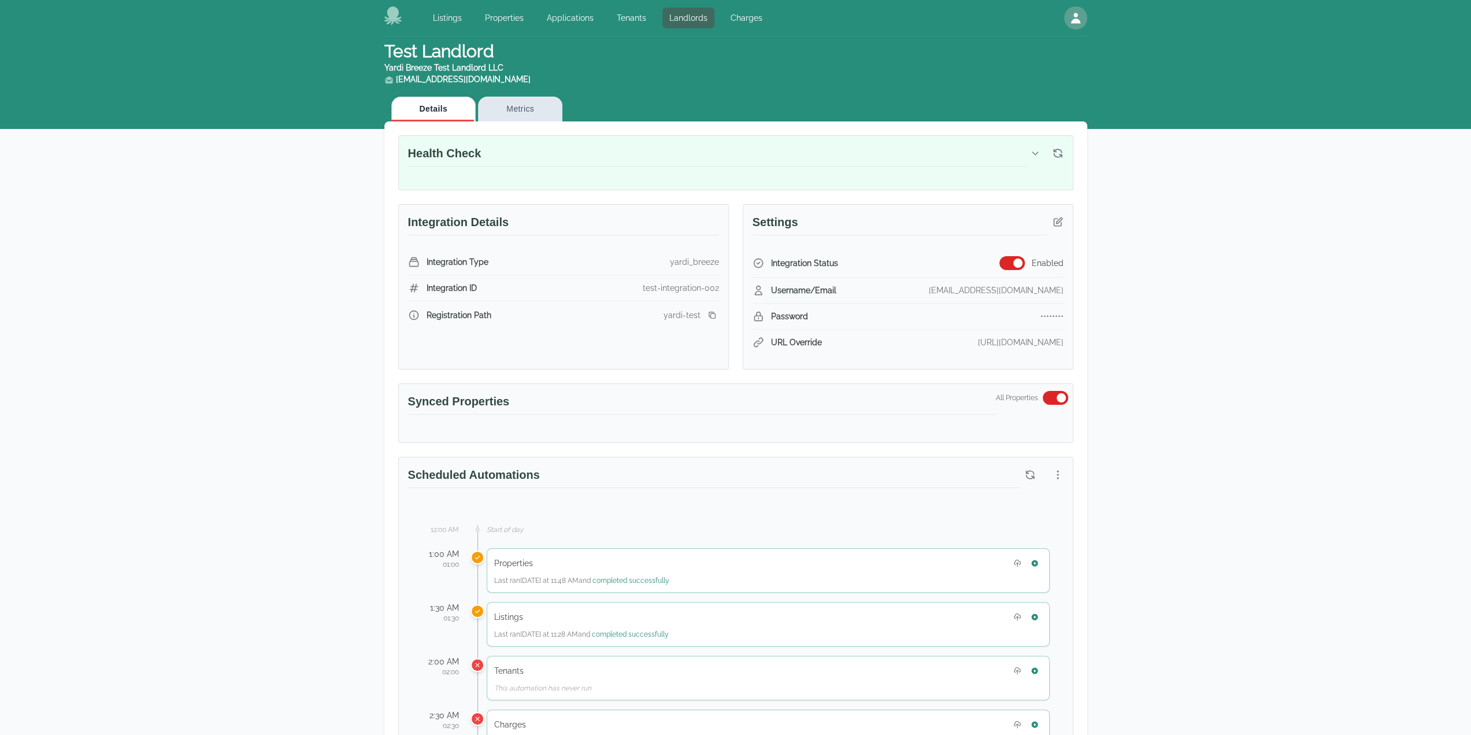
scroll to position [0, 0]
click at [506, 24] on link "Properties" at bounding box center [504, 18] width 53 height 21
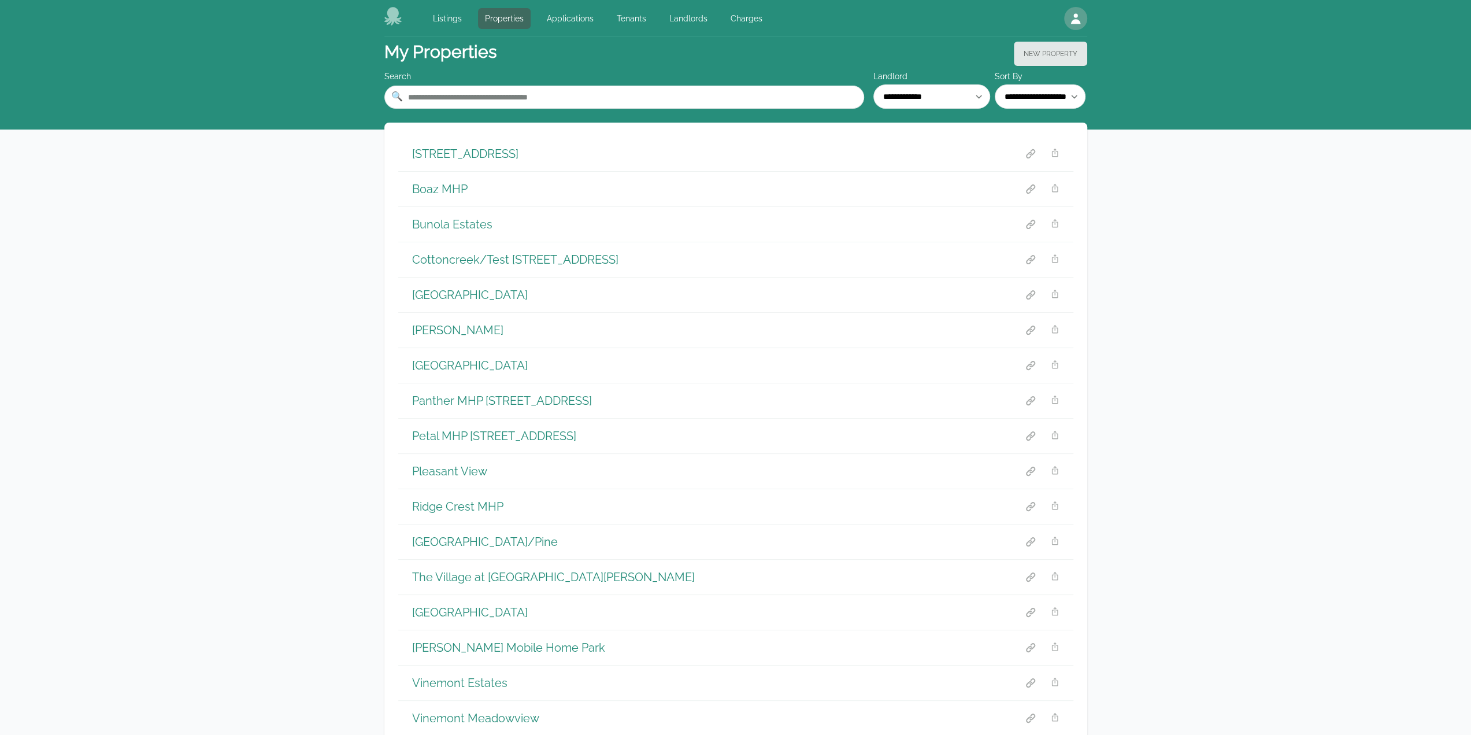
click at [451, 161] on h1 "[STREET_ADDRESS]" at bounding box center [465, 154] width 106 height 16
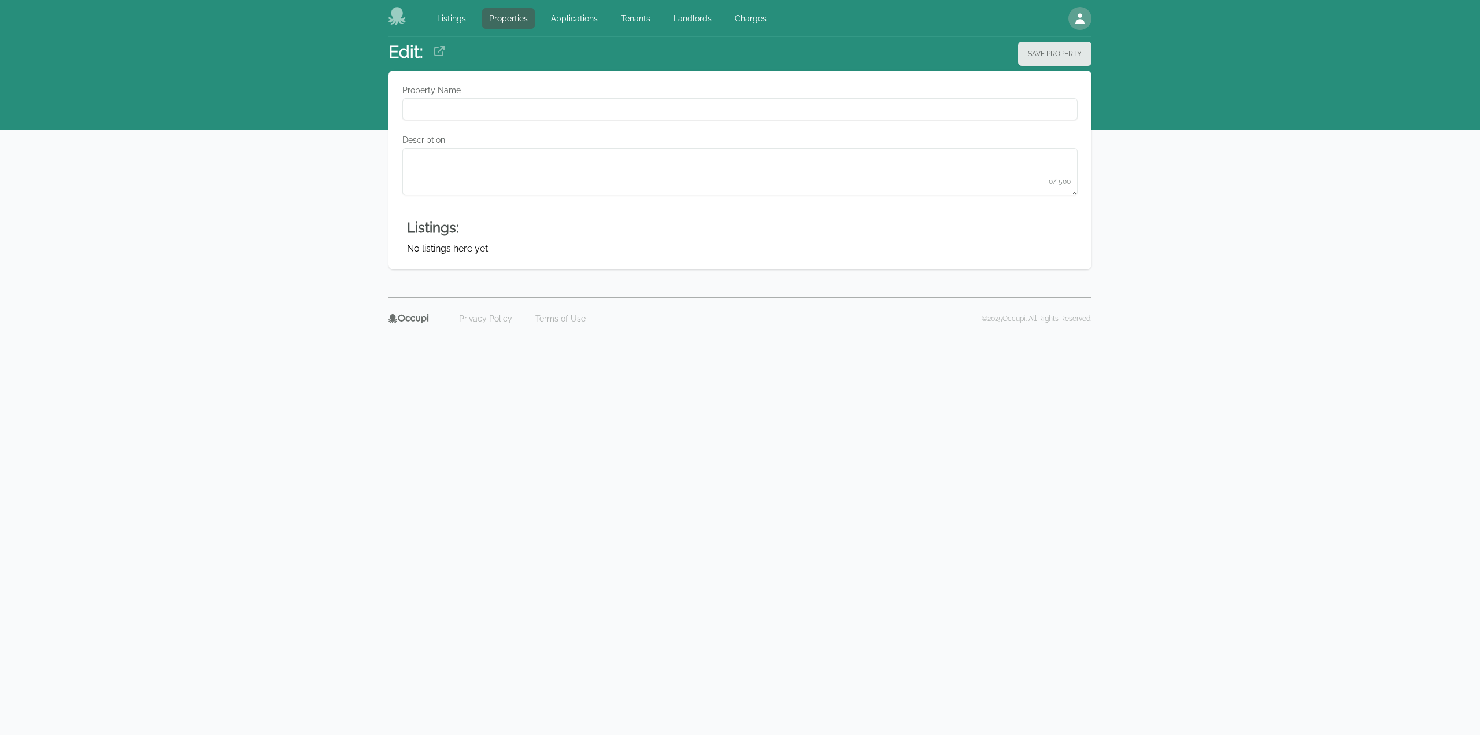
type Name "**********"
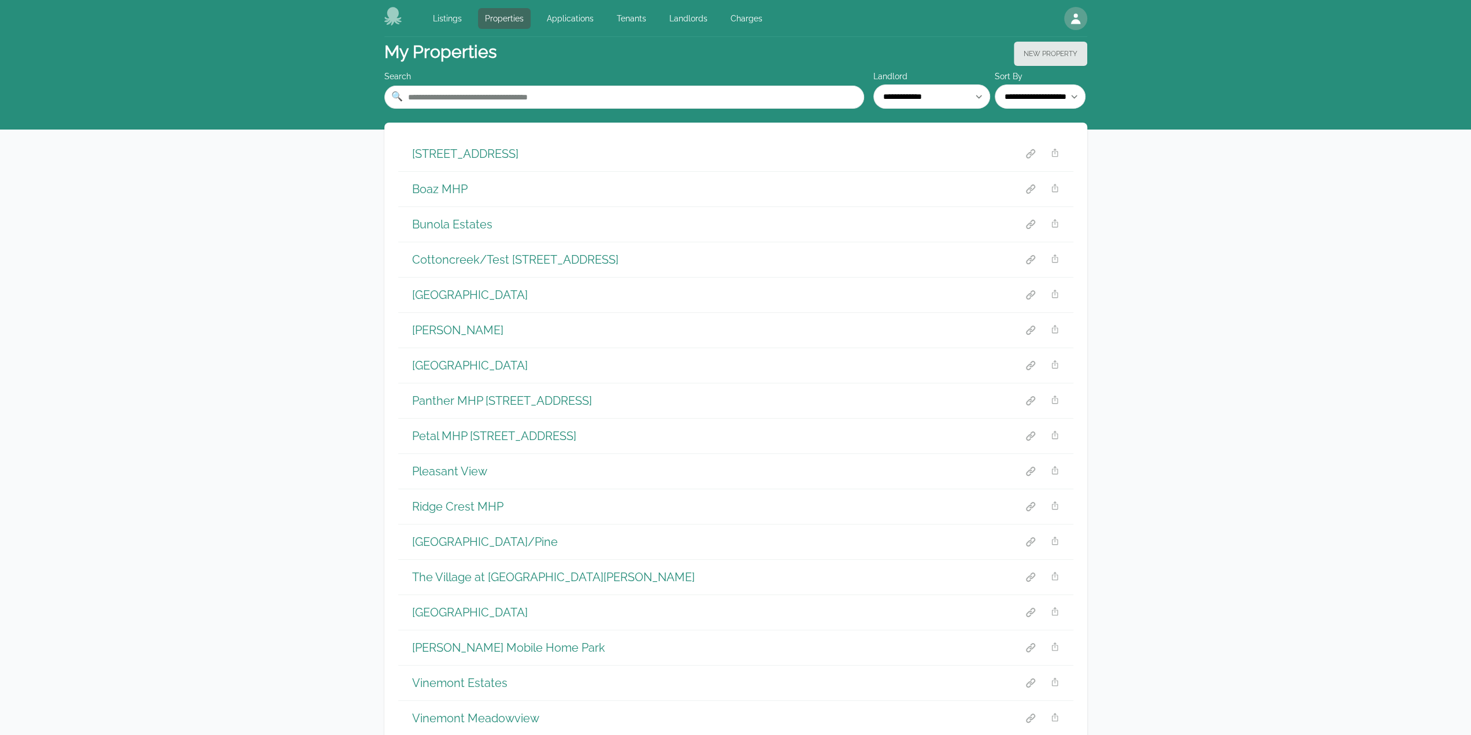
click at [428, 293] on h1 "[GEOGRAPHIC_DATA]" at bounding box center [470, 295] width 116 height 16
click at [683, 20] on link "Landlords" at bounding box center [688, 18] width 52 height 21
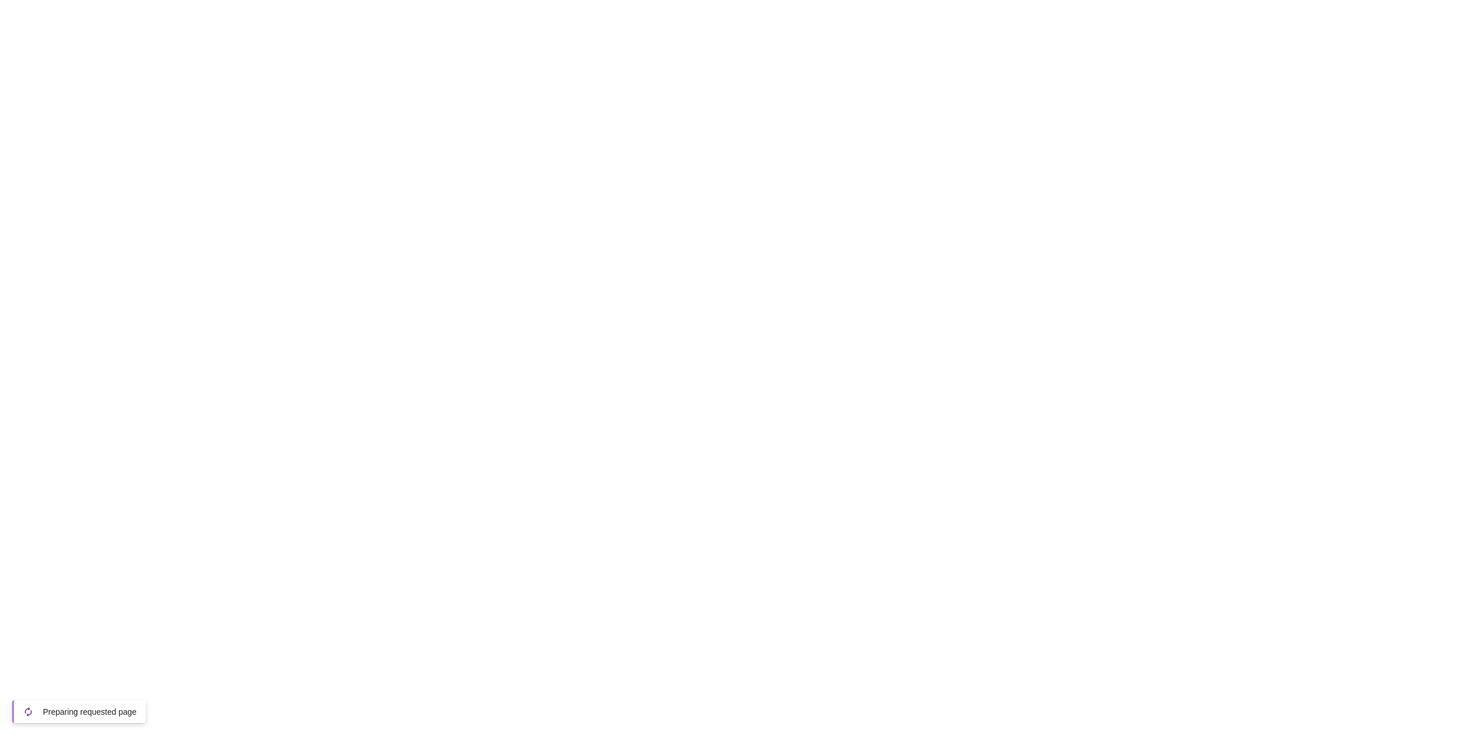
drag, startPoint x: 1460, startPoint y: 542, endPoint x: 884, endPoint y: 253, distance: 644.2
click at [1460, 5] on html at bounding box center [740, 2] width 1480 height 5
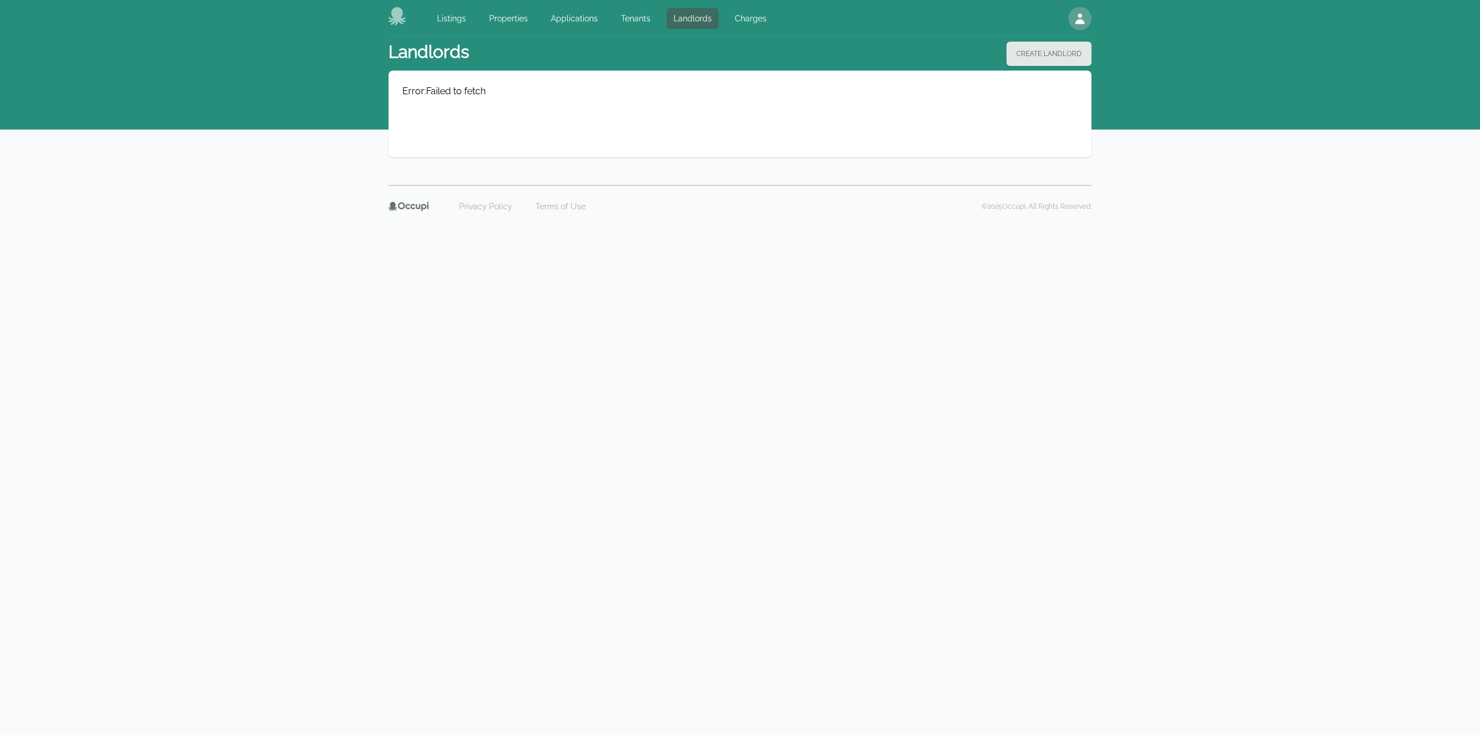
click at [1386, 252] on div "Listings Properties Applications Tenants Landlords Charges Open main menu Open …" at bounding box center [740, 127] width 1480 height 255
click at [693, 14] on link "Landlords" at bounding box center [692, 18] width 52 height 21
click at [681, 22] on link "Landlords" at bounding box center [692, 18] width 52 height 21
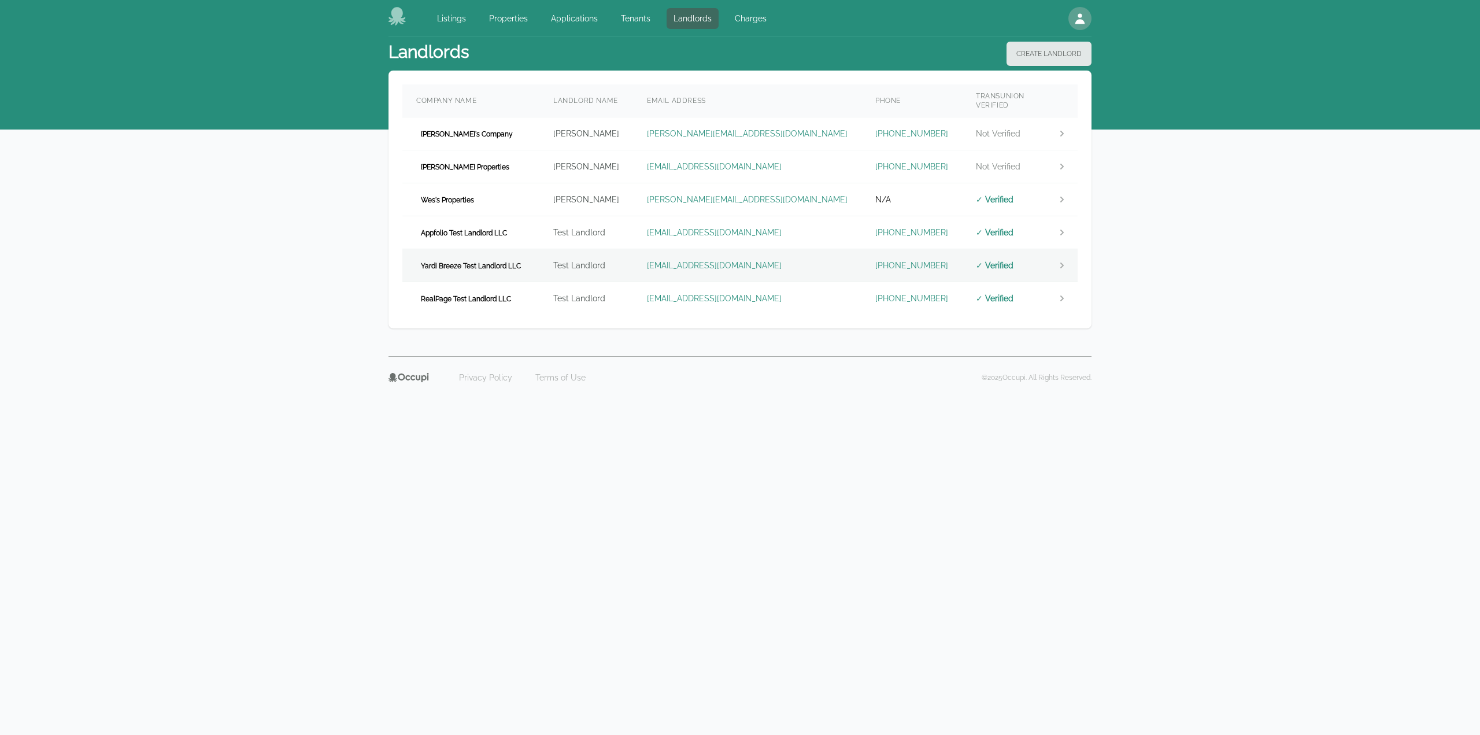
click at [529, 250] on td "Yardi Breeze Test Landlord LLC" at bounding box center [470, 265] width 137 height 33
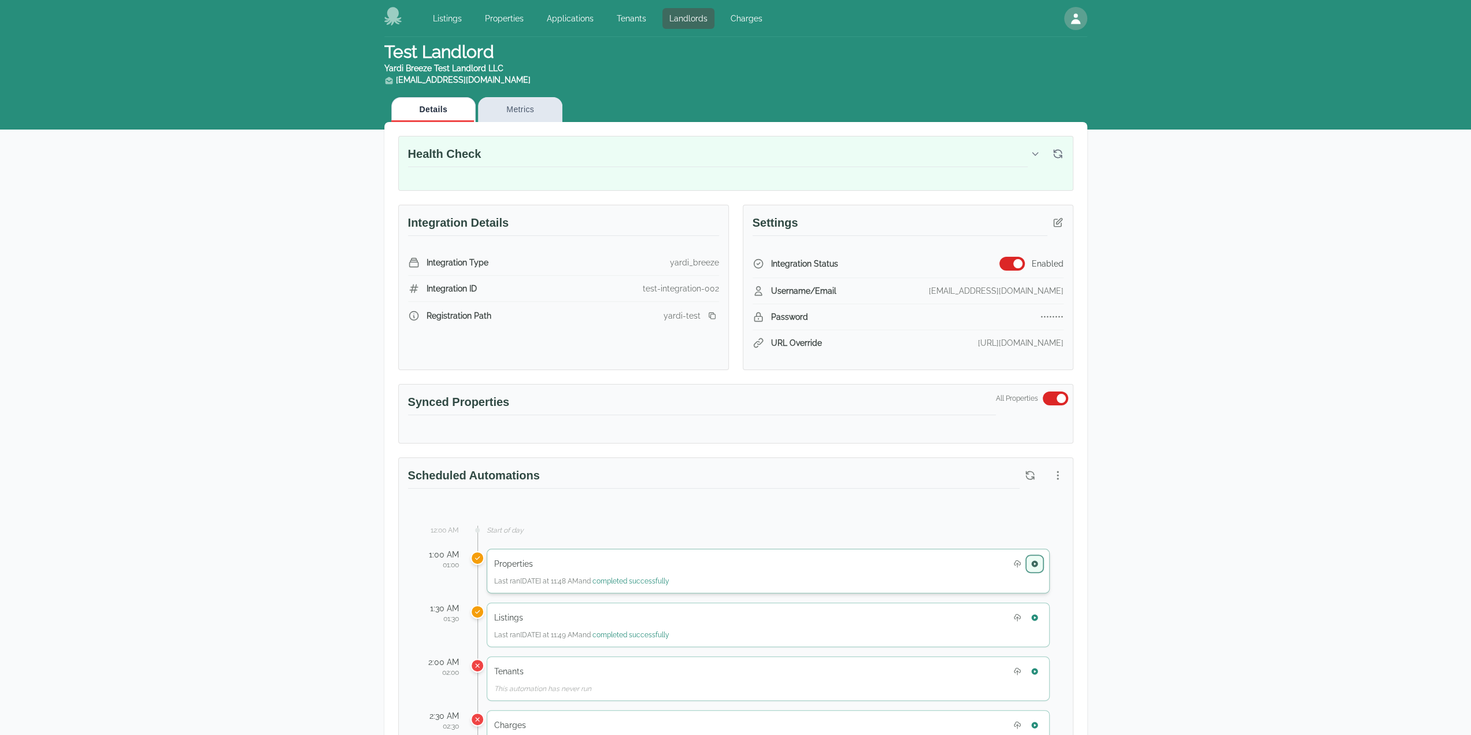
click at [1038, 566] on button "button" at bounding box center [1034, 563] width 15 height 15
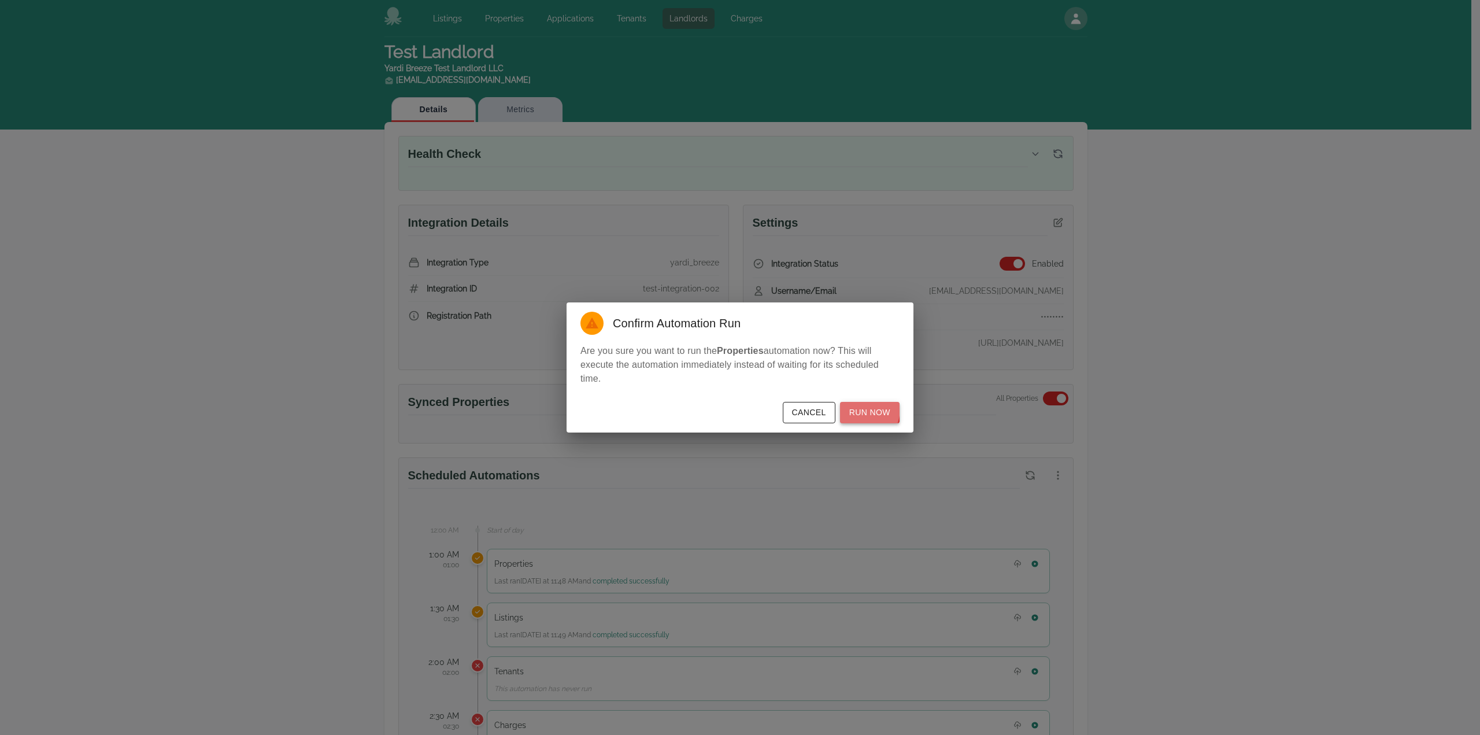
click at [854, 408] on button "Run Now" at bounding box center [870, 412] width 60 height 21
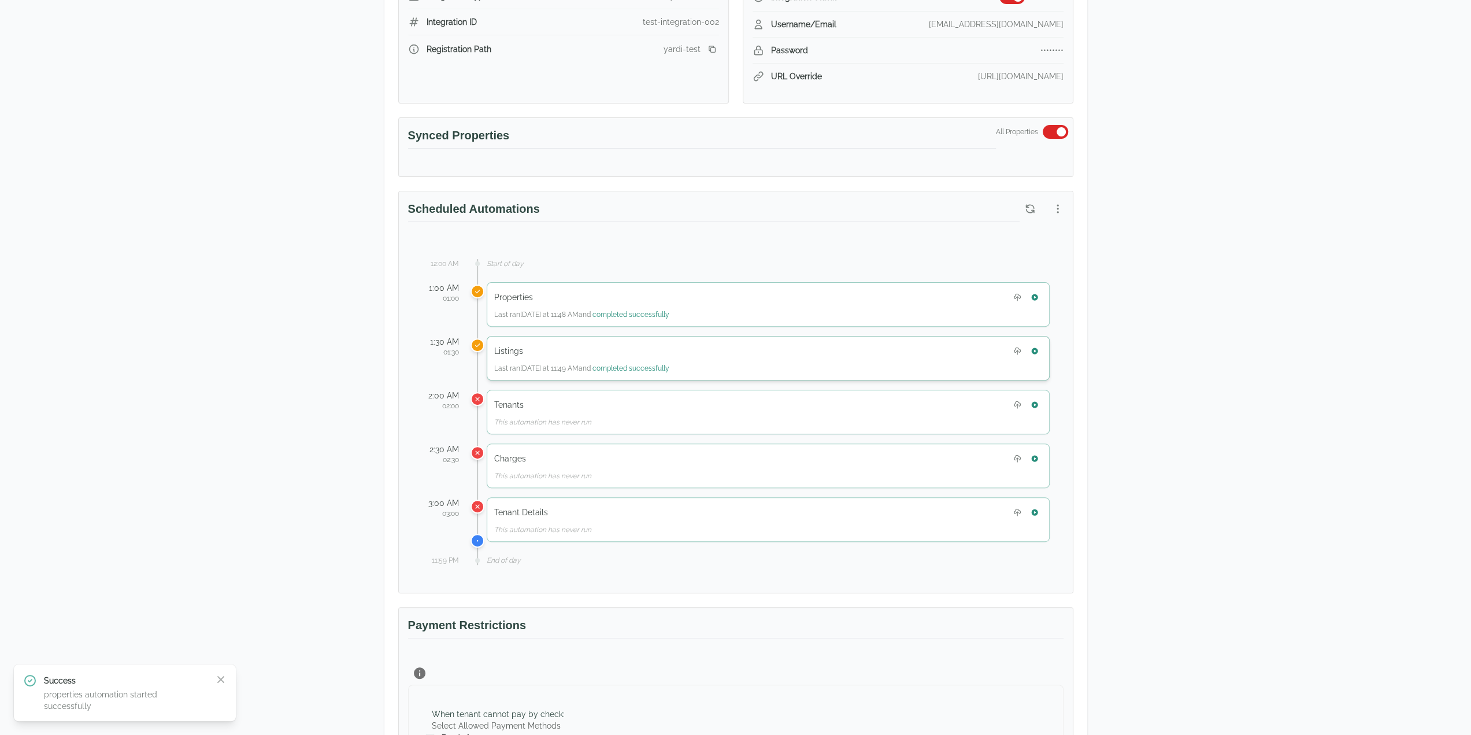
scroll to position [347, 0]
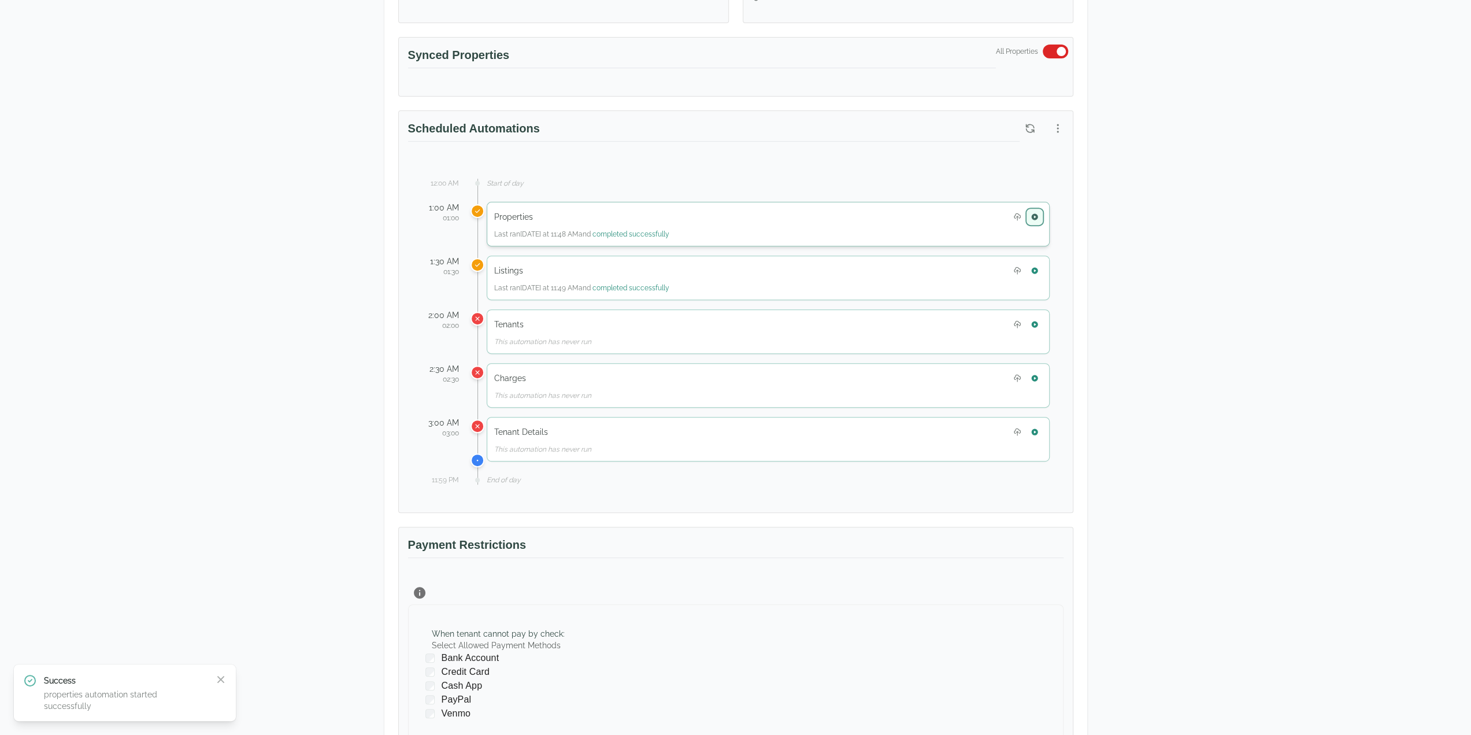
click at [1036, 213] on icon "button" at bounding box center [1034, 216] width 6 height 6
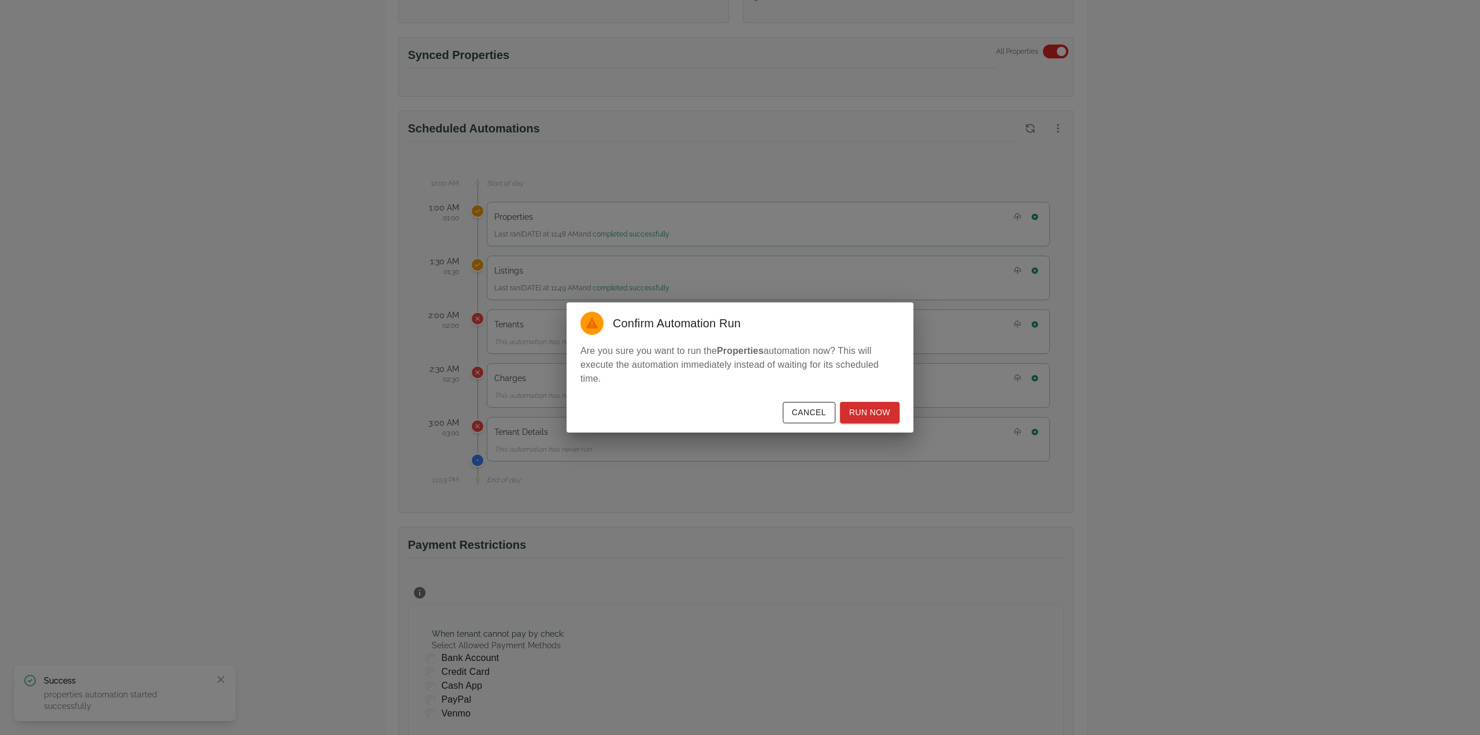
click at [864, 425] on div "Cancel Run Now" at bounding box center [739, 414] width 347 height 35
click at [868, 410] on button "Run Now" at bounding box center [870, 412] width 60 height 21
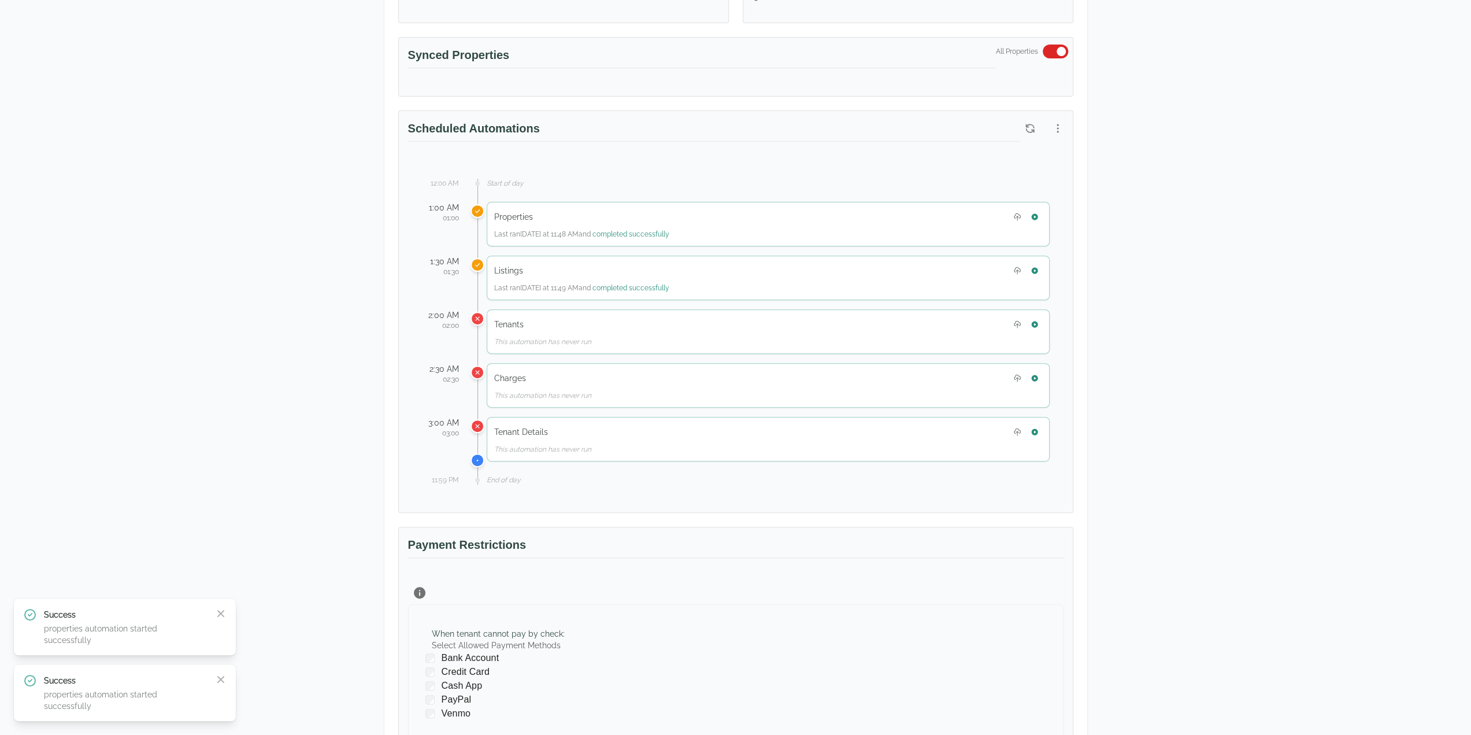
drag, startPoint x: 80, startPoint y: 216, endPoint x: 115, endPoint y: 223, distance: 35.9
click at [80, 216] on div "Test Landlord Yardi Breeze Test Landlord LLC landlord.yardi@occupi.app Details …" at bounding box center [735, 337] width 1471 height 1295
click at [1034, 213] on icon "button" at bounding box center [1035, 217] width 8 height 8
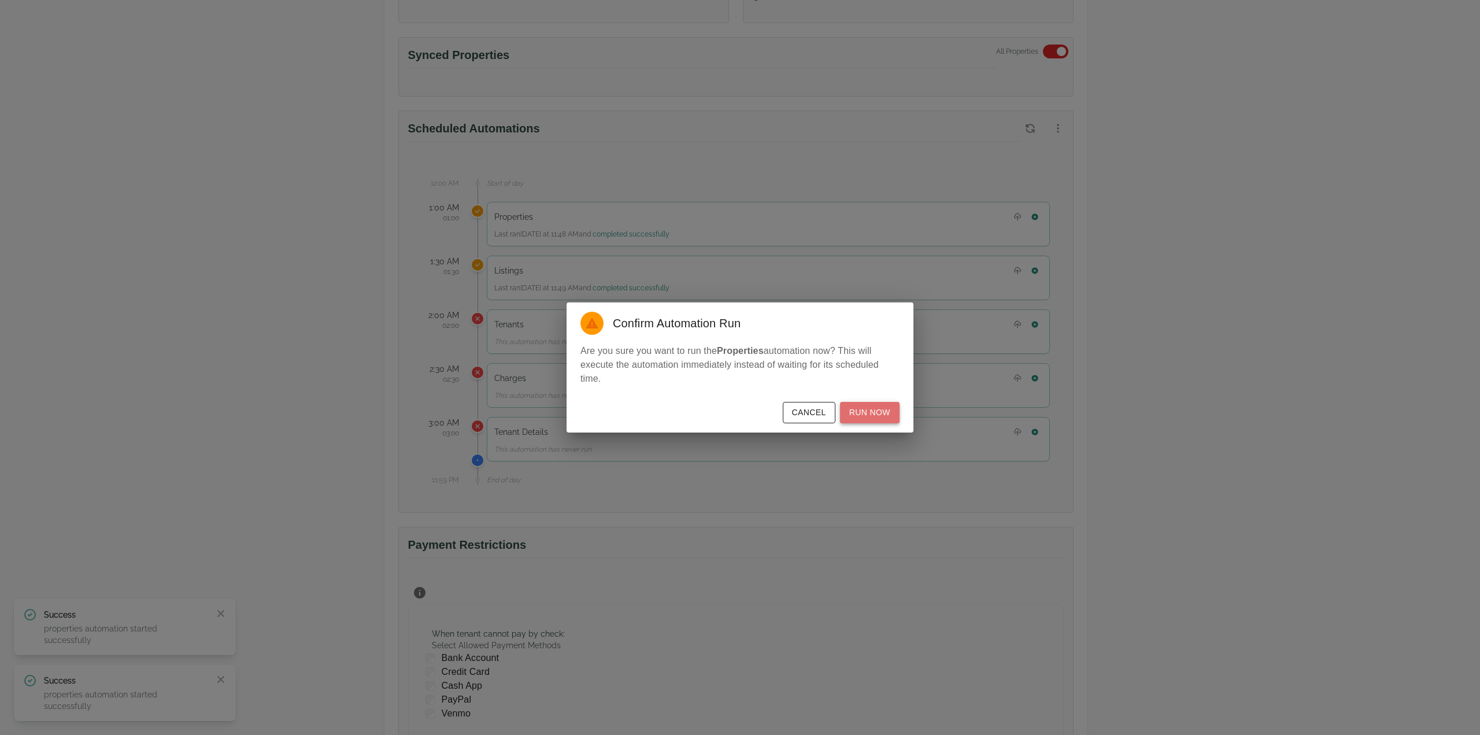
click at [874, 411] on button "Run Now" at bounding box center [870, 412] width 60 height 21
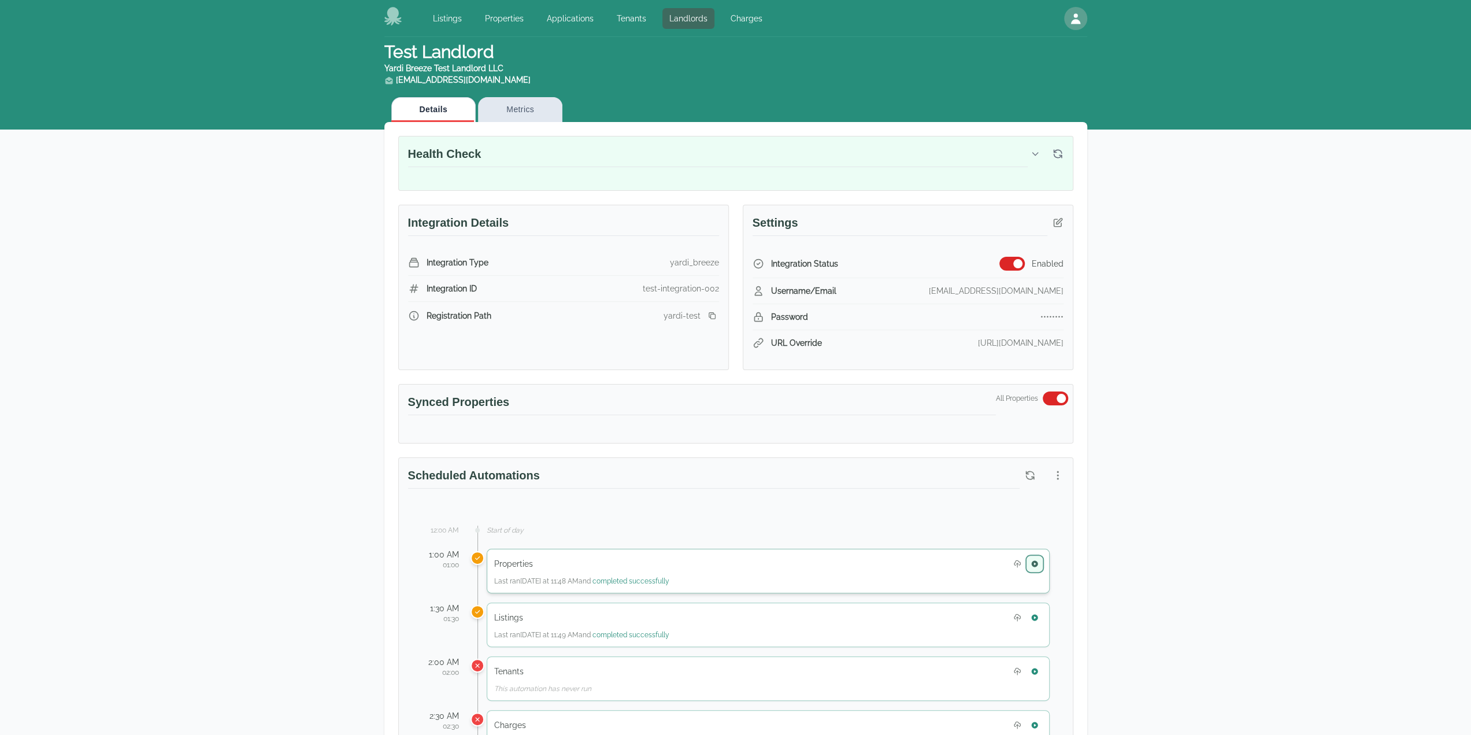
click at [1035, 560] on icon "button" at bounding box center [1035, 564] width 8 height 8
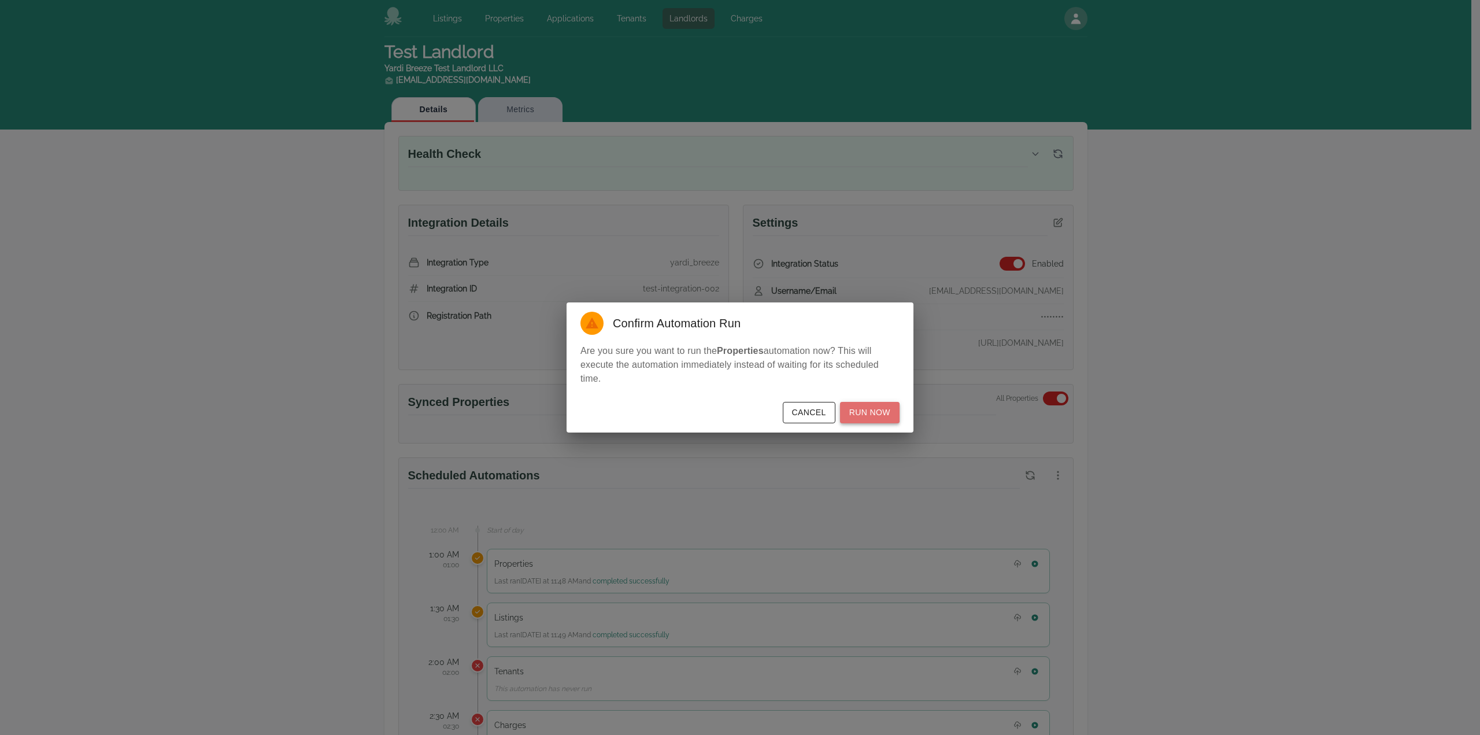
click at [882, 408] on button "Run Now" at bounding box center [870, 412] width 60 height 21
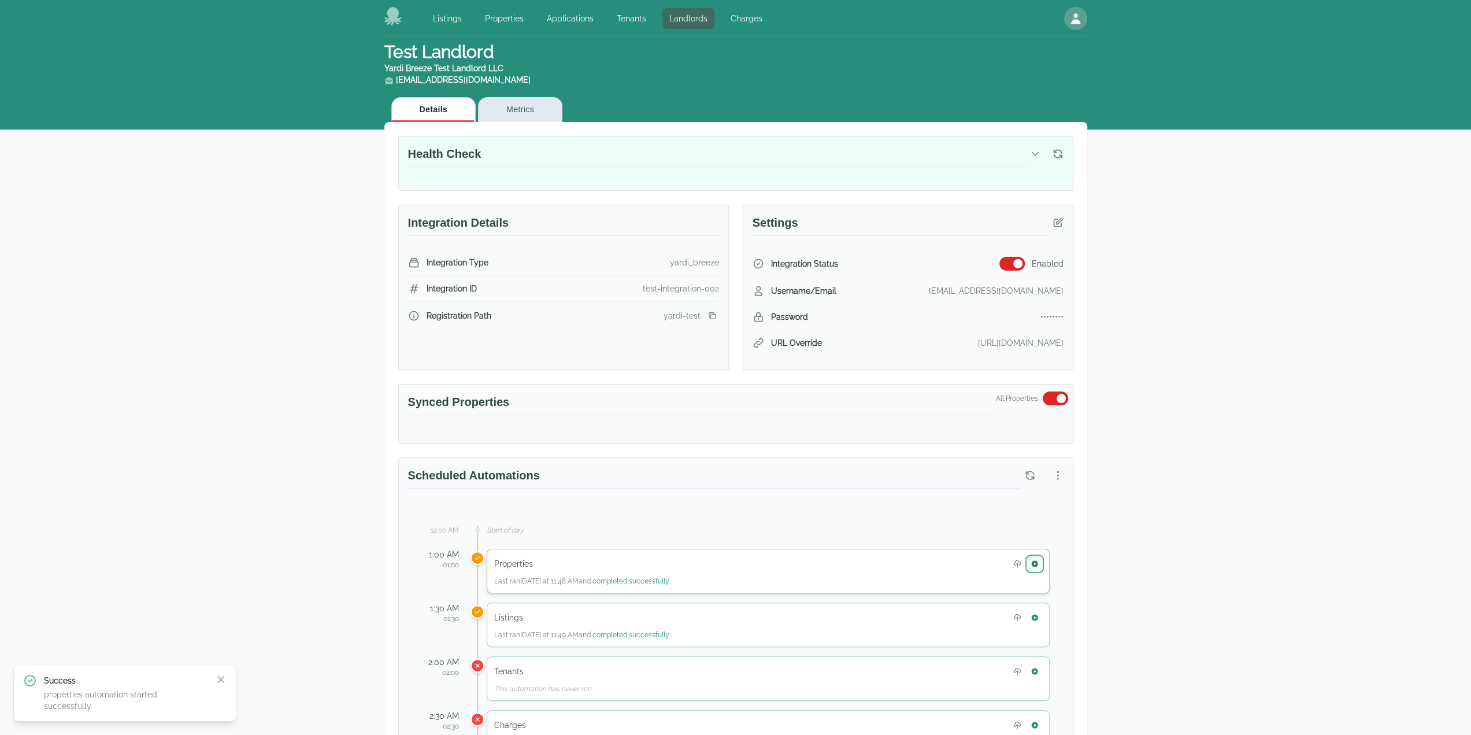
click at [1036, 556] on button "button" at bounding box center [1034, 563] width 15 height 15
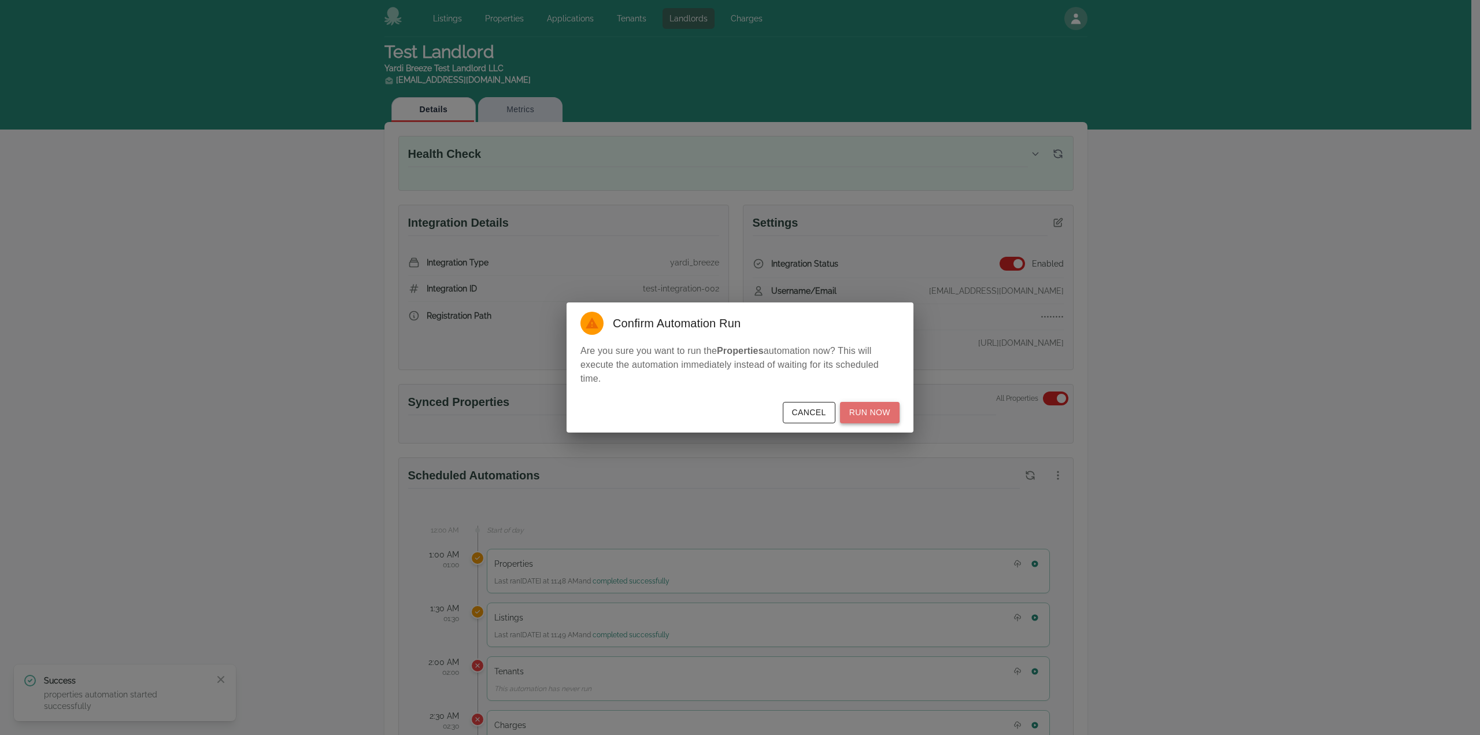
click at [880, 413] on button "Run Now" at bounding box center [870, 412] width 60 height 21
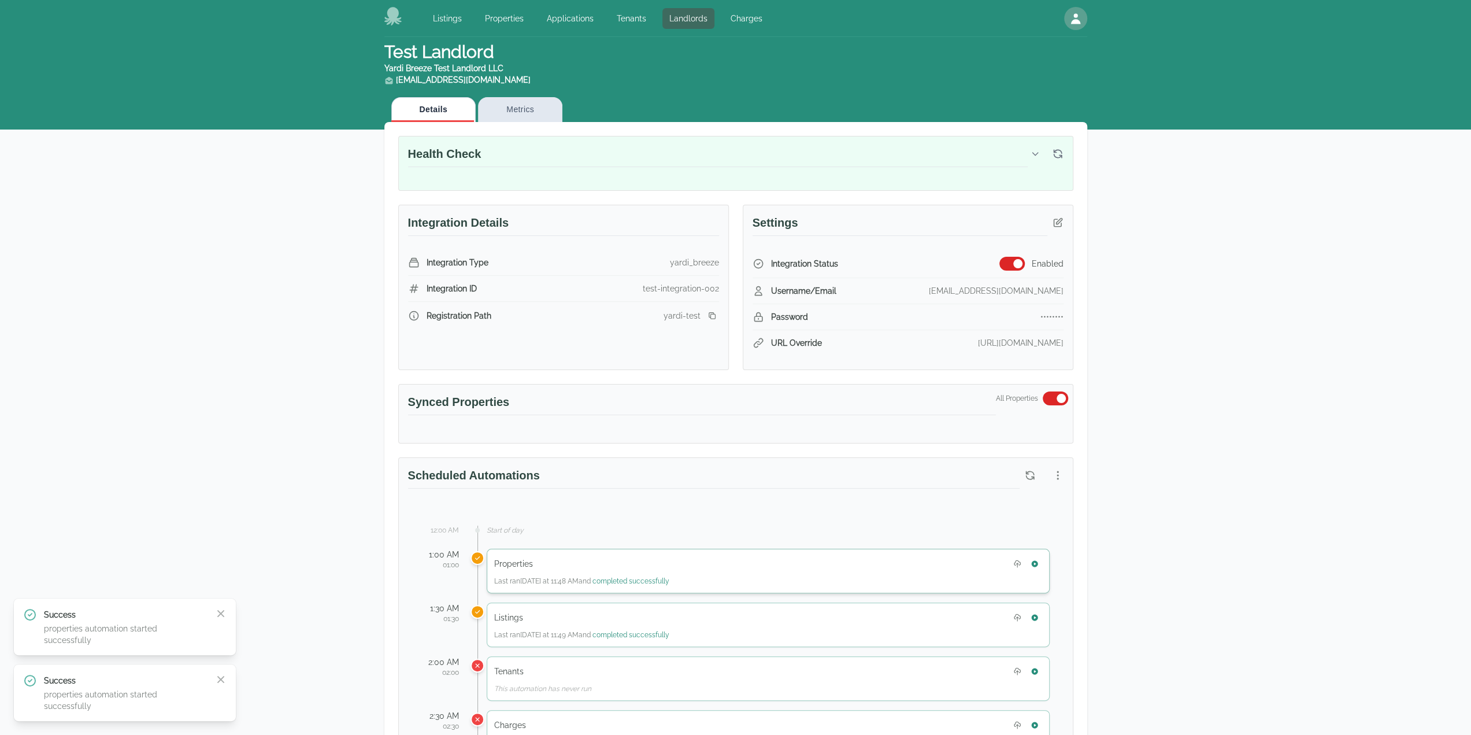
click at [1028, 551] on div "Properties Last ran [DATE] at 11:48 AM and completed successfully" at bounding box center [768, 571] width 563 height 45
click at [1035, 561] on icon "button" at bounding box center [1035, 564] width 8 height 8
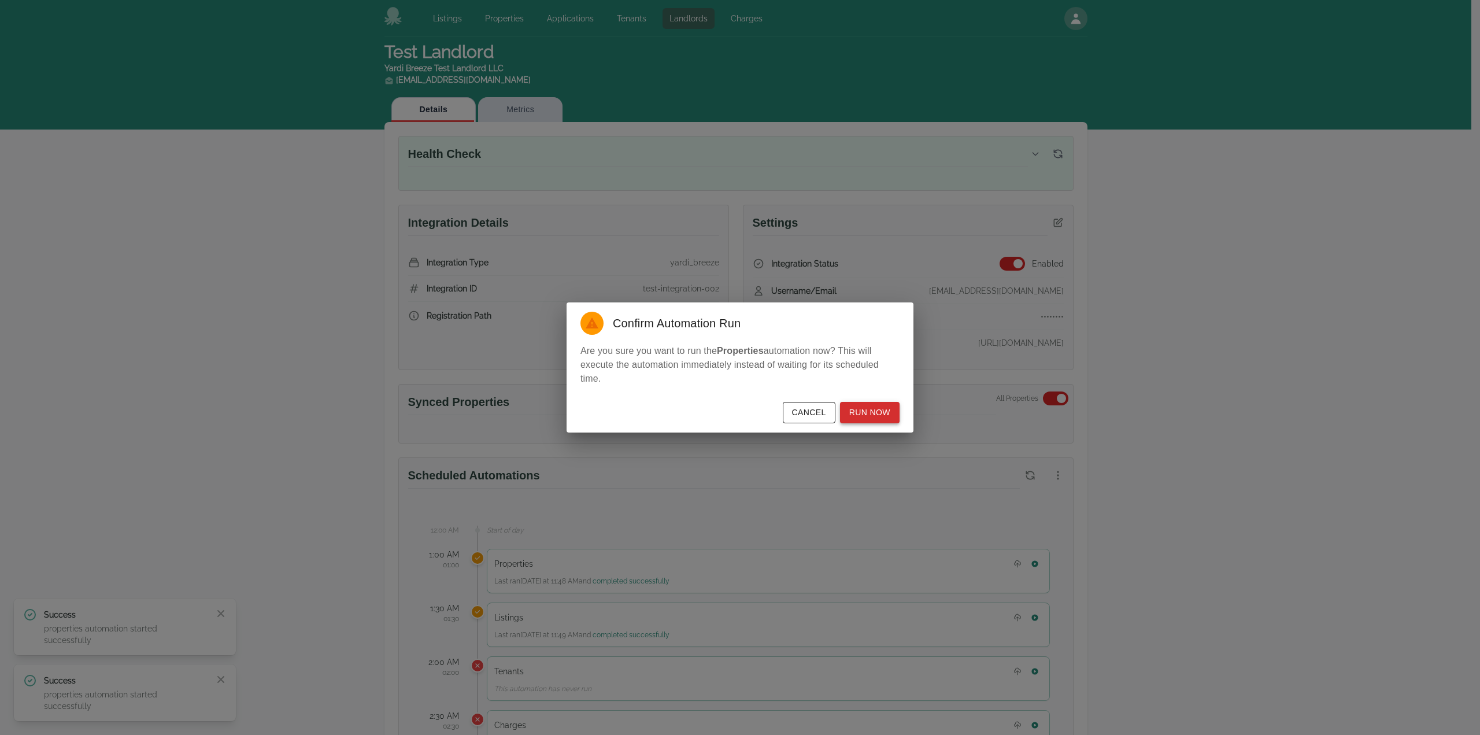
click at [862, 412] on button "Run Now" at bounding box center [870, 412] width 60 height 21
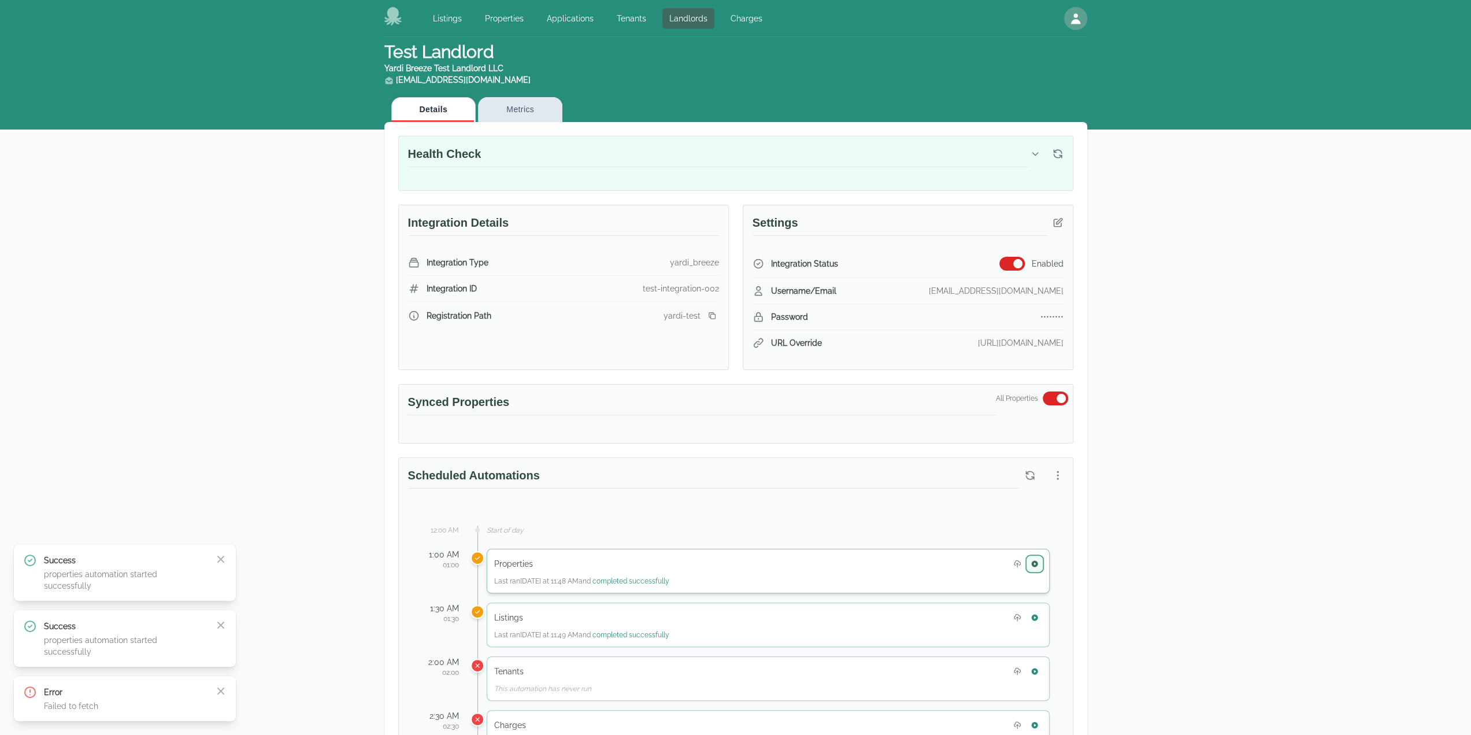
click at [1038, 559] on icon "button" at bounding box center [1034, 563] width 9 height 9
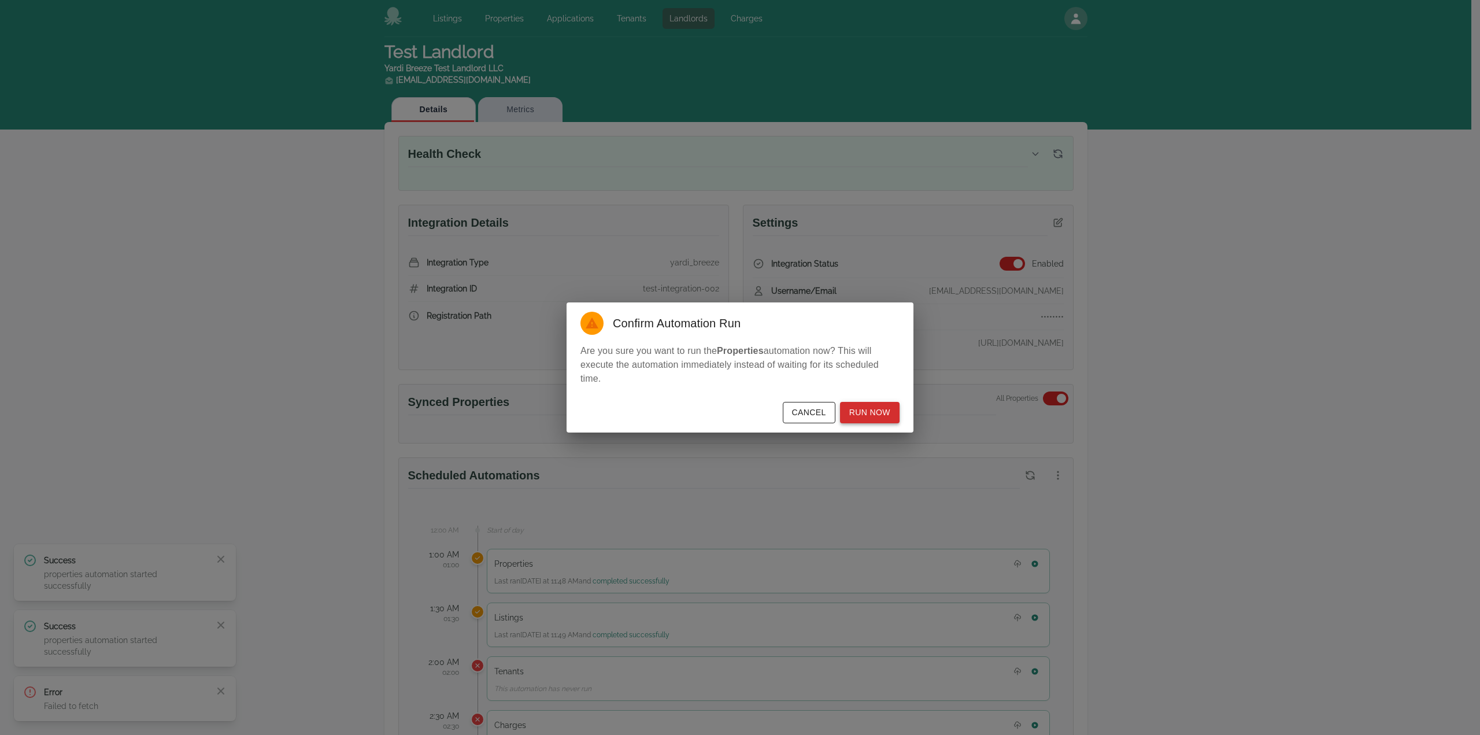
click at [877, 409] on button "Run Now" at bounding box center [870, 412] width 60 height 21
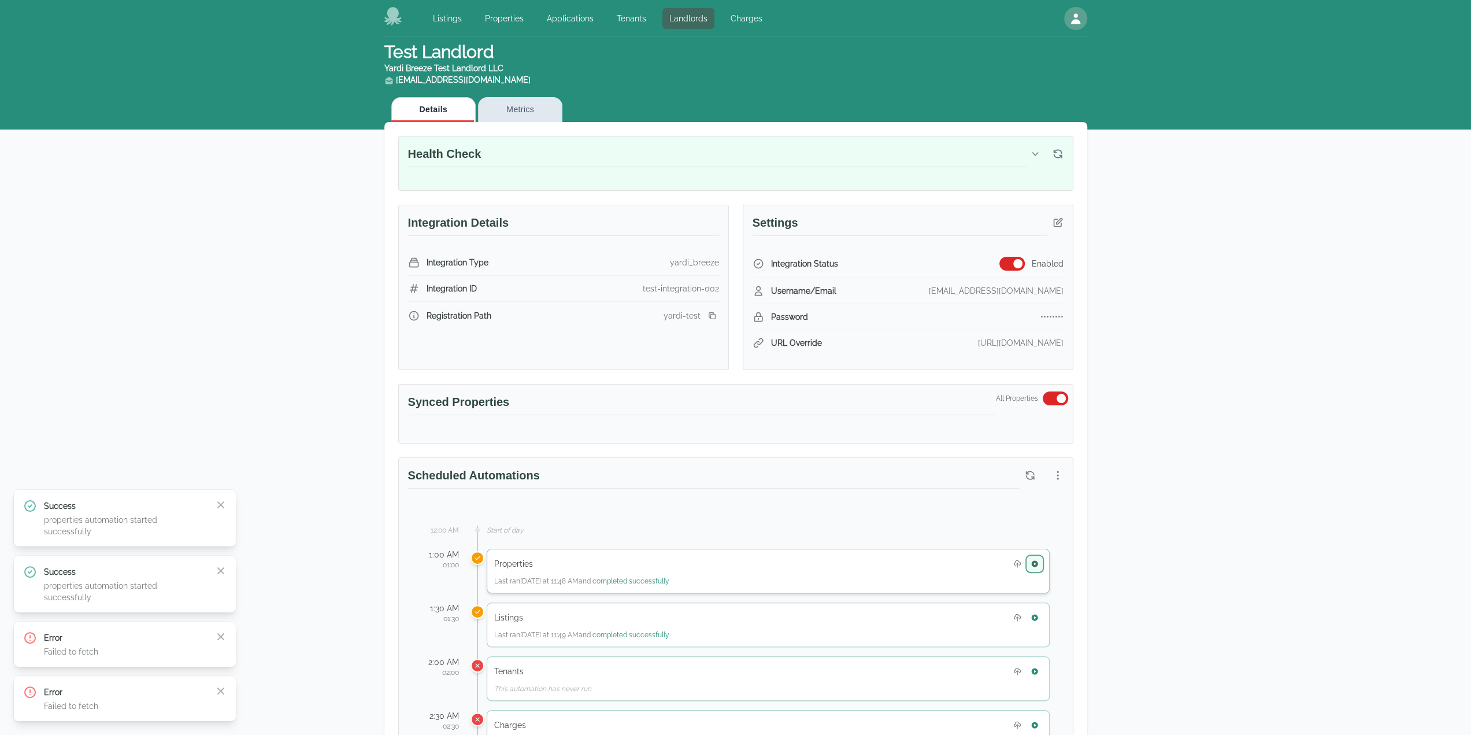
click at [1032, 564] on icon "button" at bounding box center [1034, 563] width 9 height 9
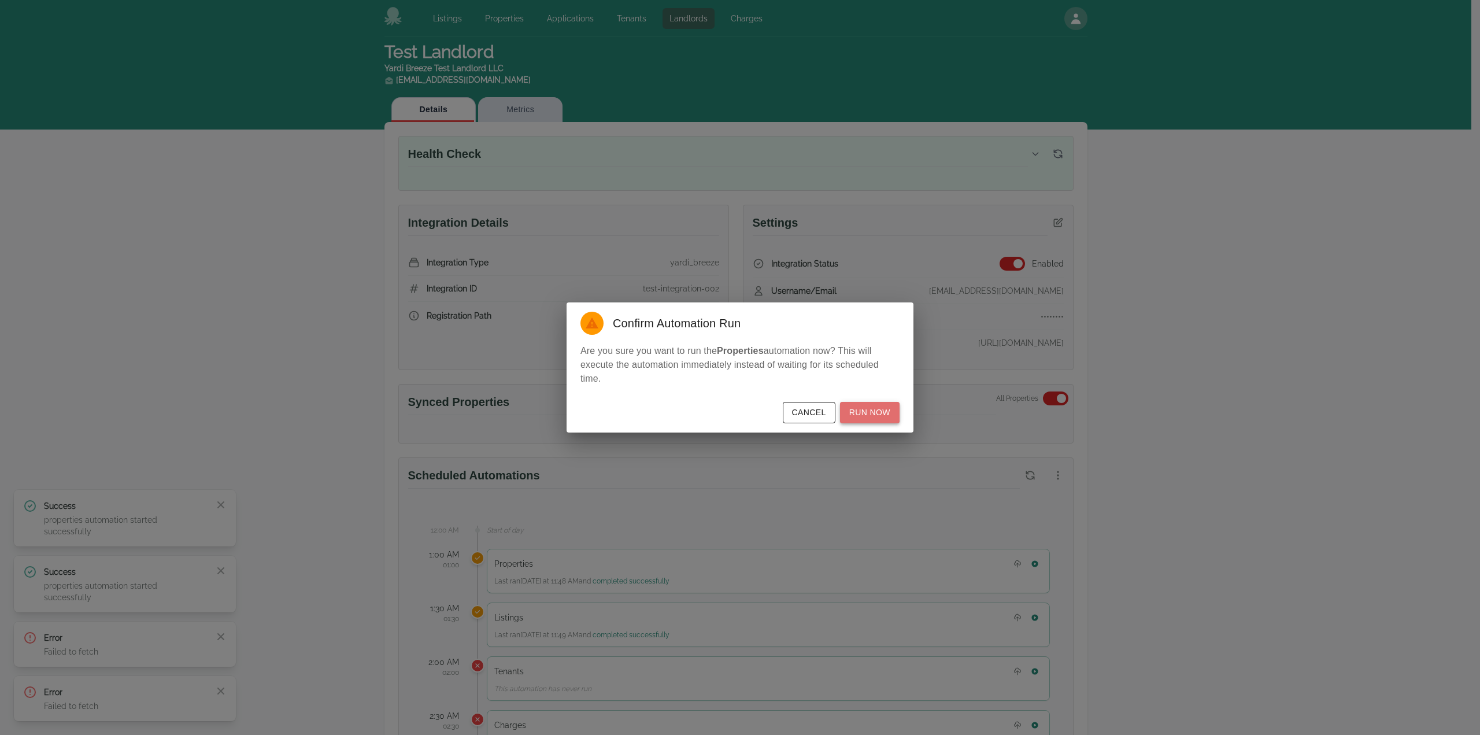
click at [874, 402] on button "Run Now" at bounding box center [870, 412] width 60 height 21
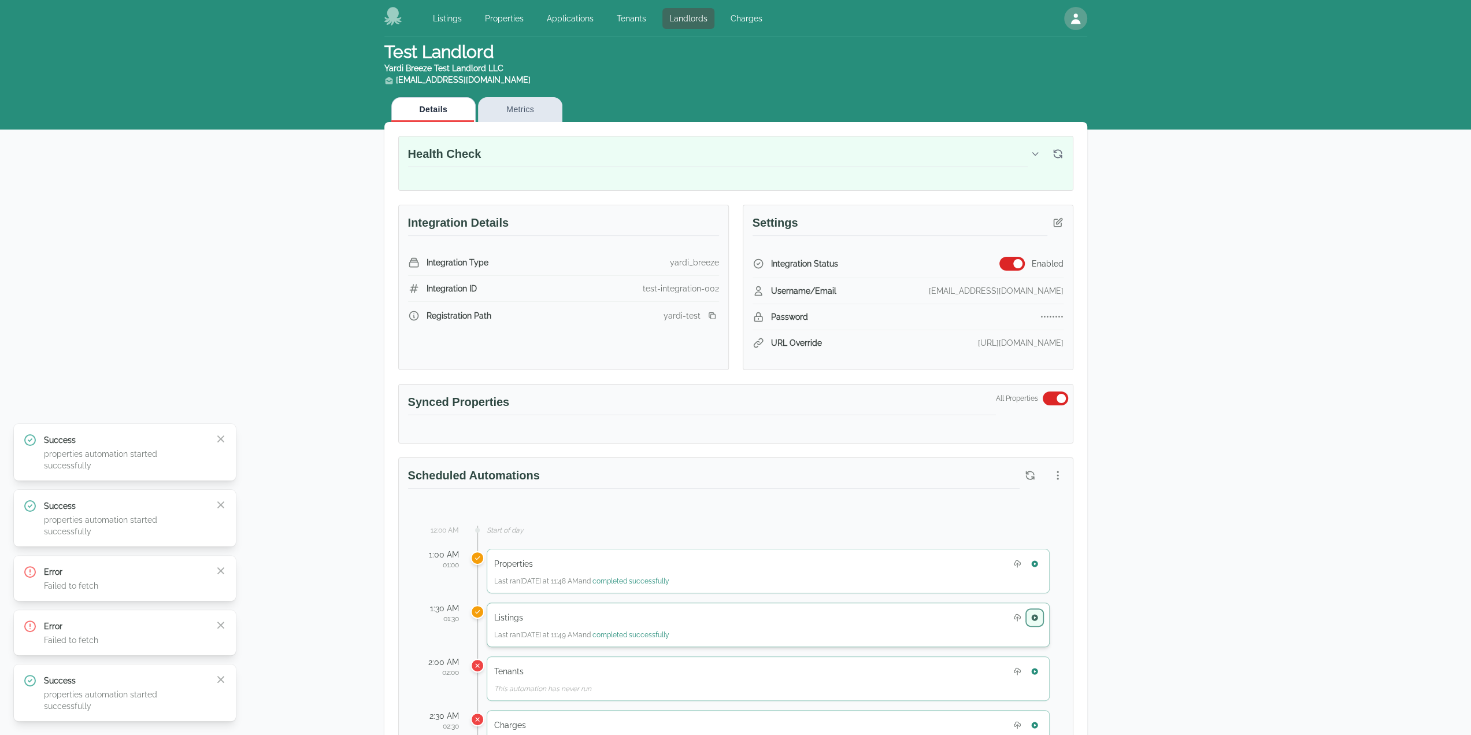
click at [1035, 613] on icon "button" at bounding box center [1035, 617] width 8 height 8
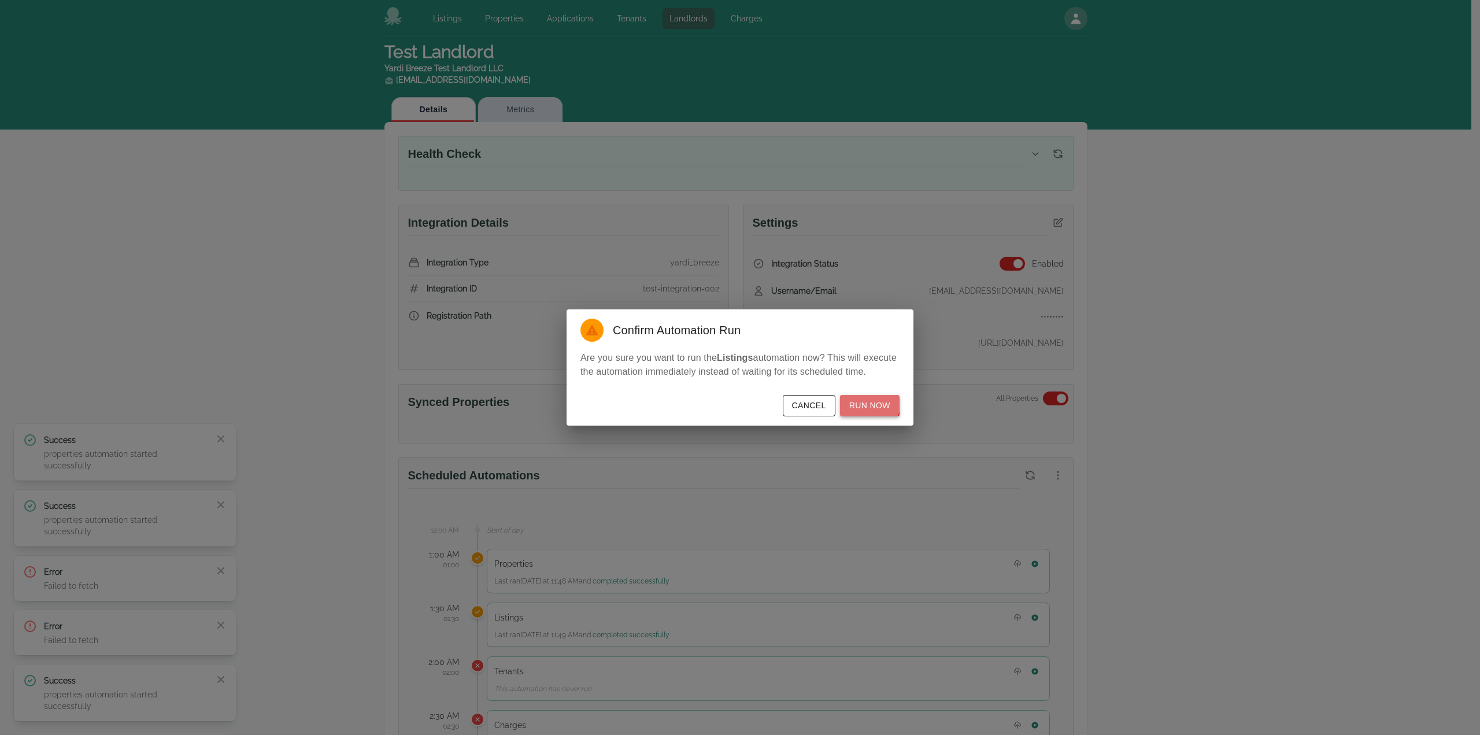
click at [867, 399] on button "Run Now" at bounding box center [870, 405] width 60 height 21
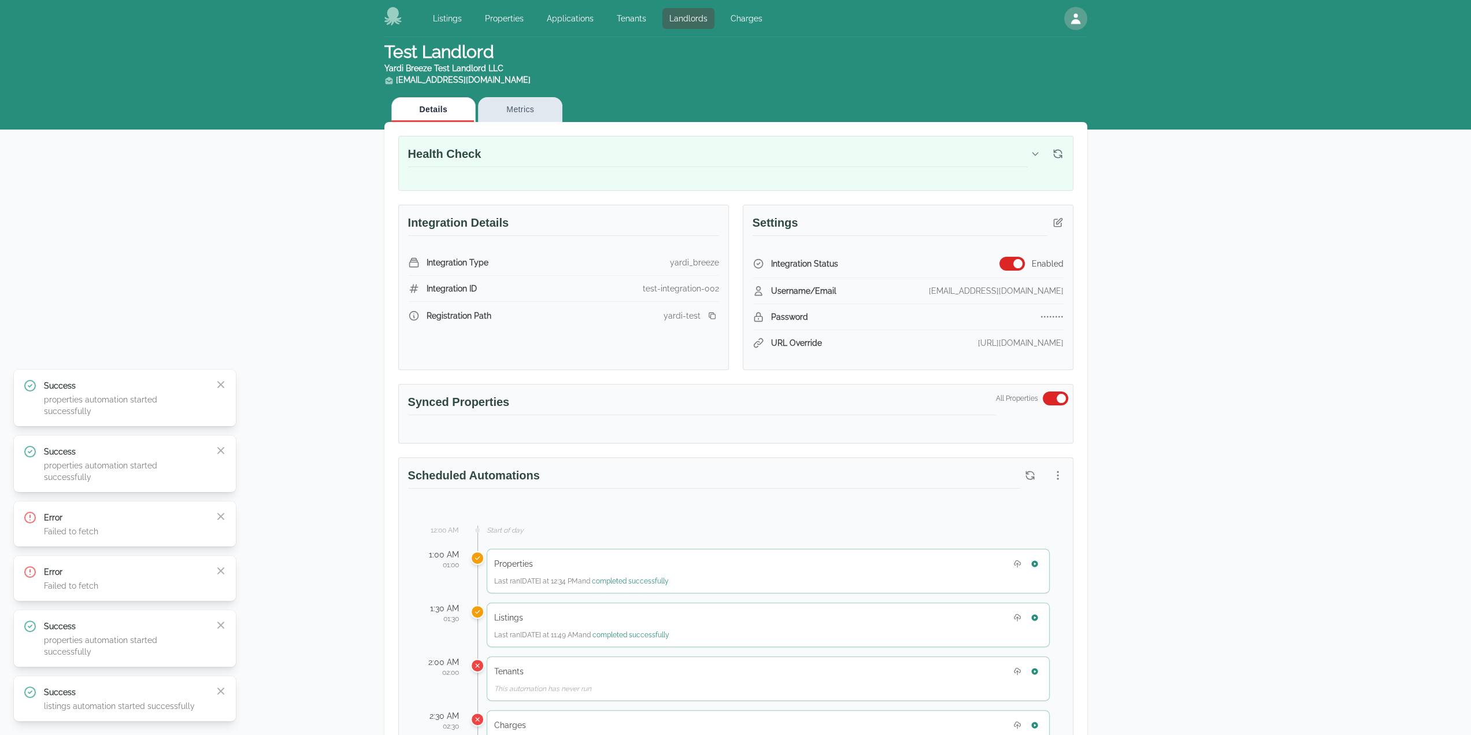
click at [1214, 238] on div "Test Landlord Yardi Breeze Test Landlord LLC [EMAIL_ADDRESS][DOMAIN_NAME] Detai…" at bounding box center [735, 684] width 1471 height 1295
click at [1035, 625] on div "Listings Last ran [DATE] at 11:49 AM and completed successfully" at bounding box center [768, 624] width 563 height 45
click at [1036, 614] on icon "button" at bounding box center [1034, 617] width 6 height 6
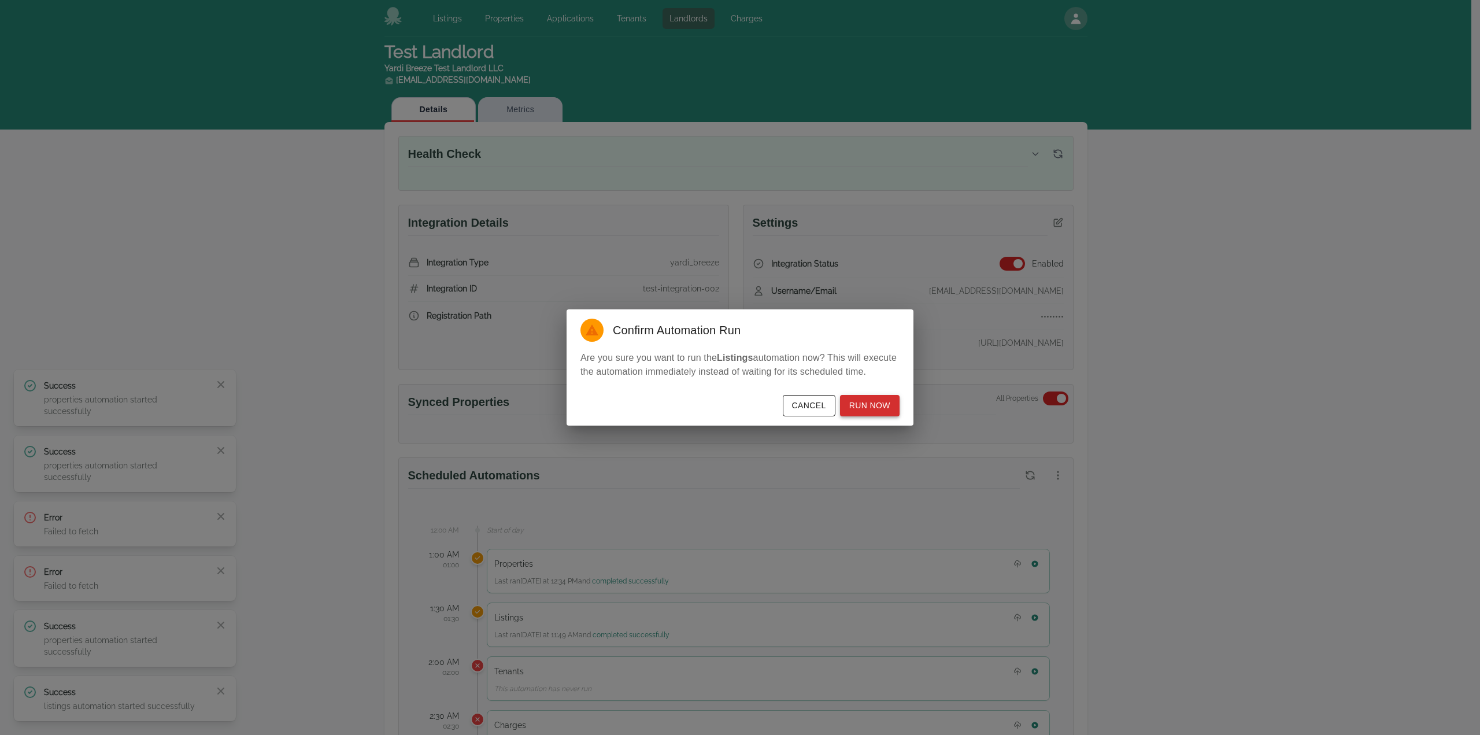
click at [880, 412] on button "Run Now" at bounding box center [870, 405] width 60 height 21
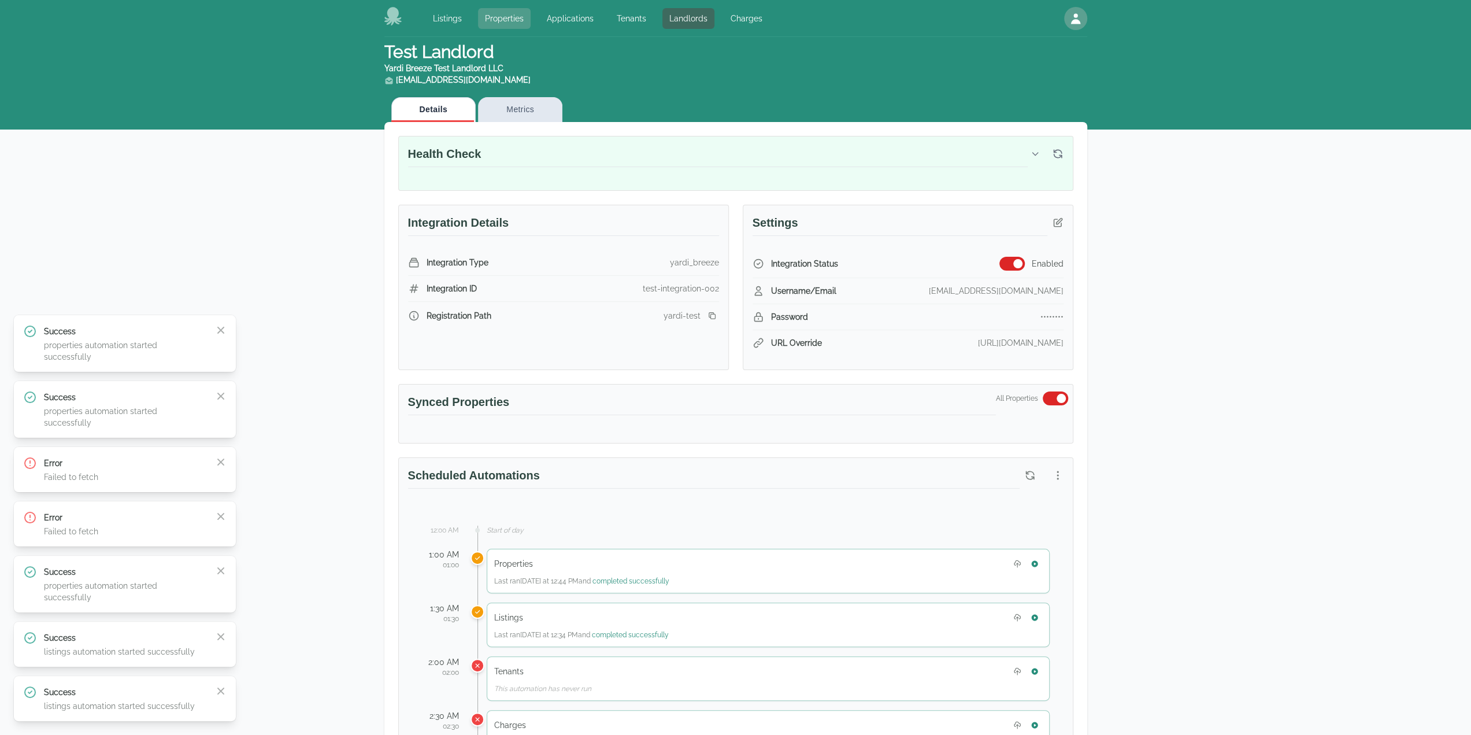
click at [521, 17] on link "Properties" at bounding box center [504, 18] width 53 height 21
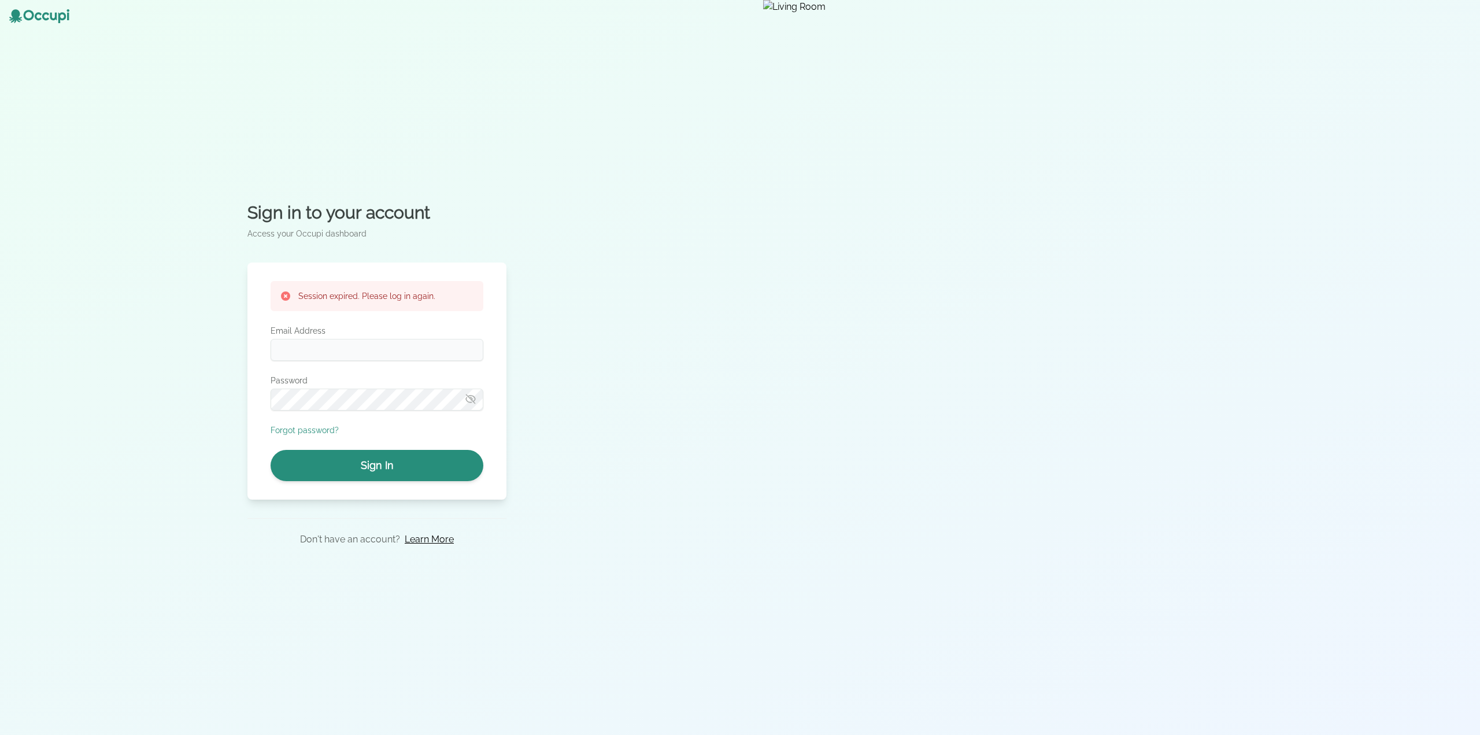
type input "**********"
click at [436, 477] on button "Sign In" at bounding box center [377, 465] width 213 height 31
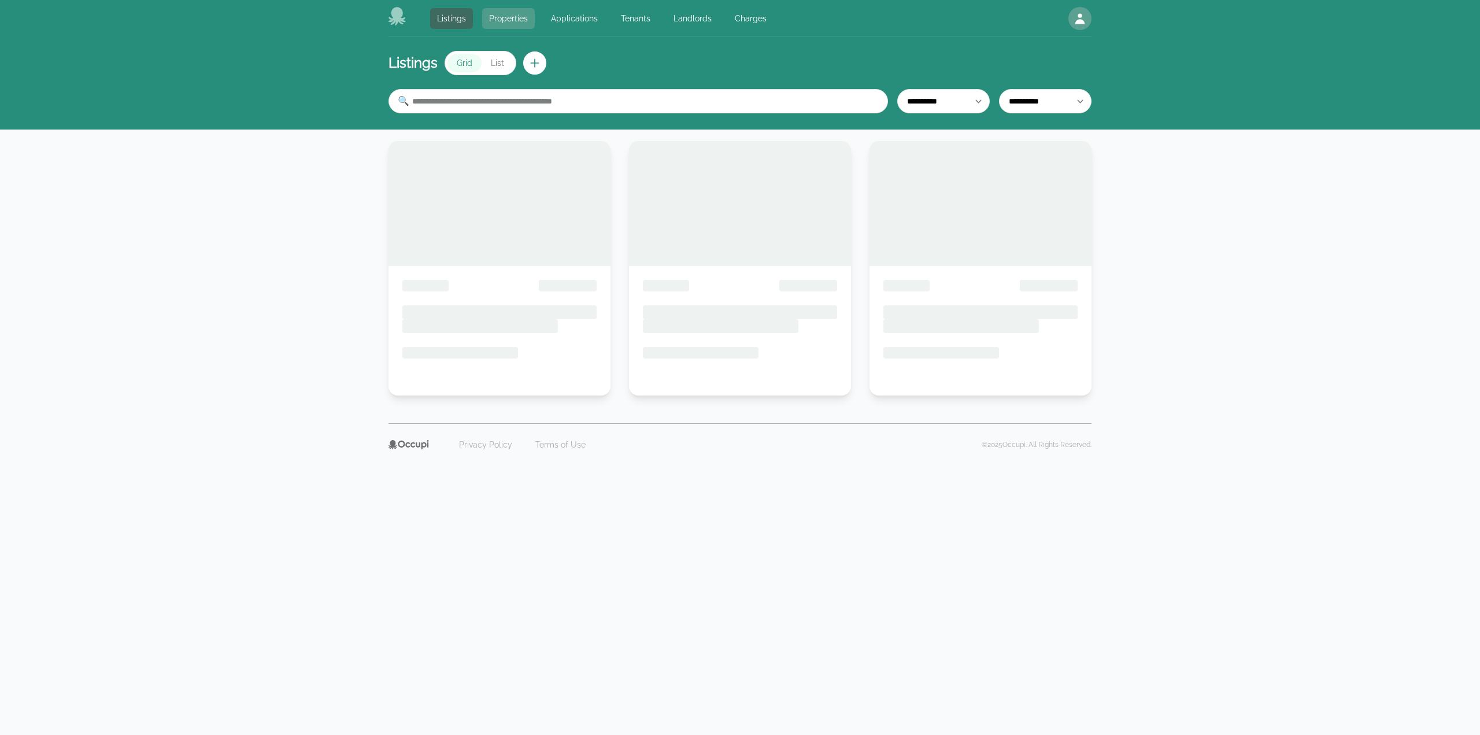
click at [516, 16] on link "Properties" at bounding box center [508, 18] width 53 height 21
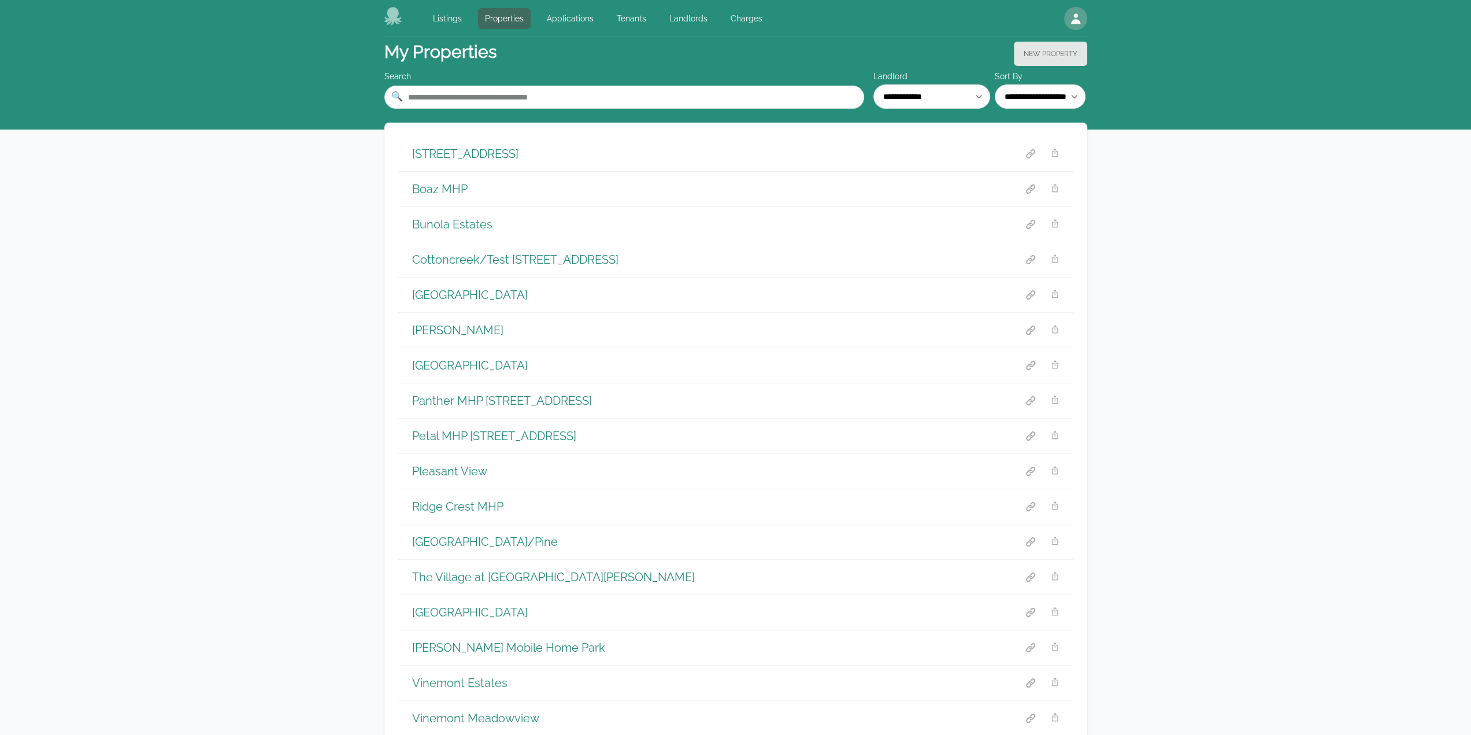
click at [480, 157] on h1 "1806 Lakehill St NW" at bounding box center [465, 154] width 106 height 16
click at [442, 191] on h1 "Boaz MHP" at bounding box center [439, 189] width 55 height 16
click at [458, 506] on h1 "Ridge Crest MHP" at bounding box center [457, 506] width 91 height 16
click at [508, 11] on link "Properties" at bounding box center [504, 18] width 53 height 21
click at [670, 16] on link "Landlords" at bounding box center [688, 18] width 52 height 21
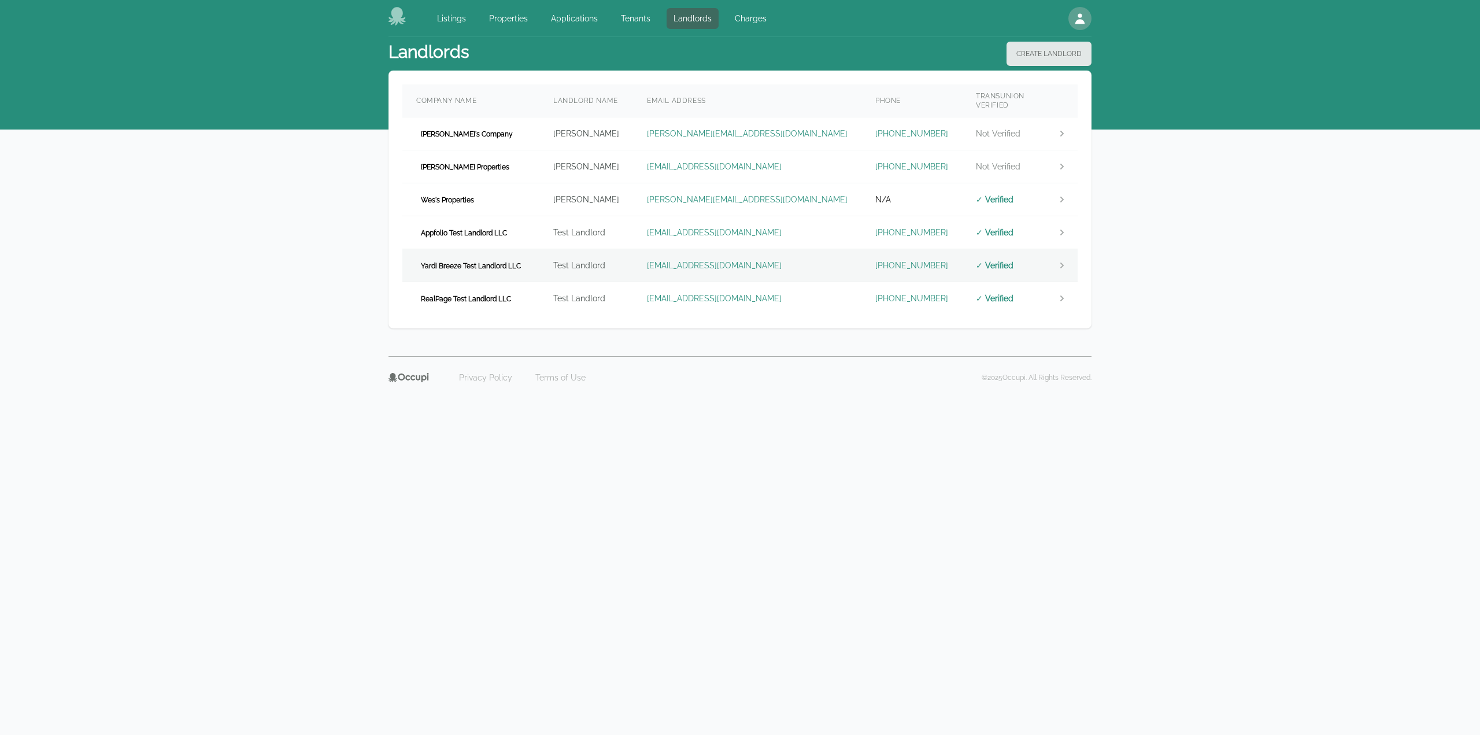
click at [472, 260] on span "Yardi Breeze Test Landlord LLC" at bounding box center [470, 266] width 109 height 12
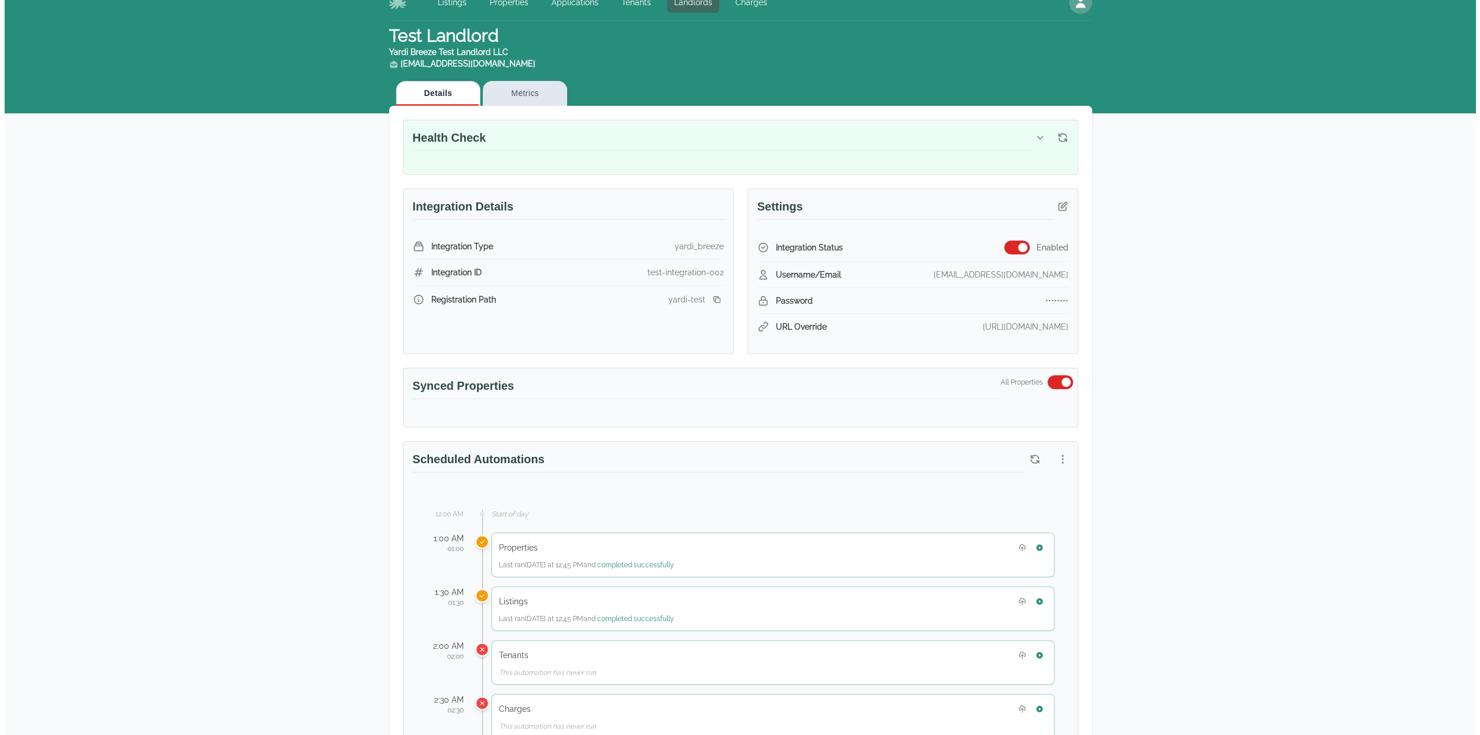
scroll to position [58, 0]
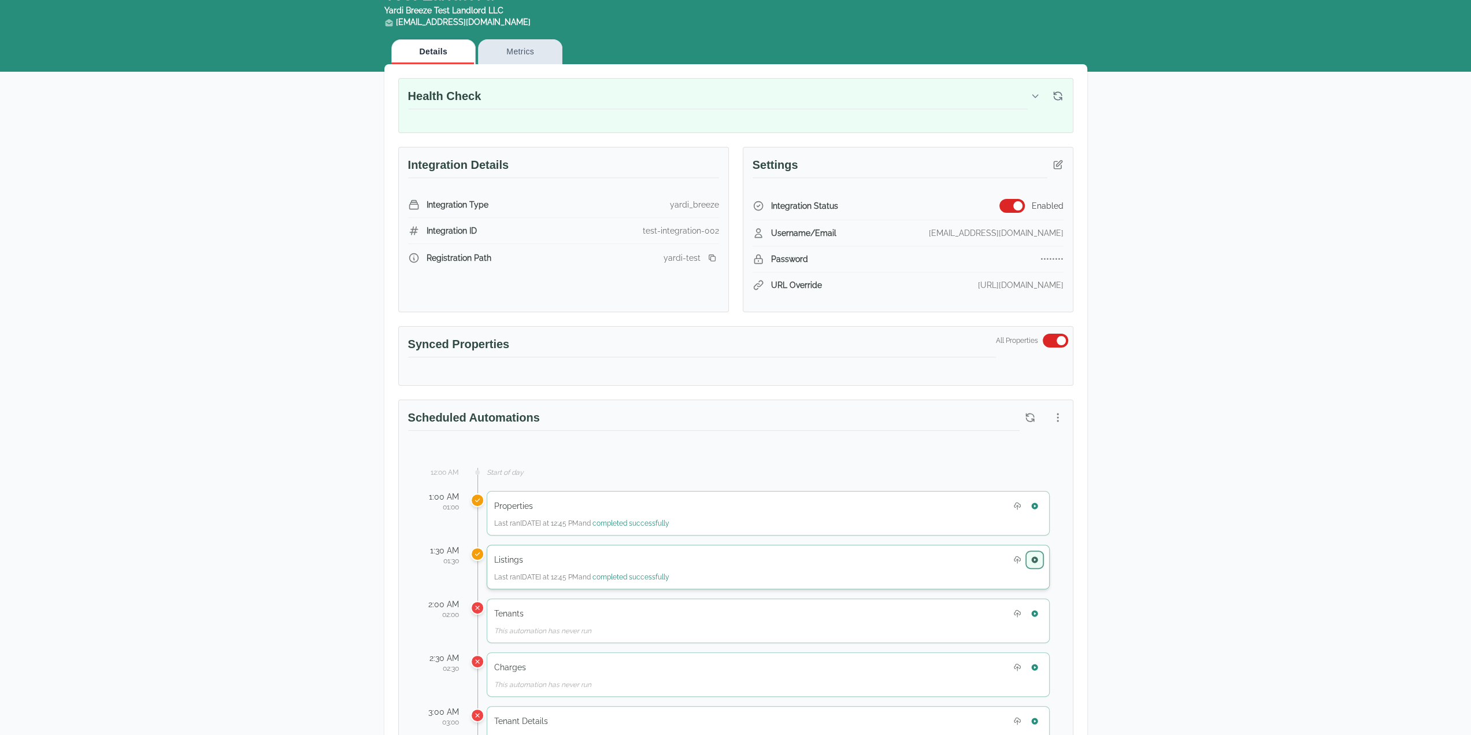
click at [1036, 557] on icon "button" at bounding box center [1034, 559] width 6 height 6
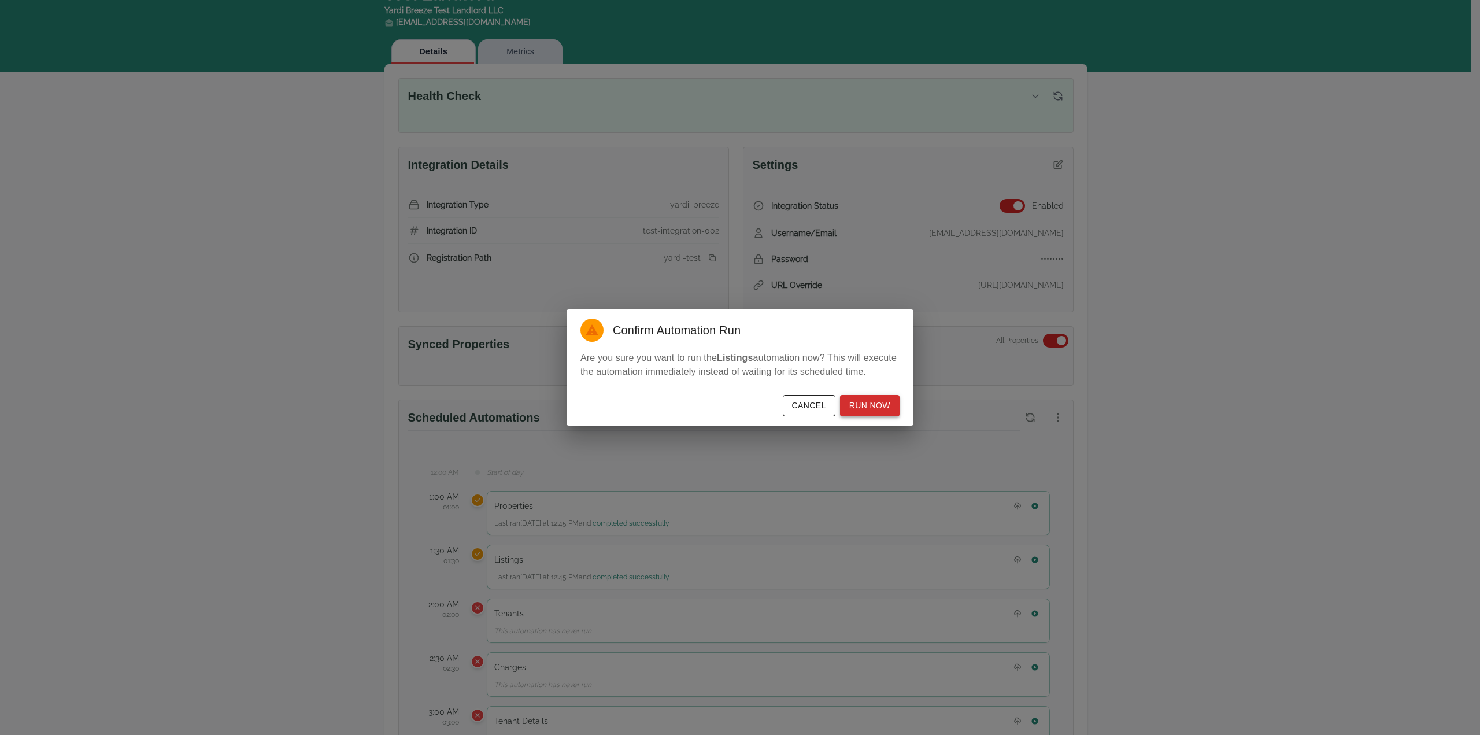
click at [877, 412] on button "Run Now" at bounding box center [870, 405] width 60 height 21
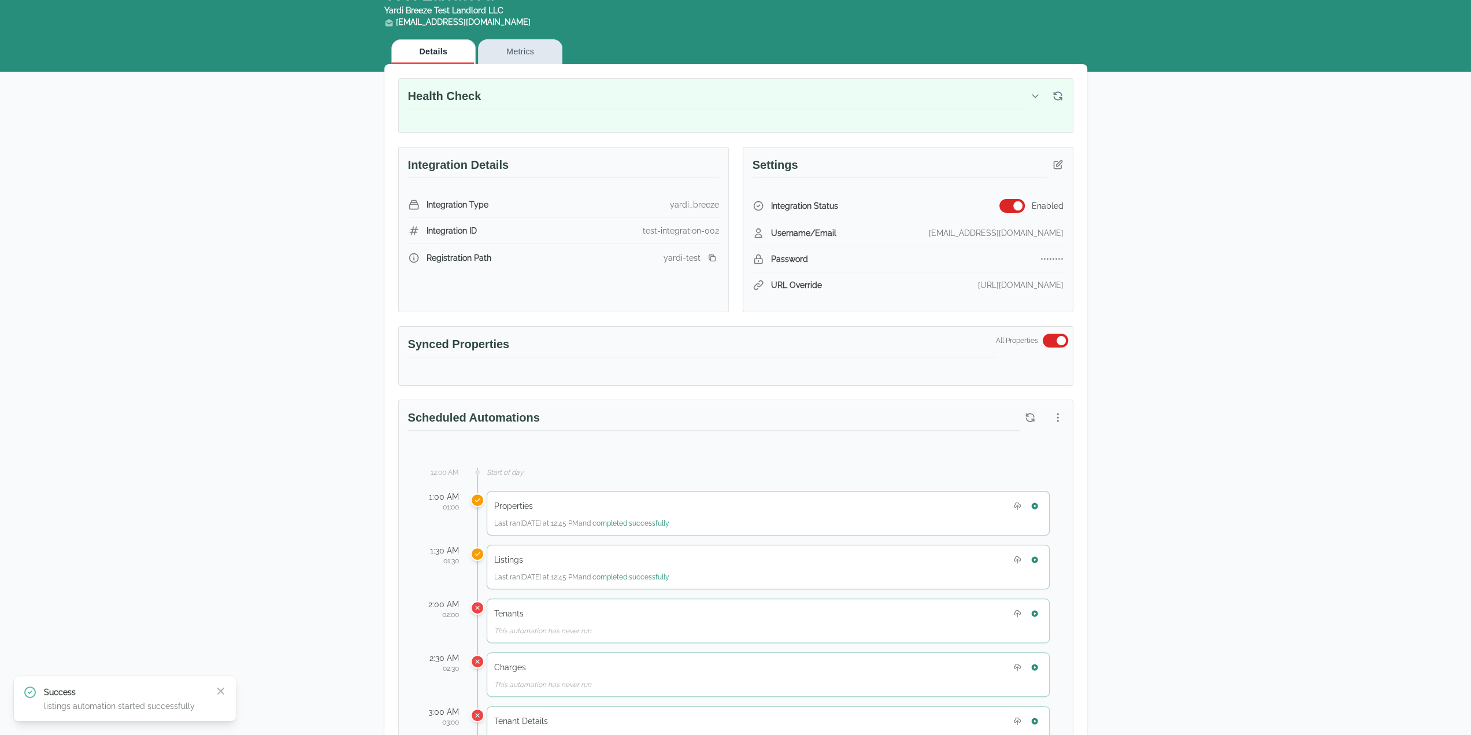
click at [1142, 691] on div "Test Landlord Yardi Breeze Test Landlord LLC landlord.yardi@occupi.app Details …" at bounding box center [735, 626] width 1471 height 1295
click at [1034, 416] on icon "button" at bounding box center [1030, 417] width 8 height 8
click at [1058, 414] on icon "button" at bounding box center [1057, 417] width 1 height 8
click at [1016, 464] on span "View Automation History" at bounding box center [1002, 461] width 102 height 14
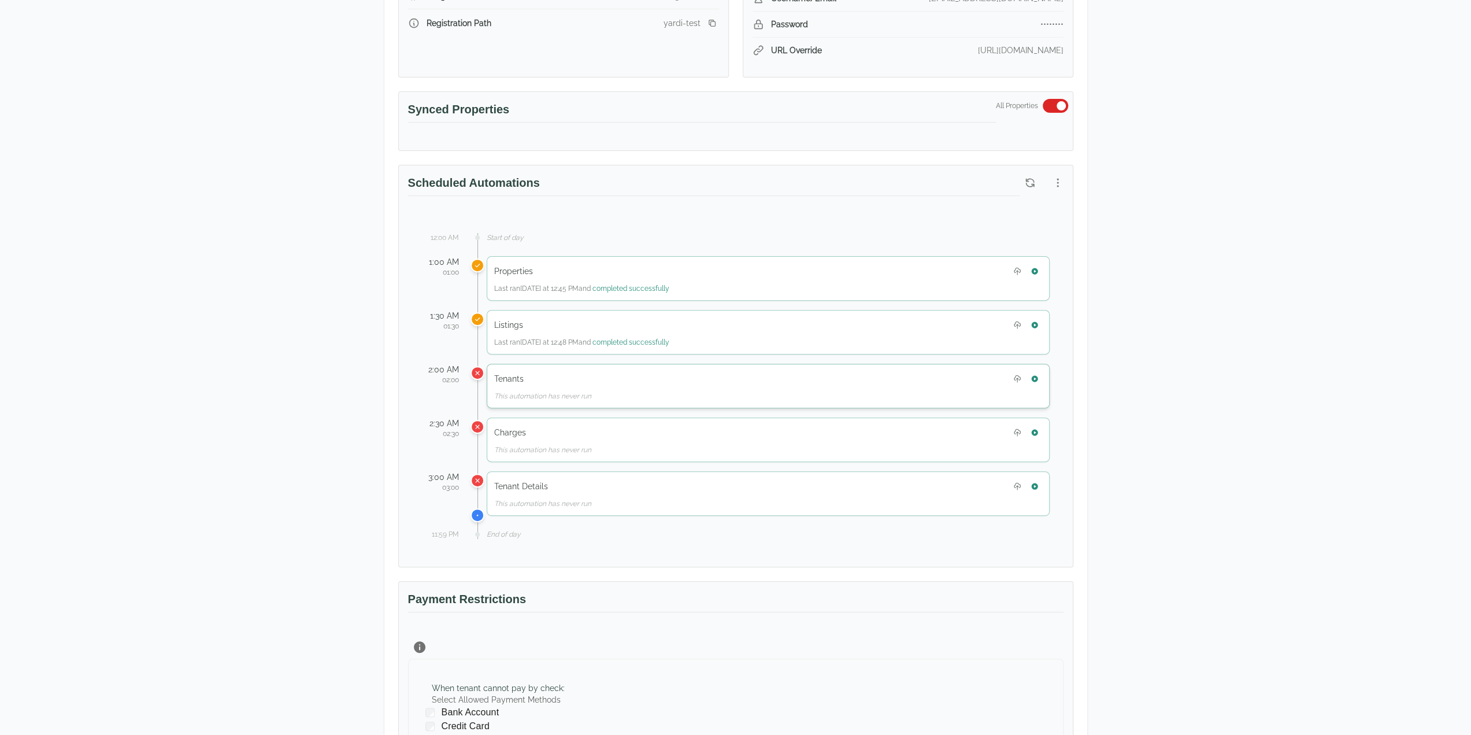
scroll to position [347, 0]
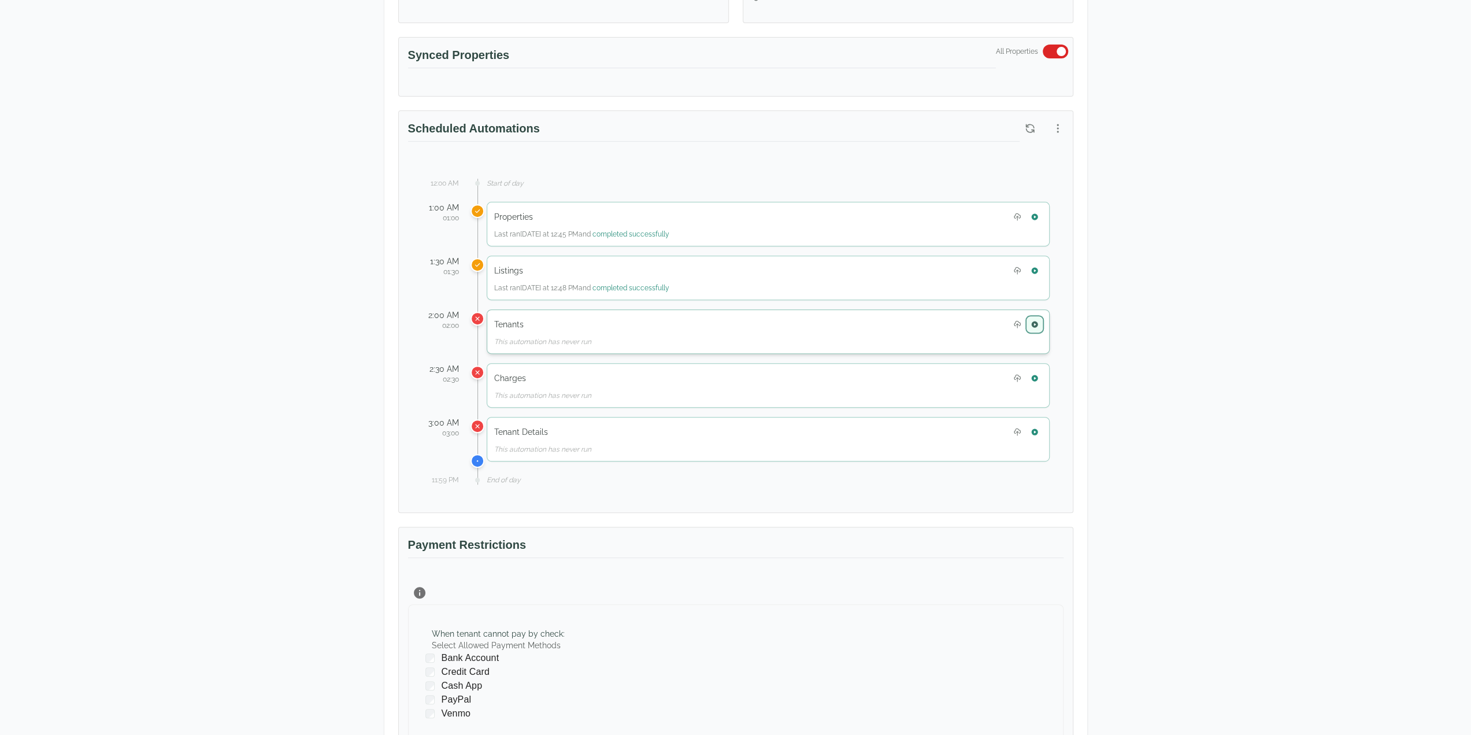
click at [1034, 322] on icon "button" at bounding box center [1034, 324] width 6 height 6
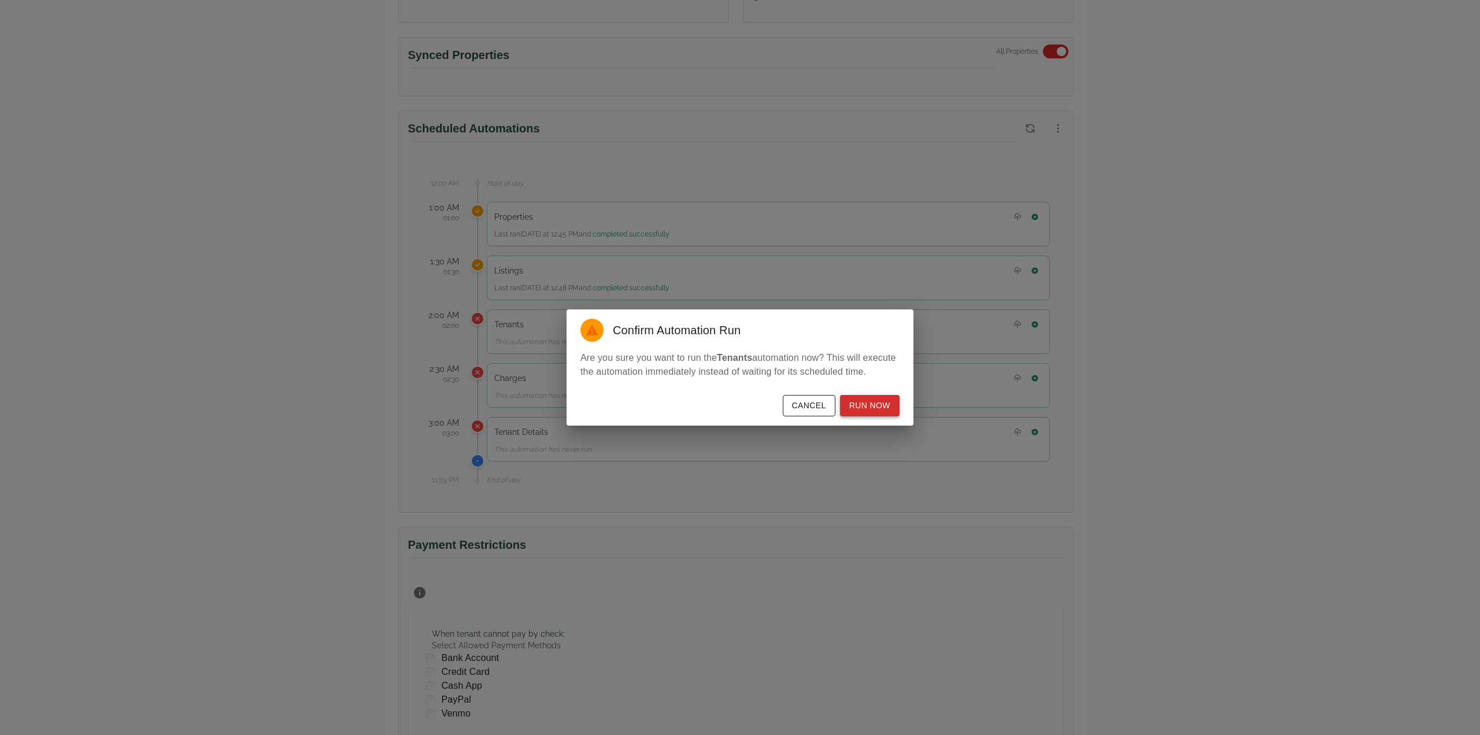
click at [897, 406] on button "Run Now" at bounding box center [870, 405] width 60 height 21
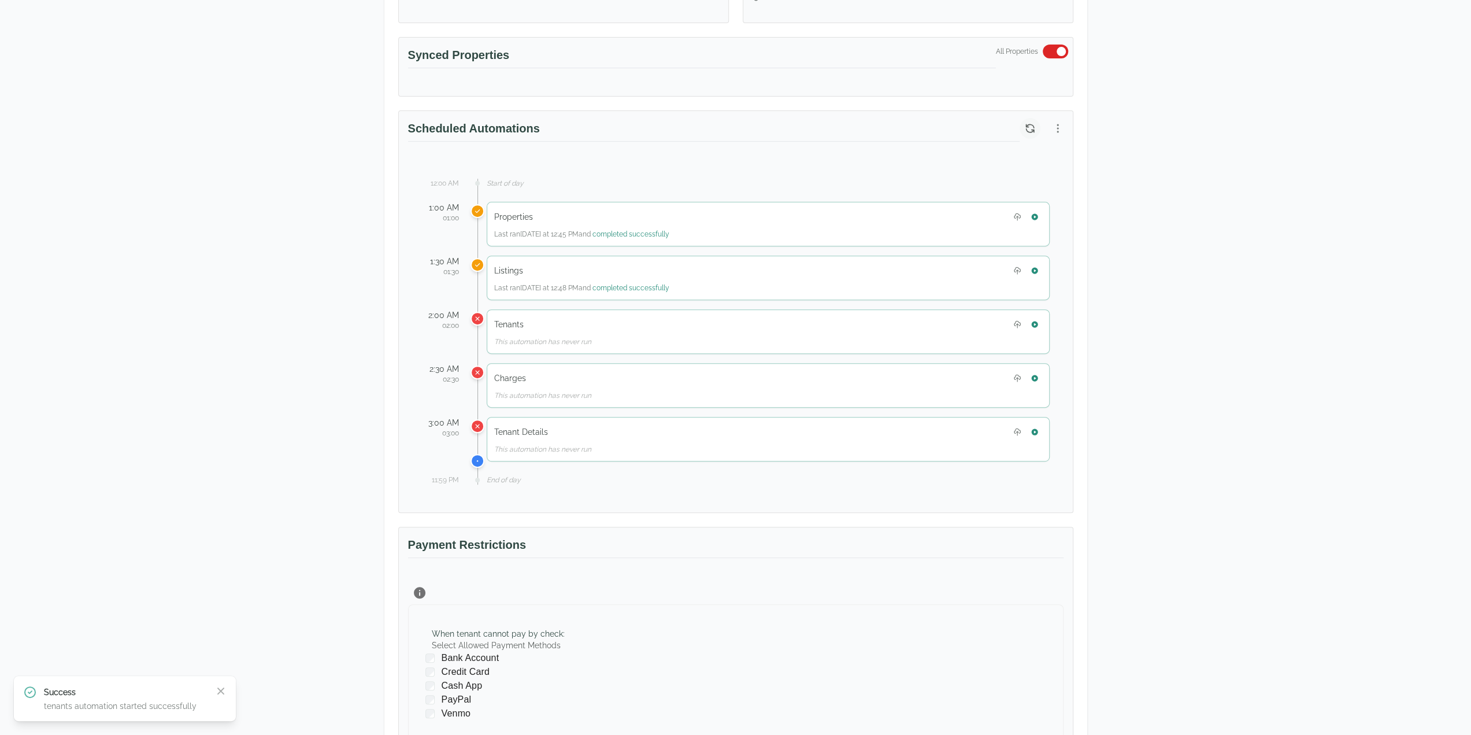
click at [1028, 124] on icon "button" at bounding box center [1030, 129] width 12 height 12
click at [1032, 428] on icon "button" at bounding box center [1034, 431] width 6 height 6
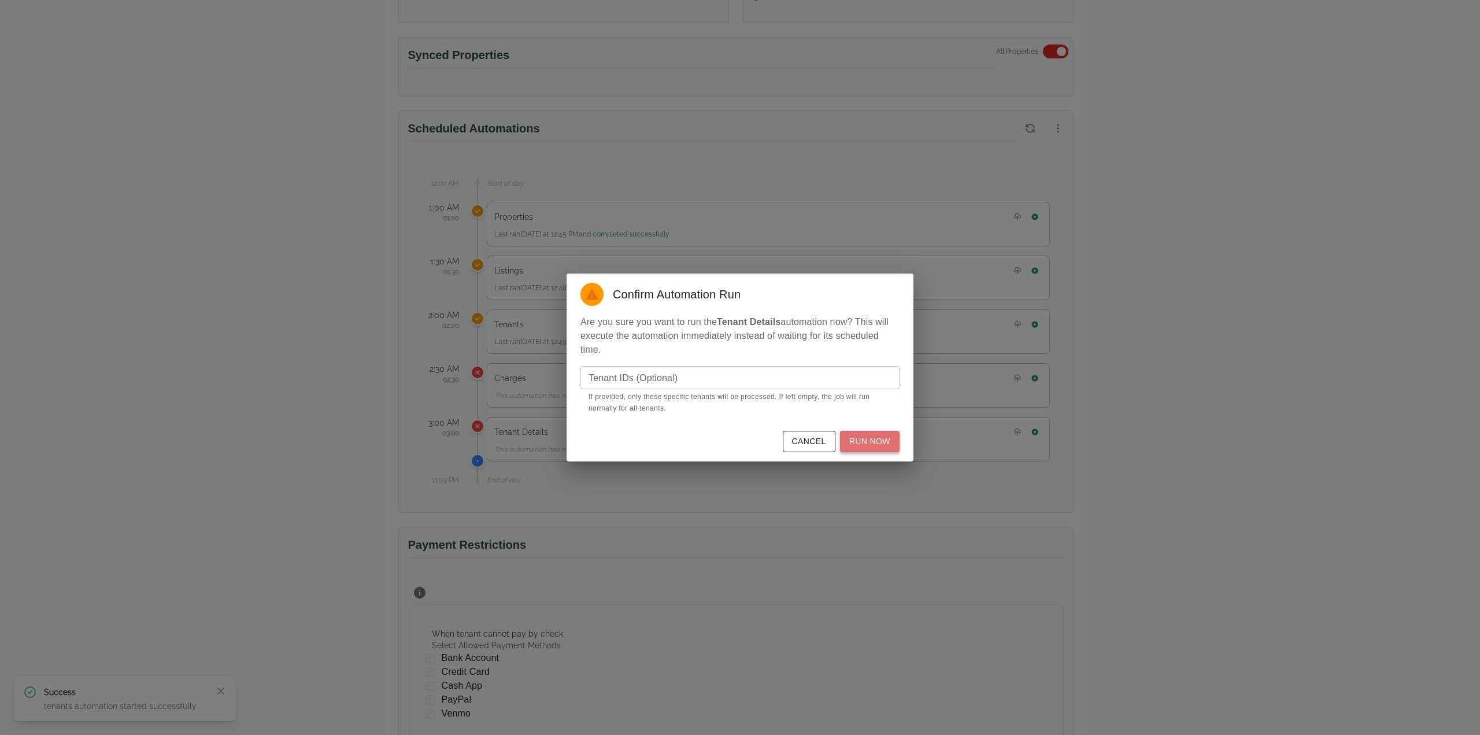
click at [886, 446] on button "Run Now" at bounding box center [870, 441] width 60 height 21
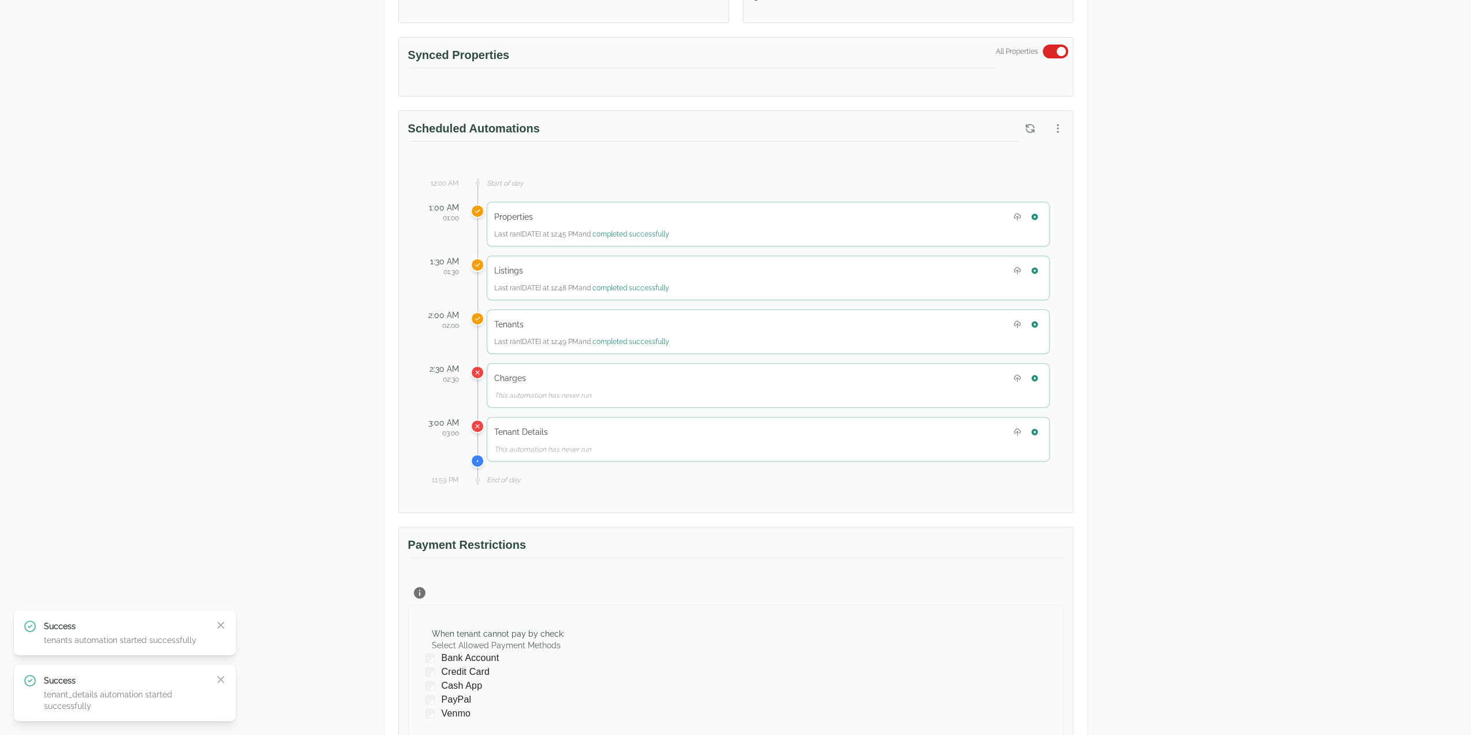
click at [868, 688] on div "When tenant cannot pay by check : Select Allowed Payment Methods Bank Account C…" at bounding box center [736, 674] width 656 height 140
click at [1031, 128] on icon "button" at bounding box center [1030, 129] width 12 height 12
